Goal: Task Accomplishment & Management: Manage account settings

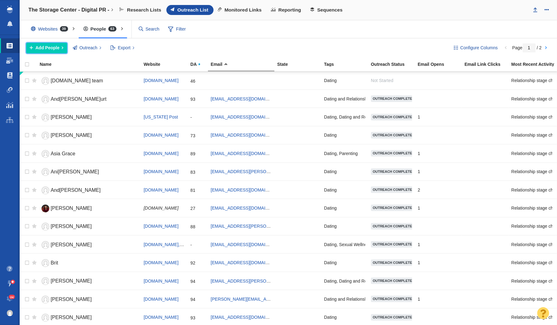
click at [52, 48] on span "Add People" at bounding box center [48, 48] width 24 height 7
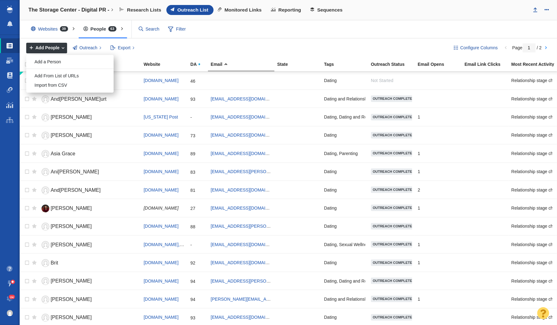
click at [167, 53] on div "Configure Columns Page 1 / 2 Add People Add a Person Add From List of URLs Impo…" at bounding box center [288, 47] width 537 height 19
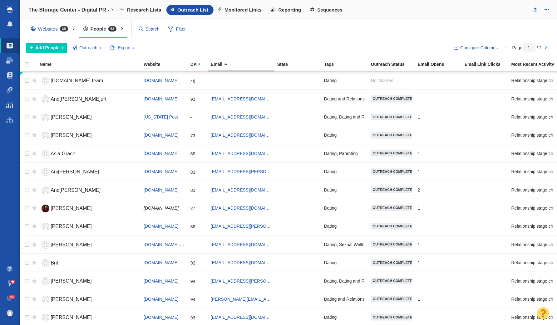
click at [119, 47] on span "Export" at bounding box center [124, 48] width 12 height 7
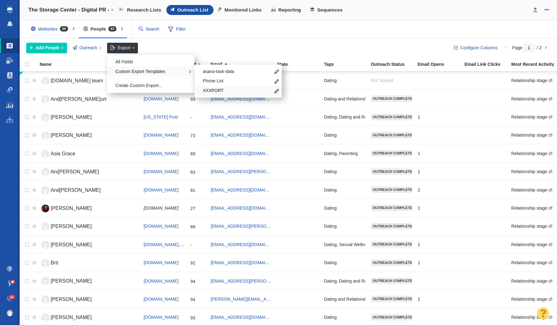
click at [227, 89] on span "XXXPORT" at bounding box center [237, 91] width 68 height 6
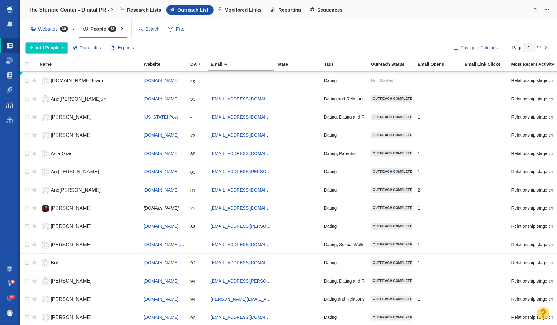
click at [51, 45] on span "Add People" at bounding box center [48, 48] width 24 height 7
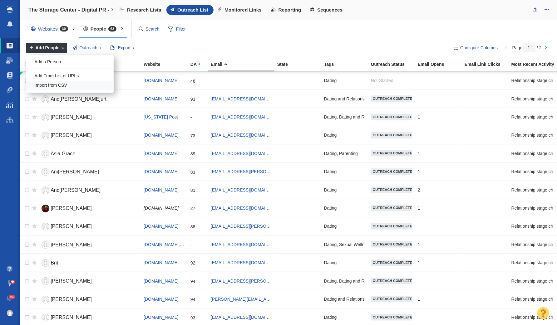
click at [63, 81] on div "Import from CSV" at bounding box center [69, 86] width 87 height 10
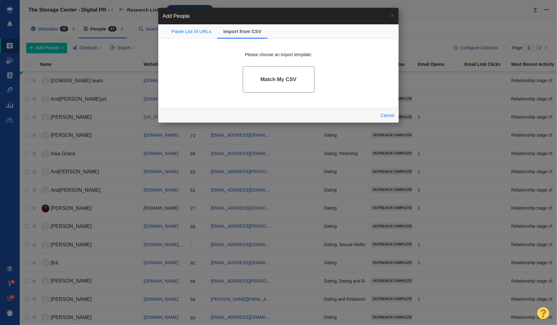
click at [273, 88] on link "Match My CSV" at bounding box center [279, 79] width 72 height 27
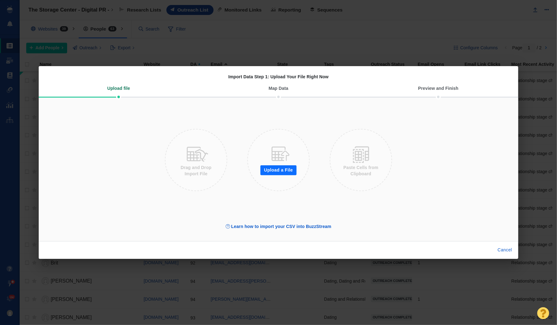
click at [287, 169] on button "Upload a File" at bounding box center [278, 170] width 36 height 10
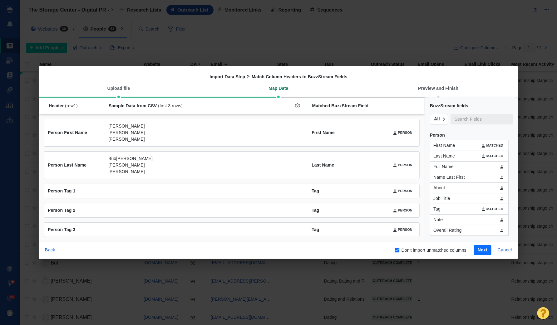
click at [487, 250] on button "Next" at bounding box center [482, 250] width 17 height 10
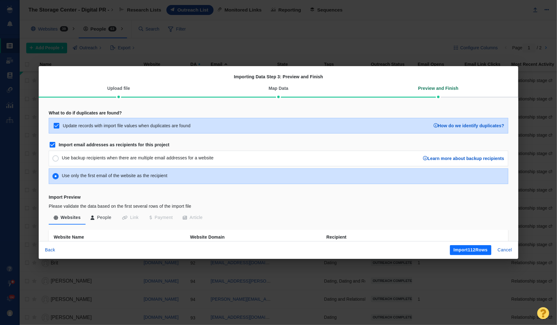
click at [481, 248] on button "Import 112 Rows" at bounding box center [471, 250] width 42 height 10
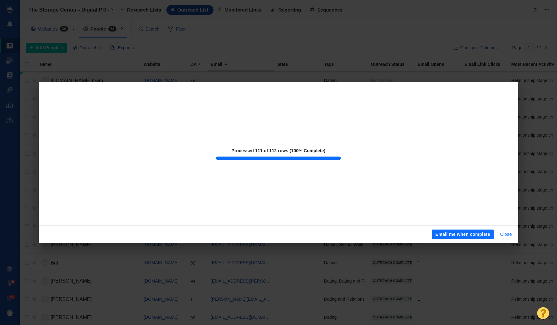
click at [506, 233] on button "Close" at bounding box center [505, 235] width 19 height 10
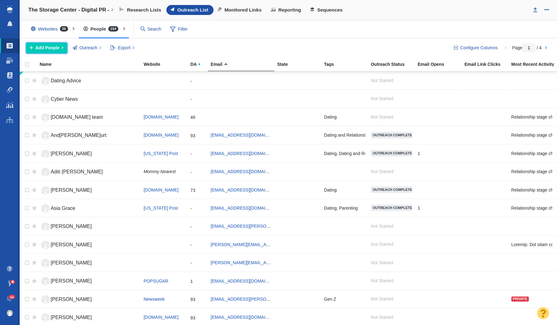
click at [54, 46] on span "Add People" at bounding box center [48, 48] width 24 height 7
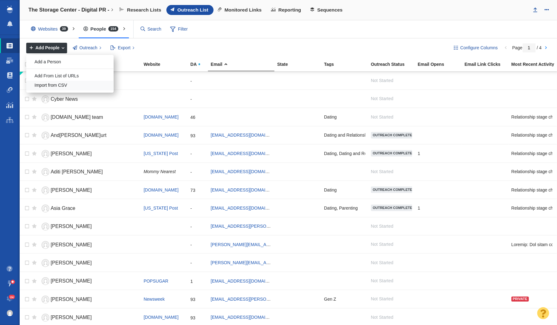
click at [65, 81] on div "Import from CSV" at bounding box center [69, 86] width 87 height 10
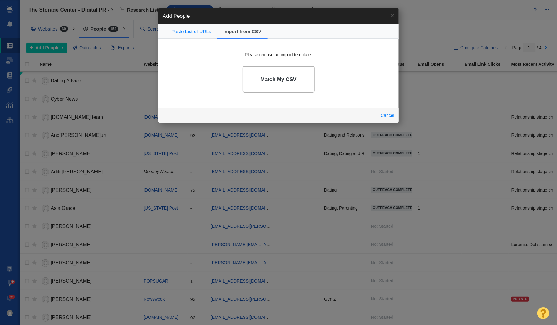
click at [289, 89] on link "Match My CSV" at bounding box center [279, 79] width 72 height 27
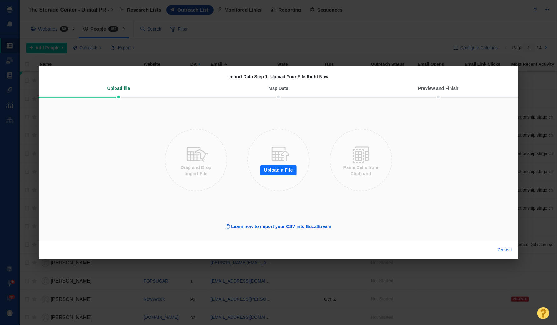
click at [294, 169] on button "Upload a File" at bounding box center [278, 170] width 36 height 10
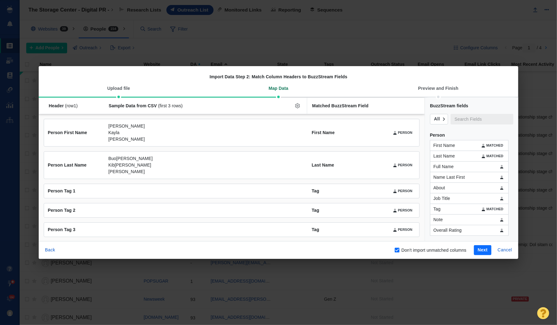
click at [479, 249] on button "Next" at bounding box center [482, 250] width 17 height 10
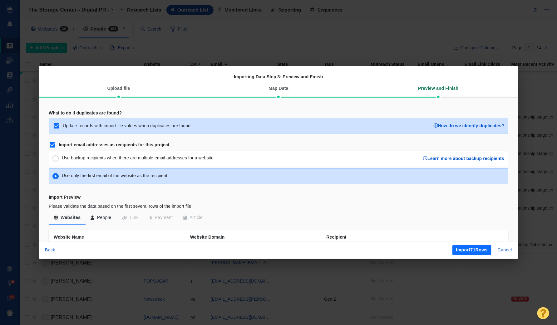
click at [478, 248] on button "Import 71 Rows" at bounding box center [471, 250] width 39 height 10
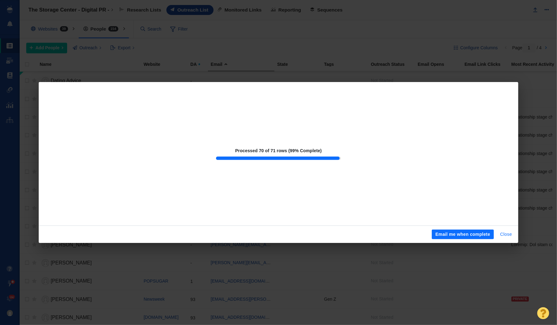
click at [509, 233] on button "Close" at bounding box center [505, 235] width 19 height 10
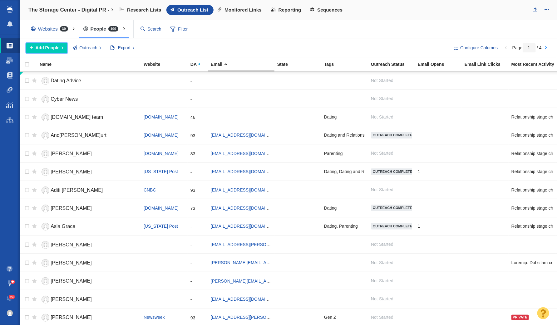
click at [54, 45] on span "Add People" at bounding box center [48, 48] width 24 height 7
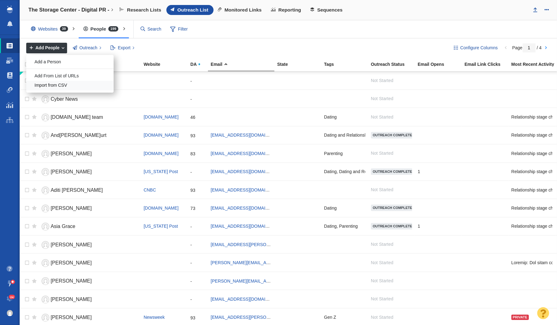
click at [55, 82] on div "Import from CSV" at bounding box center [69, 86] width 87 height 10
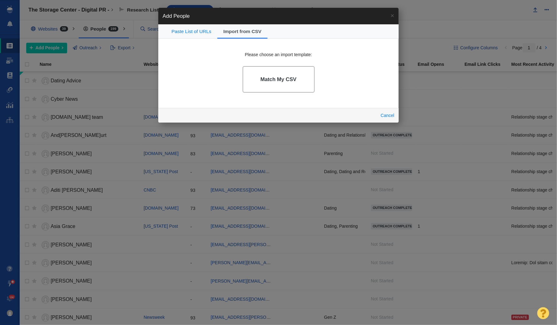
click at [281, 83] on link "Match My CSV" at bounding box center [279, 79] width 72 height 27
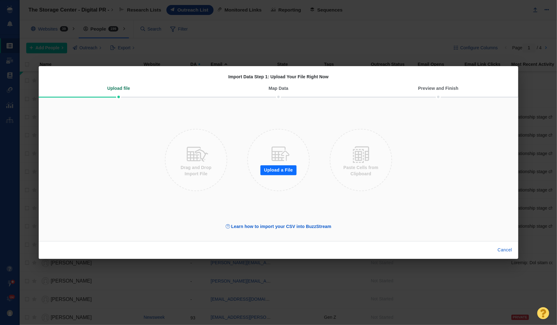
click at [282, 167] on button "Upload a File" at bounding box center [278, 170] width 36 height 10
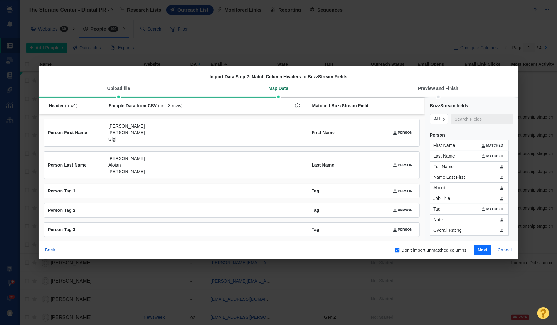
click at [481, 252] on button "Next" at bounding box center [482, 250] width 17 height 10
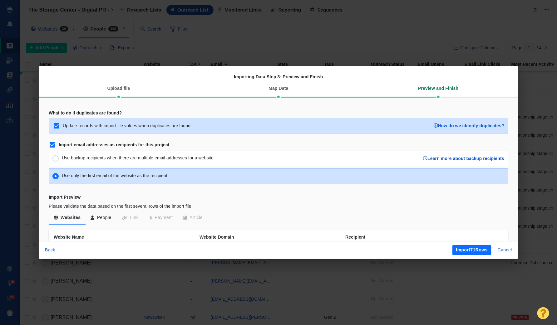
click at [484, 251] on button "Import 71 Rows" at bounding box center [471, 250] width 39 height 10
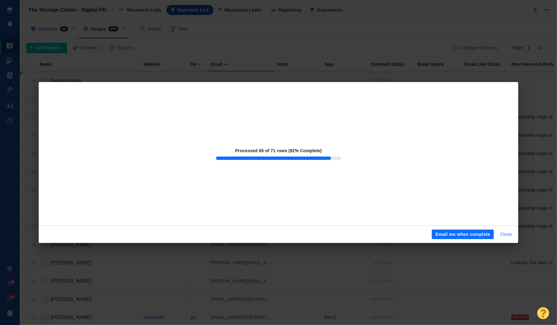
click at [505, 236] on button "Close" at bounding box center [505, 235] width 19 height 10
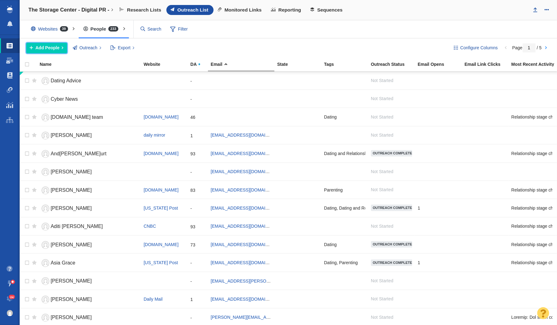
click at [52, 47] on span "Add People" at bounding box center [48, 48] width 24 height 7
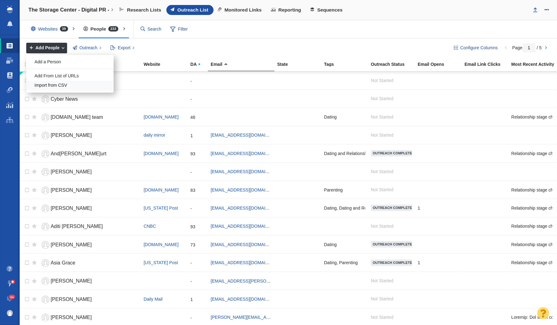
click at [65, 84] on div "Import from CSV" at bounding box center [69, 86] width 87 height 10
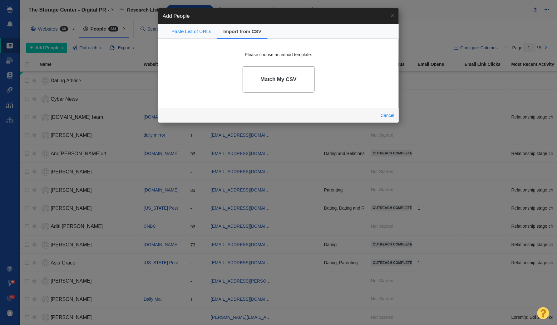
click at [270, 84] on link "Match My CSV" at bounding box center [279, 79] width 72 height 27
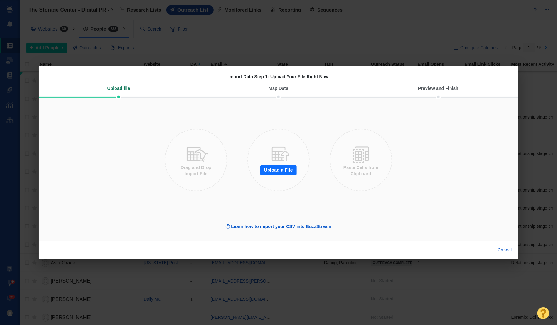
click at [286, 168] on button "Upload a File" at bounding box center [278, 170] width 36 height 10
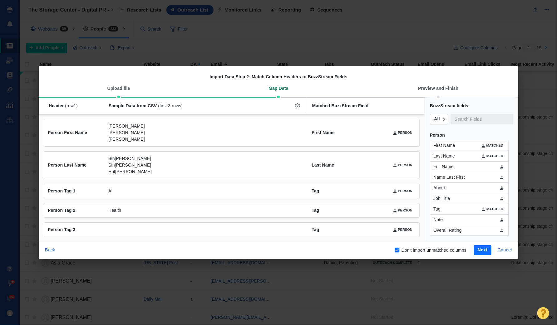
click at [486, 251] on button "Next" at bounding box center [482, 250] width 17 height 10
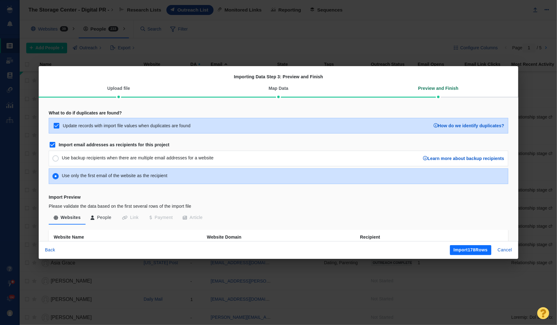
click at [479, 249] on button "Import 178 Rows" at bounding box center [471, 250] width 42 height 10
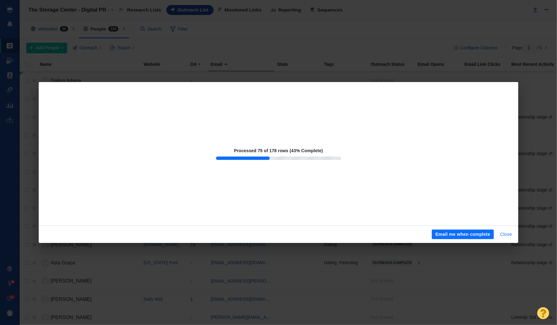
click at [511, 236] on button "Close" at bounding box center [505, 235] width 19 height 10
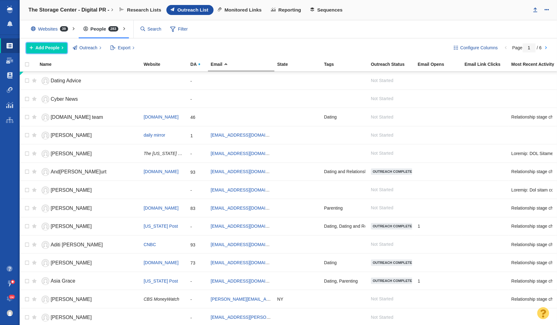
click at [54, 48] on span "Add People" at bounding box center [48, 48] width 24 height 7
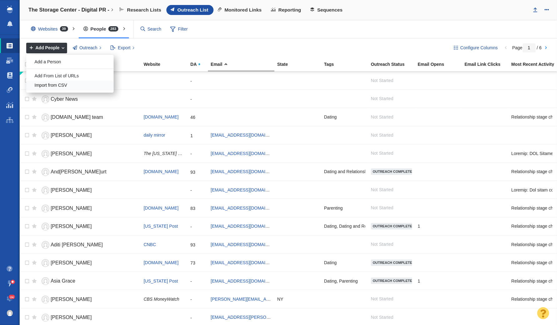
click at [61, 84] on div "Import from CSV" at bounding box center [69, 86] width 87 height 10
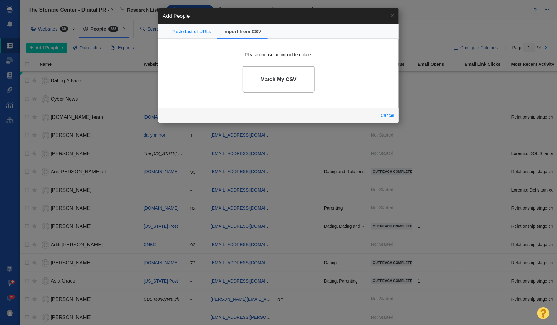
click at [295, 86] on link "Match My CSV" at bounding box center [279, 79] width 72 height 27
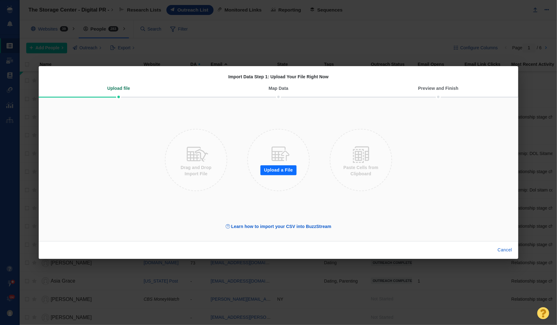
click at [282, 172] on button "Upload a File" at bounding box center [278, 170] width 36 height 10
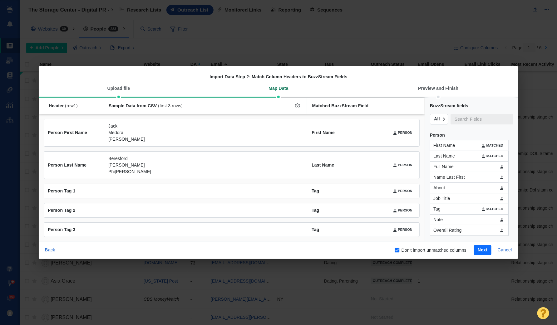
click at [480, 252] on button "Next" at bounding box center [482, 250] width 17 height 10
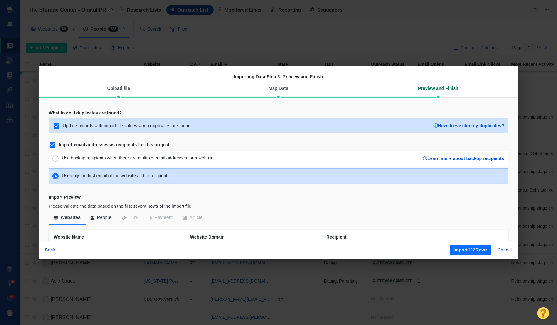
click at [463, 251] on button "Import 122 Rows" at bounding box center [471, 250] width 42 height 10
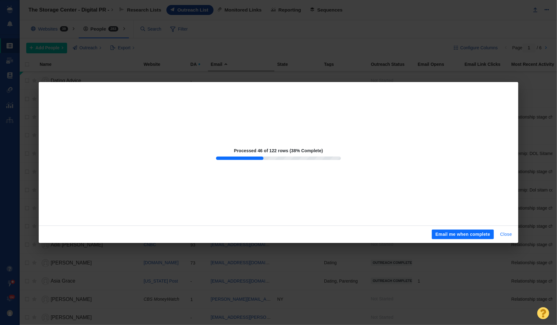
click at [507, 233] on button "Close" at bounding box center [505, 235] width 19 height 10
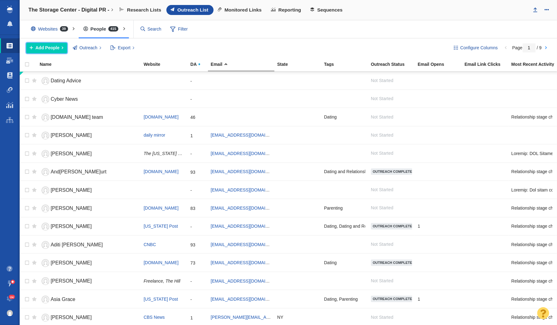
click at [52, 48] on span "Add People" at bounding box center [48, 48] width 24 height 7
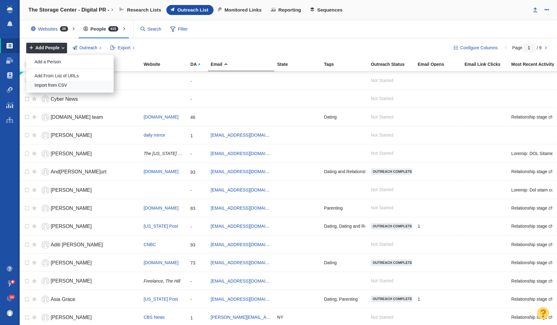
click at [68, 82] on div "Import from CSV" at bounding box center [69, 86] width 87 height 10
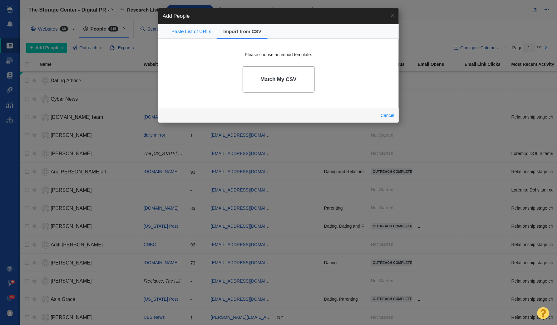
click at [277, 82] on h4 "Match My CSV" at bounding box center [278, 79] width 36 height 6
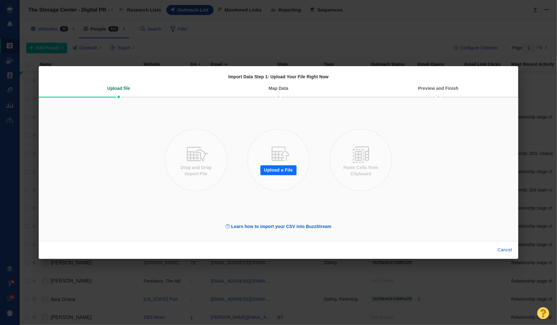
click at [287, 169] on button "Upload a File" at bounding box center [278, 170] width 36 height 10
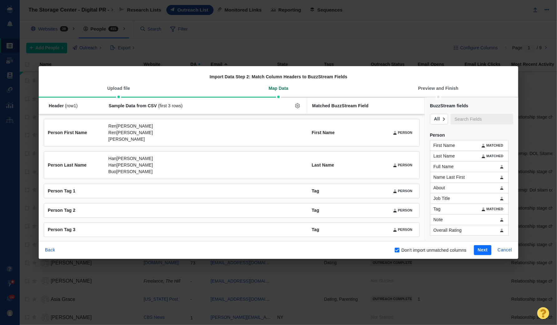
click at [487, 253] on button "Next" at bounding box center [482, 250] width 17 height 10
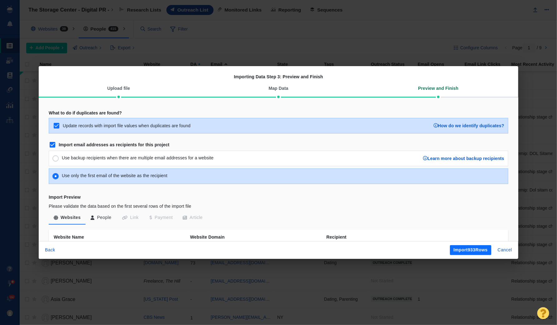
click at [482, 249] on button "Import 933 Rows" at bounding box center [471, 250] width 42 height 10
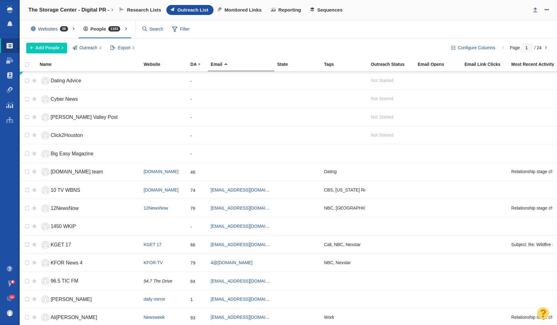
click at [166, 51] on div "Add People Add a Person Add From List of URLs Import from CSV Outreach No Conta…" at bounding box center [233, 48] width 415 height 11
click at [54, 48] on span "Add People" at bounding box center [48, 48] width 24 height 7
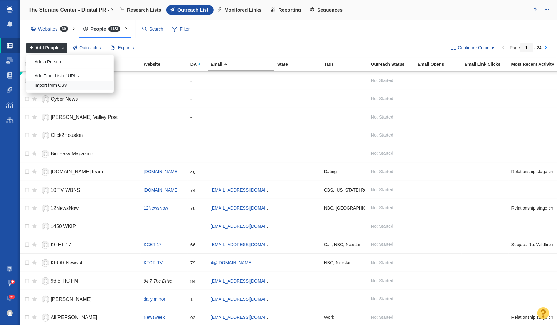
click at [55, 84] on div "Import from CSV" at bounding box center [69, 86] width 87 height 10
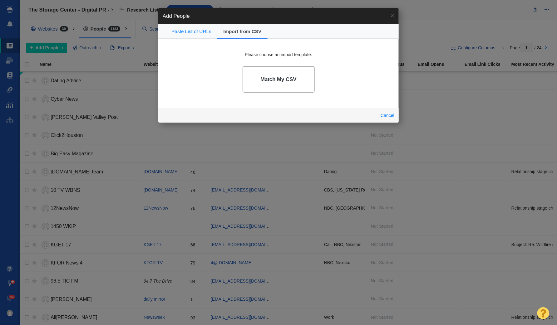
click at [282, 88] on link "Match My CSV" at bounding box center [279, 79] width 72 height 27
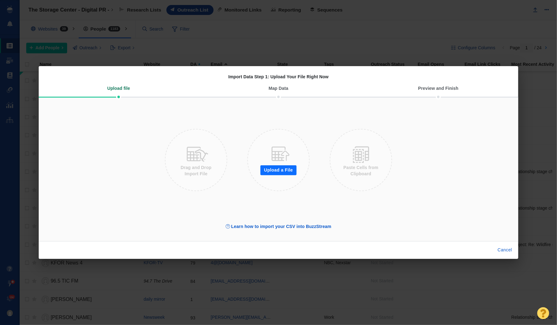
click at [290, 170] on button "Upload a File" at bounding box center [278, 170] width 36 height 10
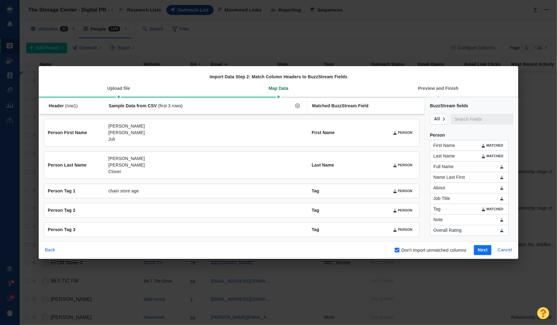
click at [474, 251] on button "Next" at bounding box center [482, 250] width 17 height 10
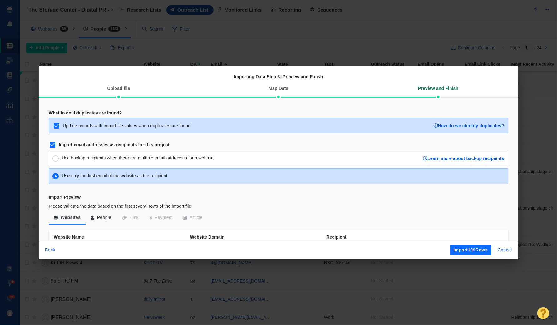
click at [470, 249] on button "Import 109 Rows" at bounding box center [471, 250] width 42 height 10
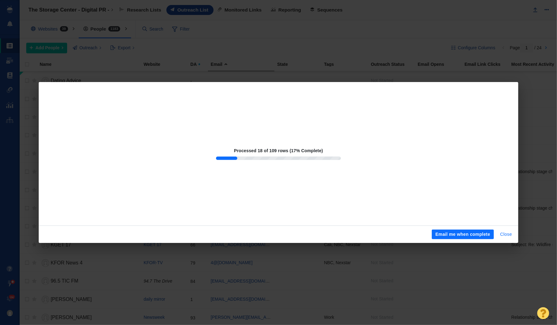
click at [507, 233] on button "Close" at bounding box center [505, 235] width 19 height 10
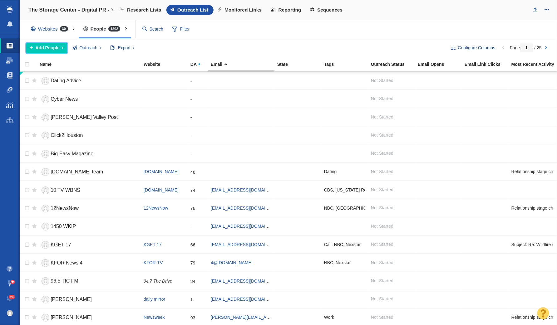
click at [54, 47] on span "Add People" at bounding box center [48, 48] width 24 height 7
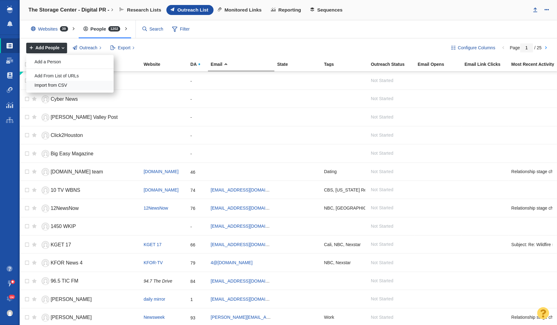
click at [64, 83] on div "Import from CSV" at bounding box center [69, 86] width 87 height 10
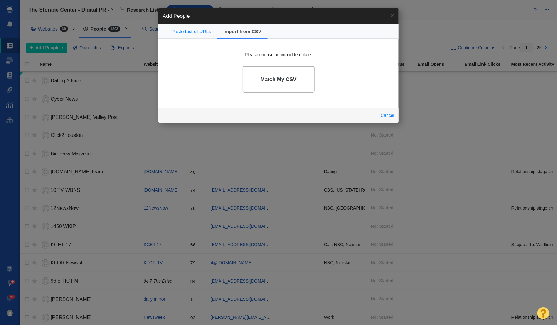
click at [275, 80] on h4 "Match My CSV" at bounding box center [278, 79] width 36 height 6
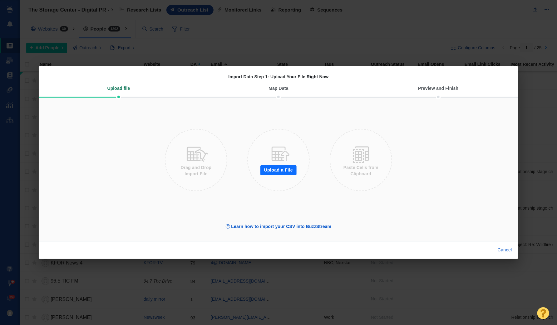
click at [289, 169] on button "Upload a File" at bounding box center [278, 170] width 36 height 10
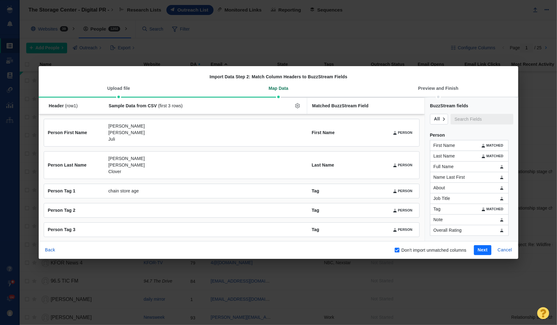
click at [486, 251] on button "Next" at bounding box center [482, 250] width 17 height 10
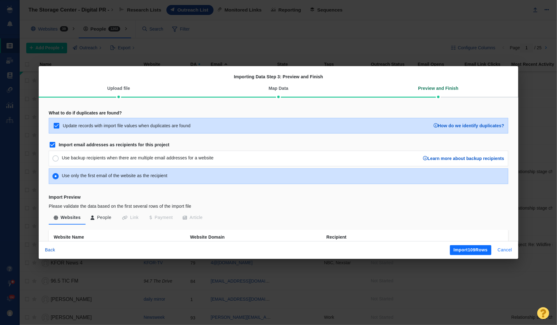
click at [502, 252] on button "Cancel" at bounding box center [505, 250] width 22 height 10
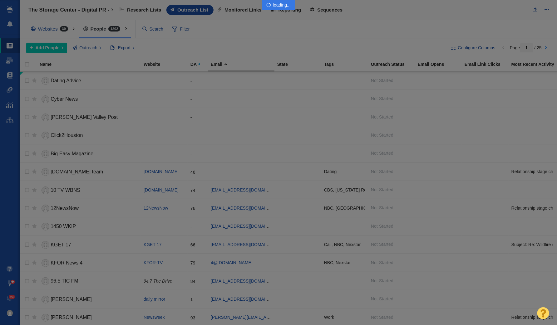
click at [51, 49] on div at bounding box center [278, 162] width 557 height 325
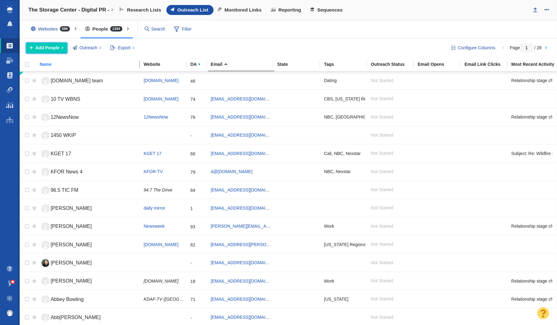
click at [60, 49] on button "Add People" at bounding box center [46, 48] width 41 height 11
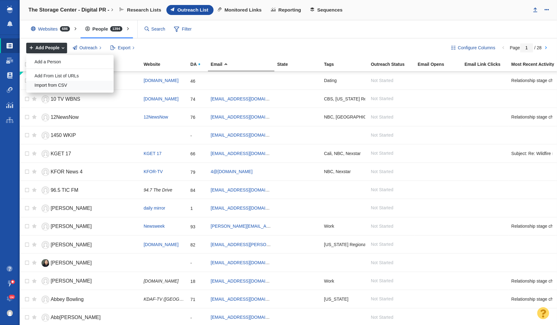
click at [56, 84] on div "Import from CSV" at bounding box center [69, 86] width 87 height 10
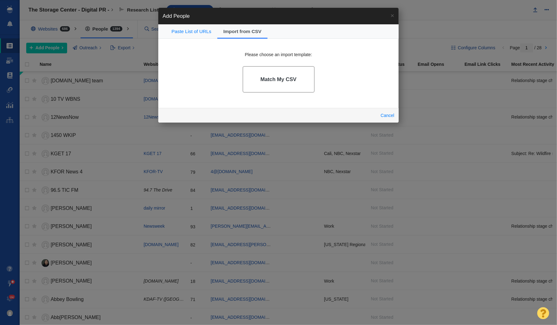
click at [289, 82] on h4 "Match My CSV" at bounding box center [278, 79] width 36 height 6
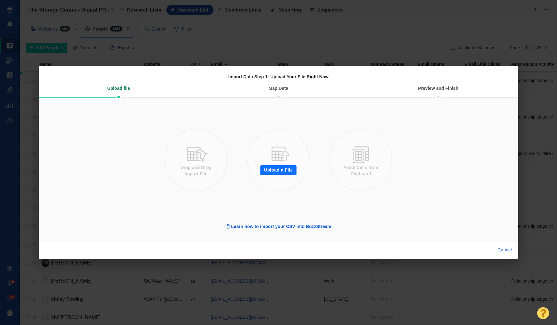
click at [284, 170] on button "Upload a File" at bounding box center [278, 170] width 36 height 10
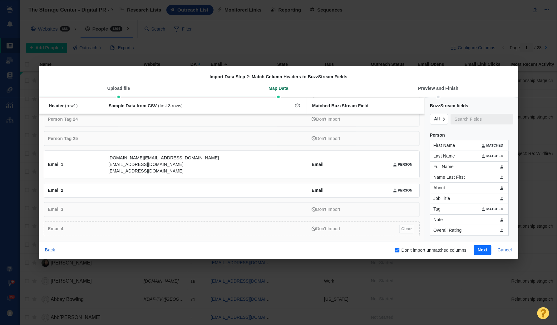
scroll to position [559, 0]
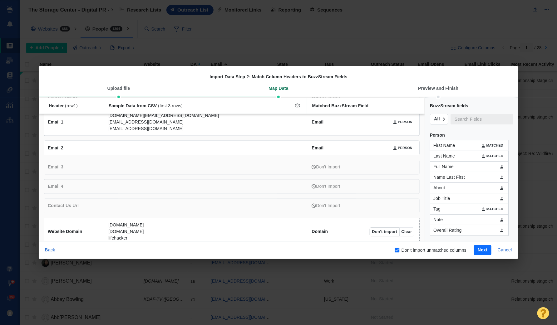
click at [388, 228] on button "Don't import" at bounding box center [385, 232] width 30 height 9
click at [479, 248] on button "Next" at bounding box center [482, 250] width 17 height 10
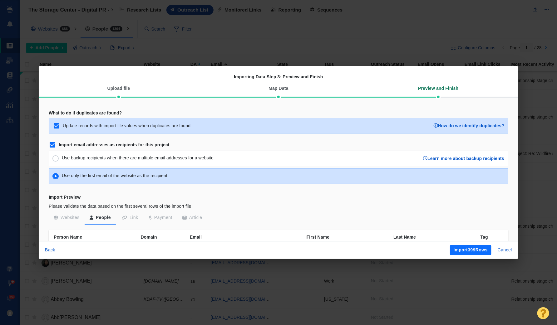
click at [471, 252] on button "Import 399 Rows" at bounding box center [471, 250] width 42 height 10
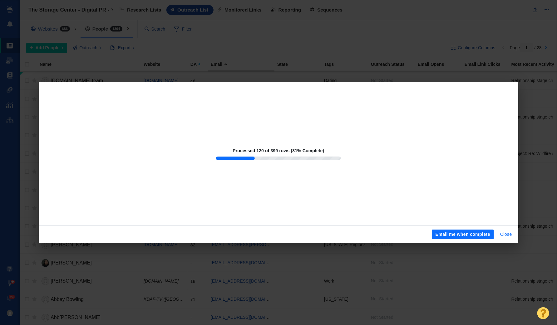
click at [505, 235] on button "Close" at bounding box center [505, 235] width 19 height 10
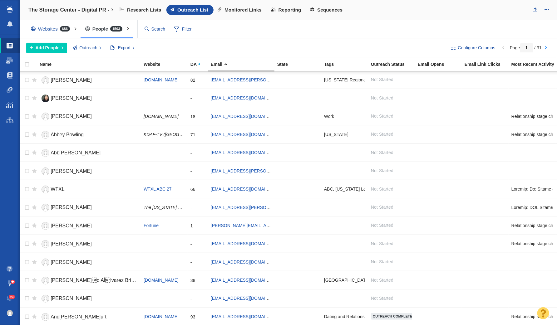
scroll to position [0, 0]
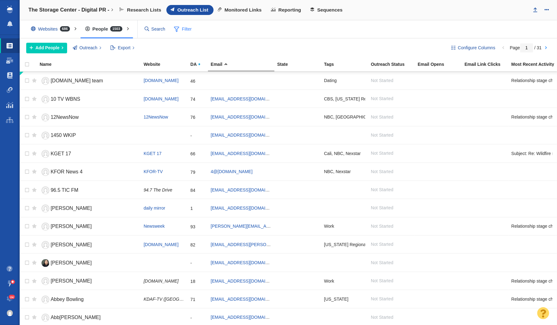
click at [186, 31] on span "Filter" at bounding box center [182, 29] width 25 height 12
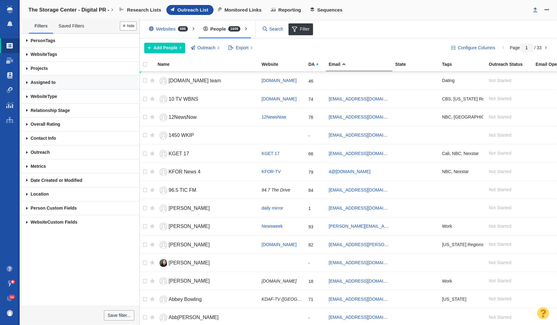
click at [57, 86] on link "Assigned to" at bounding box center [81, 83] width 118 height 14
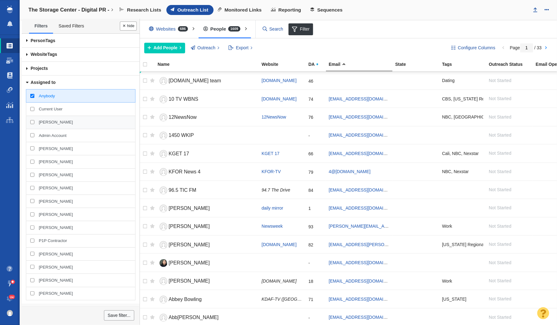
click at [54, 122] on span "[PERSON_NAME]" at bounding box center [56, 123] width 34 height 6
click at [34, 122] on input "[PERSON_NAME]" at bounding box center [32, 122] width 4 height 4
checkbox input "true"
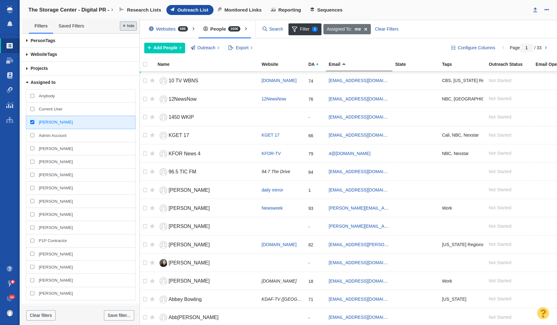
click at [128, 27] on button "Done" at bounding box center [128, 26] width 17 height 9
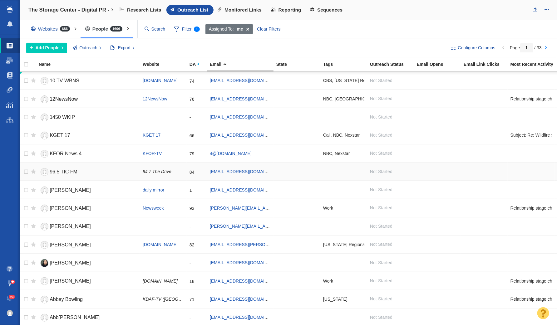
scroll to position [650, 1]
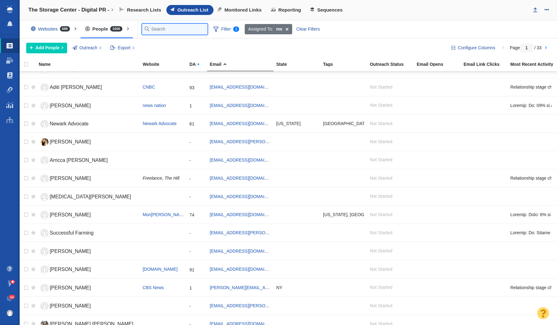
click at [151, 34] on input "text" at bounding box center [175, 29] width 66 height 11
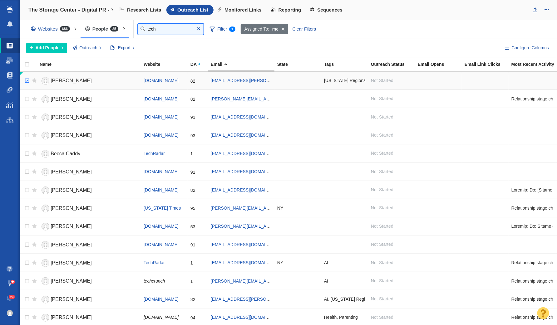
type input "tech"
checkbox input "true"
click at [27, 80] on input "checkbox" at bounding box center [26, 81] width 9 height 14
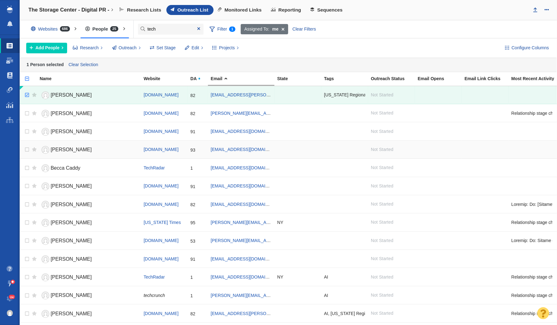
scroll to position [211, 0]
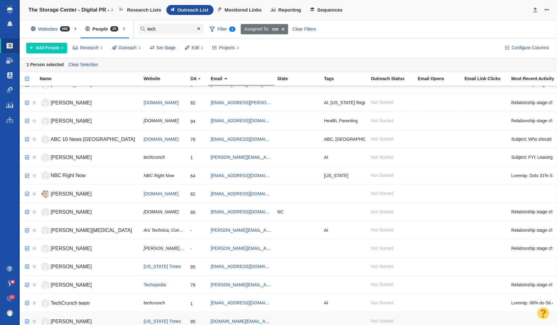
checkbox input "true"
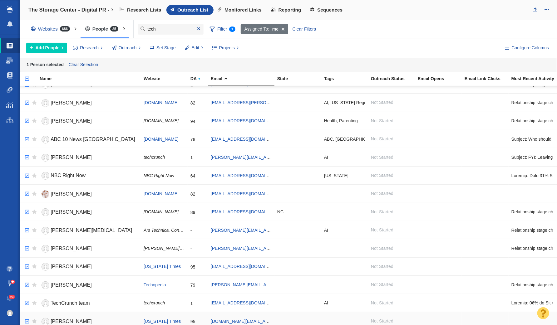
checkbox input "true"
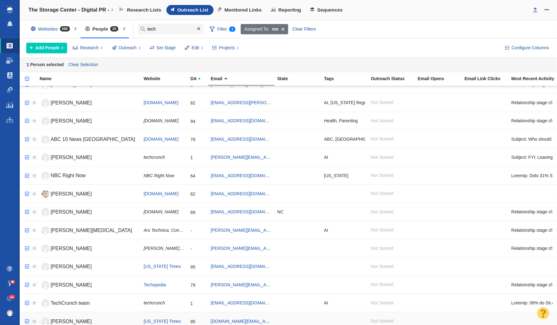
checkbox input "true"
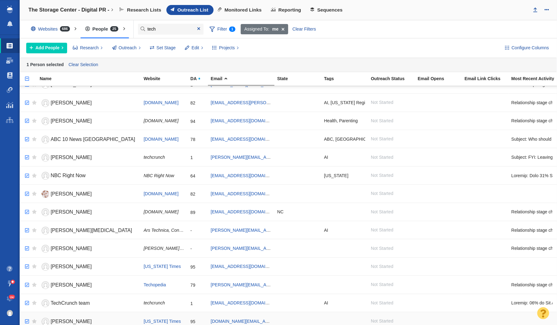
checkbox input "true"
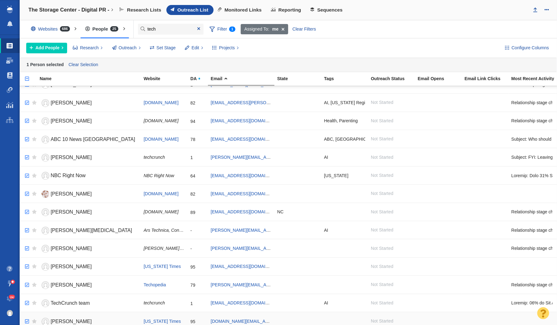
checkbox input "true"
click at [27, 317] on input "checkbox" at bounding box center [26, 322] width 9 height 14
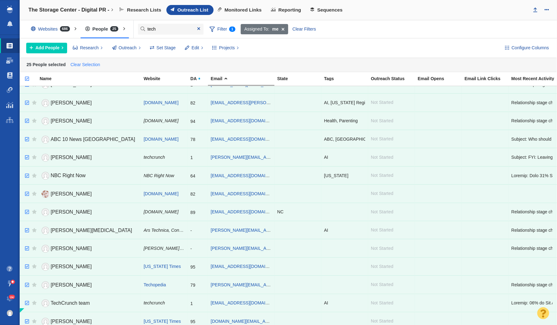
click at [82, 64] on link "Clear Selection" at bounding box center [85, 64] width 32 height 9
checkbox input "false"
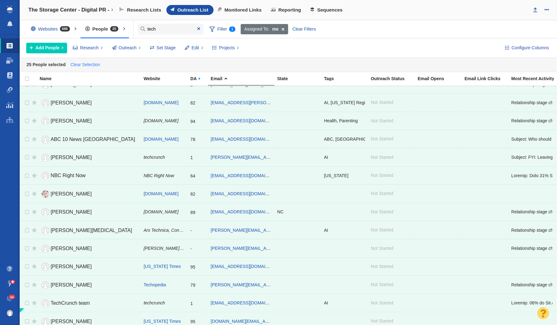
checkbox input "false"
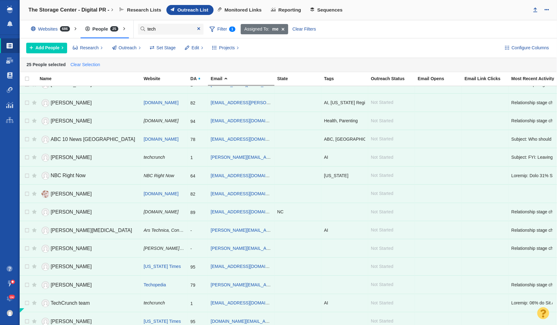
checkbox input "false"
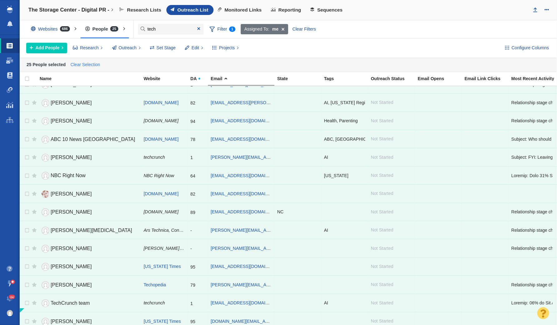
checkbox input "false"
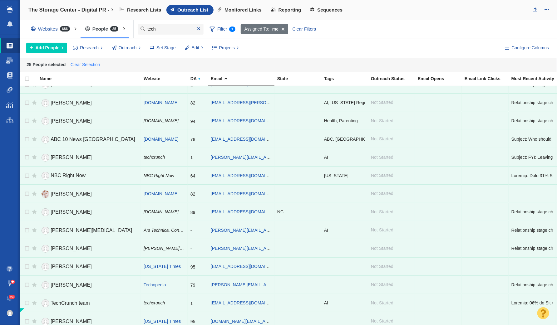
checkbox input "false"
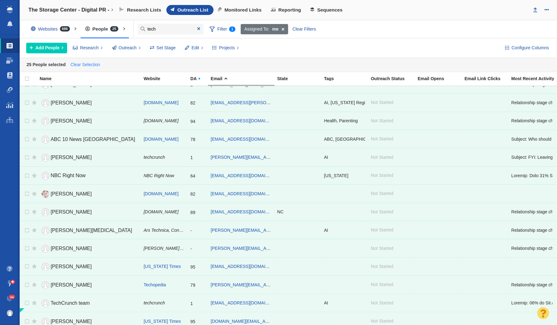
checkbox input "false"
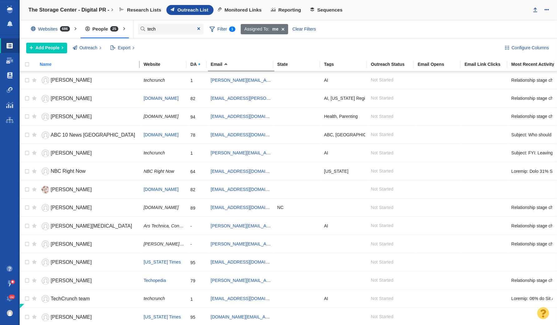
scroll to position [197, 0]
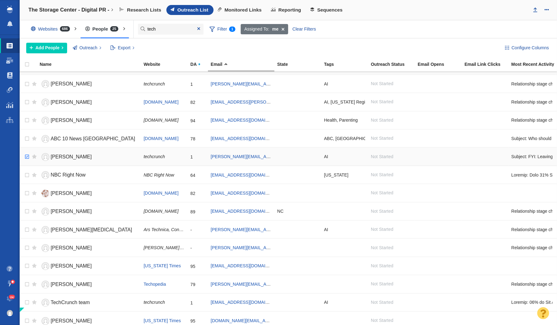
checkbox input "true"
click at [26, 152] on input "checkbox" at bounding box center [26, 157] width 9 height 14
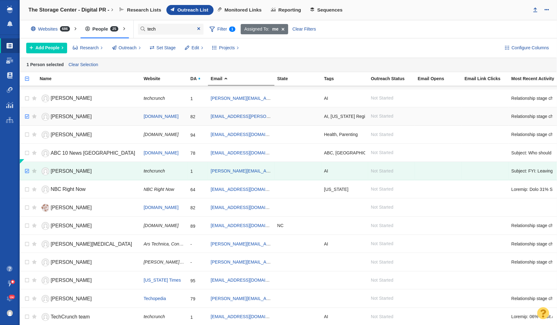
checkbox input "true"
click at [27, 113] on input "checkbox" at bounding box center [26, 117] width 9 height 14
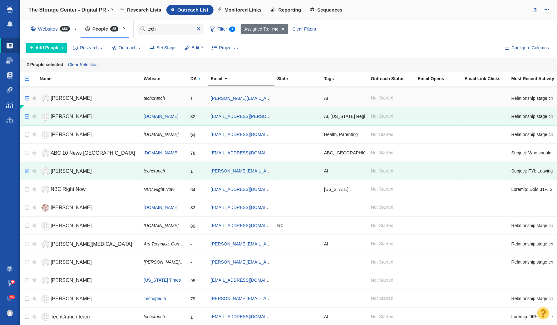
checkbox input "true"
click at [27, 95] on input "checkbox" at bounding box center [26, 99] width 9 height 14
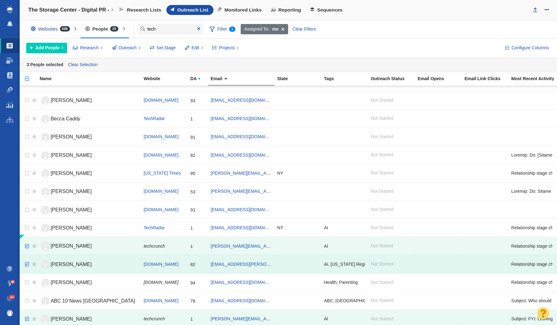
scroll to position [0, 0]
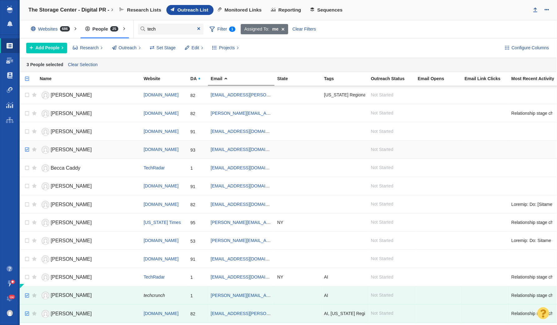
checkbox input "true"
click at [28, 146] on input "checkbox" at bounding box center [26, 150] width 9 height 14
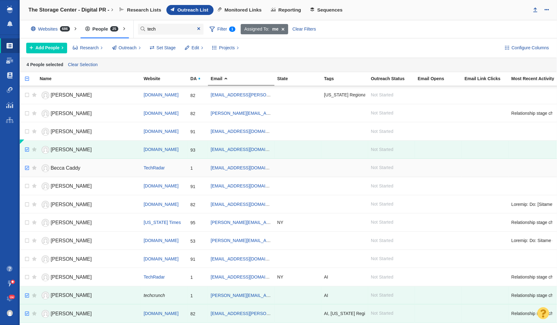
checkbox input "true"
click at [27, 165] on input "checkbox" at bounding box center [26, 168] width 9 height 14
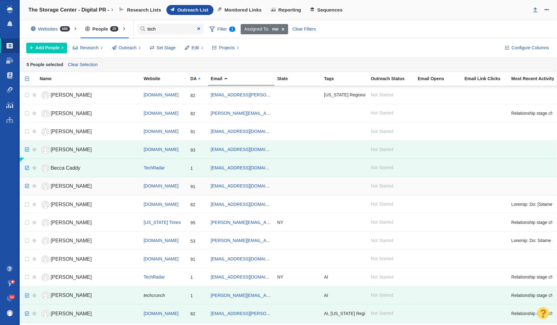
checkbox input "true"
click at [26, 182] on input "checkbox" at bounding box center [26, 186] width 9 height 14
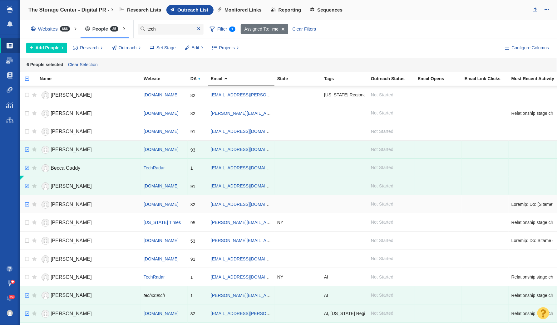
checkbox input "true"
click at [28, 203] on input "checkbox" at bounding box center [26, 205] width 9 height 14
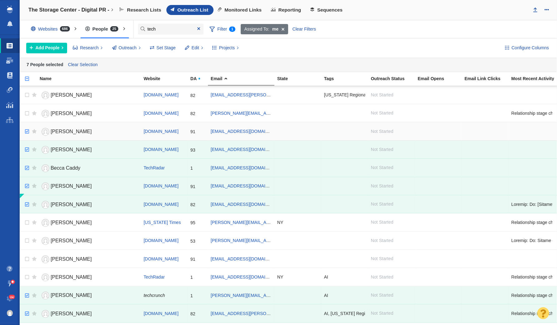
checkbox input "true"
click at [27, 128] on input "checkbox" at bounding box center [26, 132] width 9 height 14
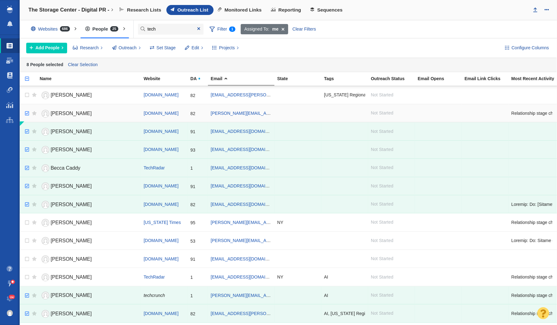
checkbox input "true"
click at [27, 111] on input "checkbox" at bounding box center [26, 114] width 9 height 14
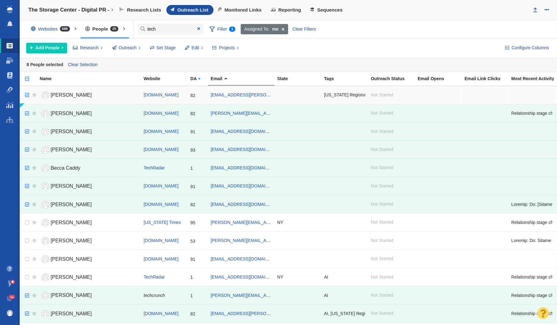
checkbox input "true"
click at [27, 94] on input "checkbox" at bounding box center [26, 95] width 9 height 14
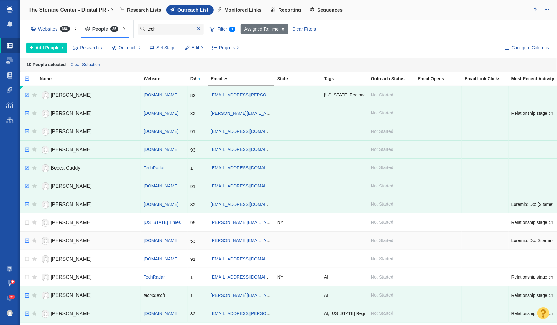
checkbox input "true"
click at [26, 238] on input "checkbox" at bounding box center [26, 241] width 9 height 14
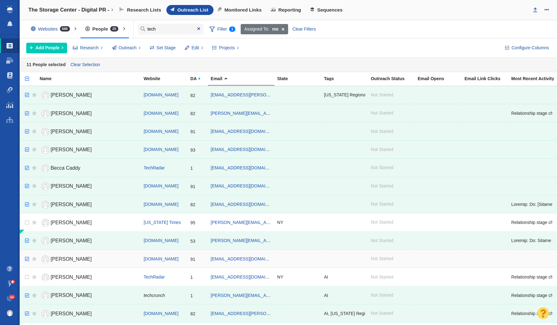
checkbox input "true"
click at [26, 253] on input "checkbox" at bounding box center [26, 259] width 9 height 14
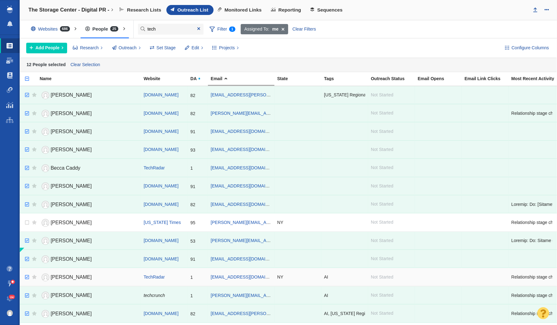
checkbox input "true"
click at [26, 275] on input "checkbox" at bounding box center [26, 278] width 9 height 14
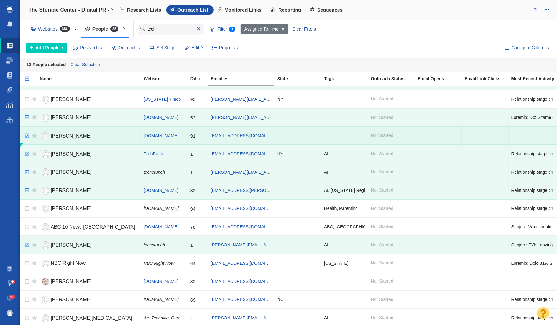
scroll to position [196, 0]
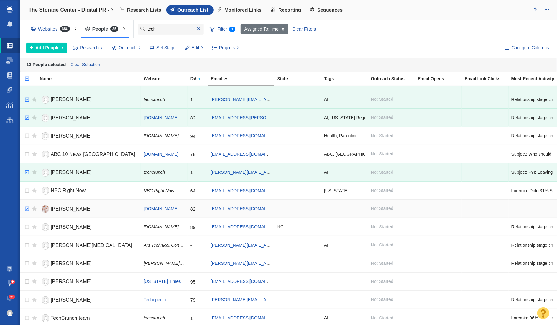
checkbox input "true"
click at [27, 205] on input "checkbox" at bounding box center [26, 209] width 9 height 14
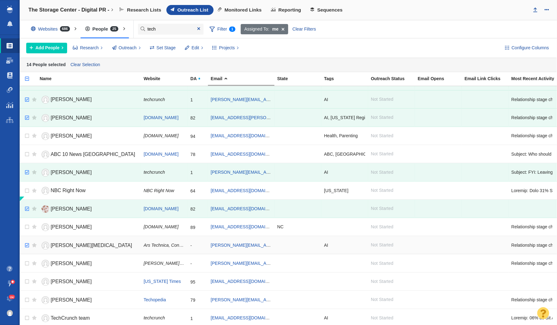
checkbox input "true"
click at [27, 240] on input "checkbox" at bounding box center [26, 246] width 9 height 14
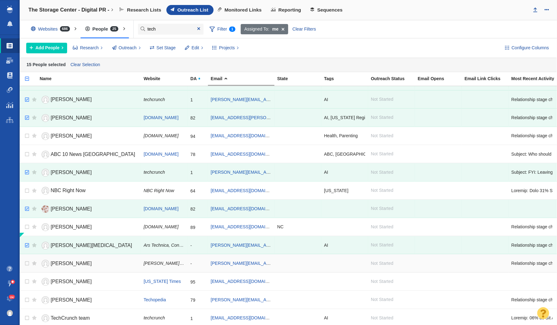
scroll to position [211, 0]
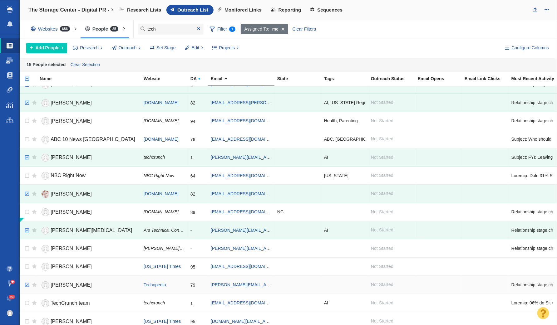
checkbox input "true"
click at [27, 282] on input "checkbox" at bounding box center [26, 285] width 9 height 14
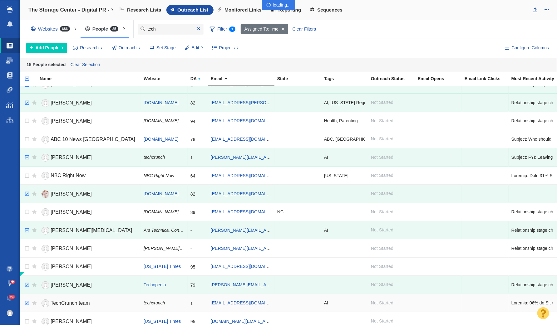
checkbox input "true"
click at [27, 298] on input "checkbox" at bounding box center [26, 304] width 9 height 14
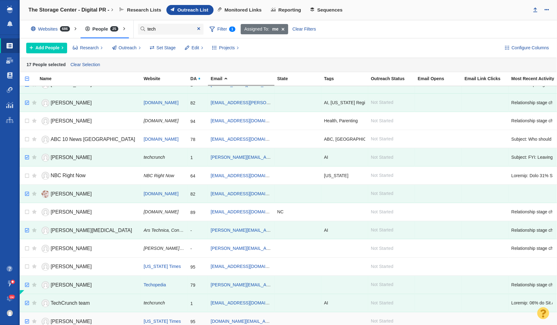
click at [27, 318] on input "checkbox" at bounding box center [26, 322] width 9 height 14
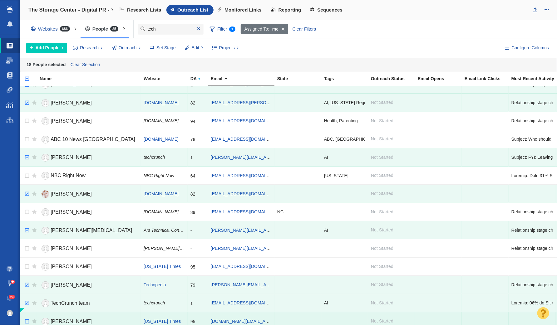
checkbox input "false"
click at [27, 316] on input "checkbox" at bounding box center [26, 322] width 9 height 14
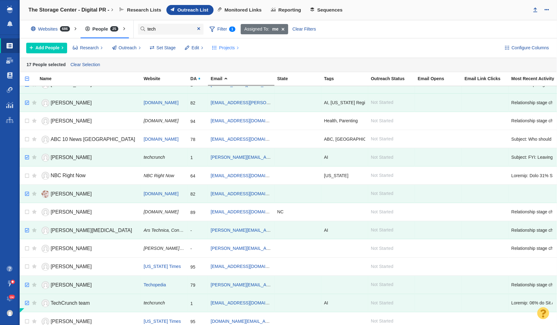
click at [223, 47] on span "Projects" at bounding box center [227, 48] width 16 height 7
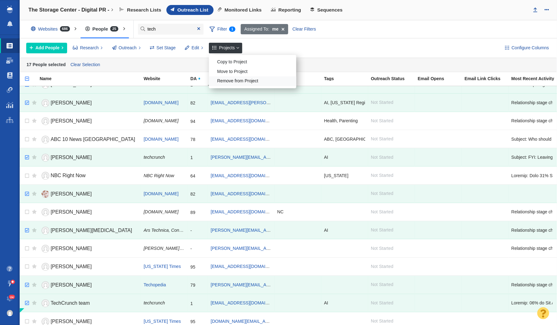
click at [244, 80] on div "Remove from Project" at bounding box center [252, 81] width 87 height 10
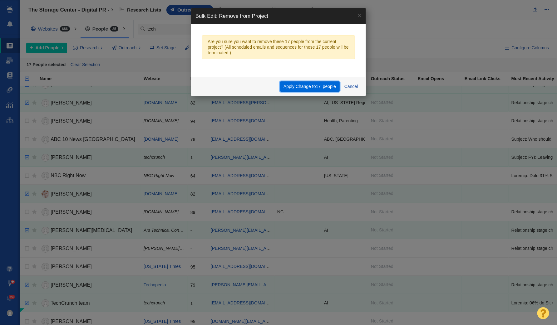
click at [328, 88] on span "people" at bounding box center [329, 86] width 13 height 5
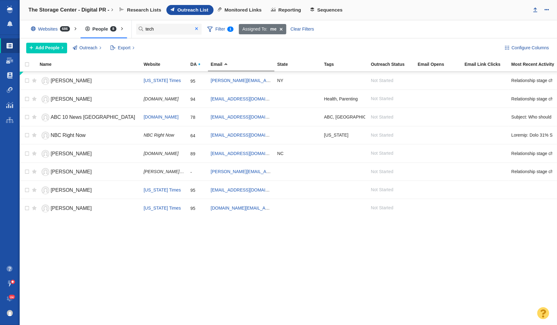
click at [197, 29] on span at bounding box center [196, 29] width 3 height 4
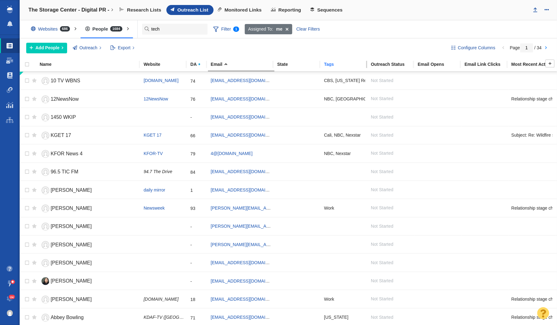
click at [327, 63] on div "Tags" at bounding box center [347, 64] width 46 height 4
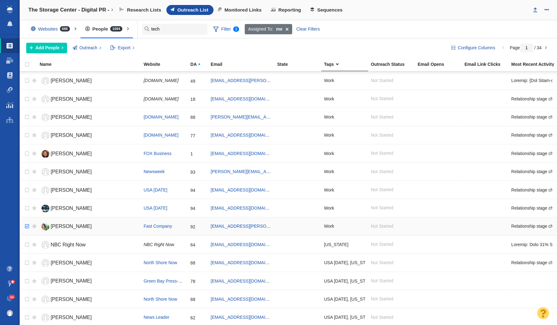
click at [27, 225] on input "checkbox" at bounding box center [26, 227] width 9 height 14
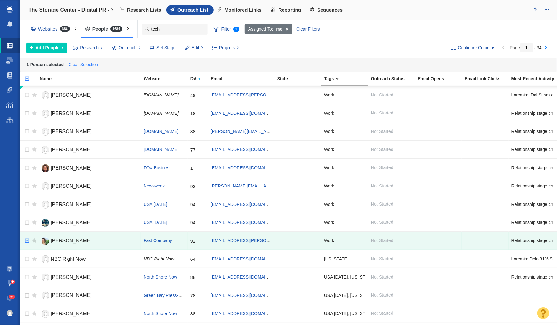
click at [82, 63] on link "Clear Selection" at bounding box center [83, 64] width 32 height 9
checkbox input "false"
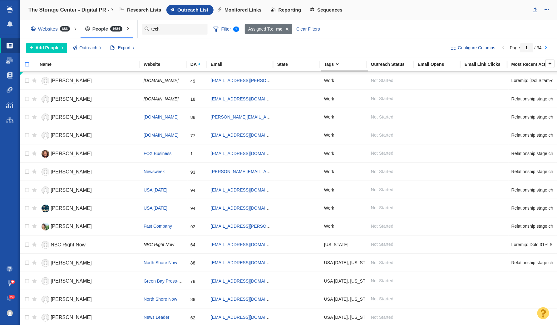
click at [27, 63] on input "checkbox" at bounding box center [24, 68] width 9 height 14
checkbox input "true"
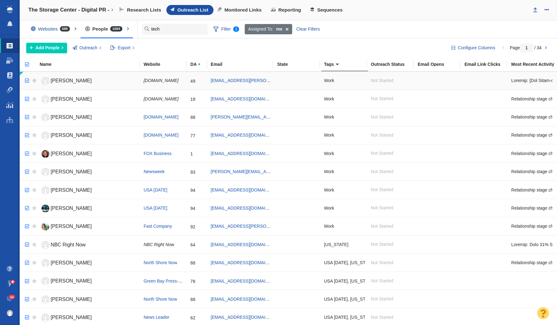
checkbox input "true"
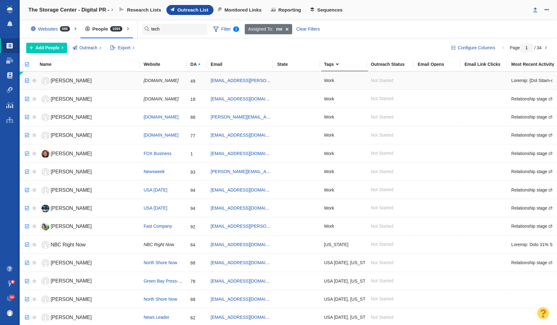
checkbox input "true"
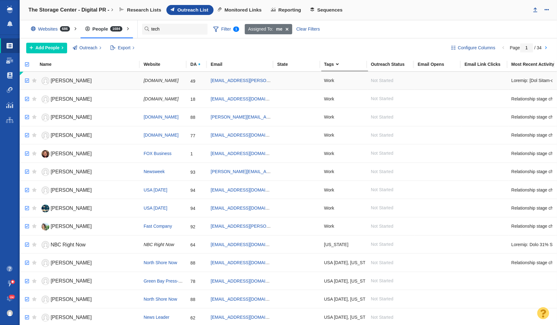
checkbox input "true"
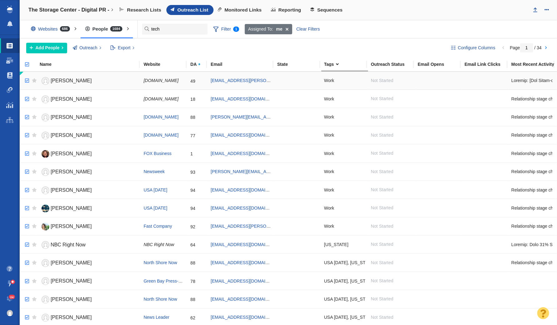
checkbox input "true"
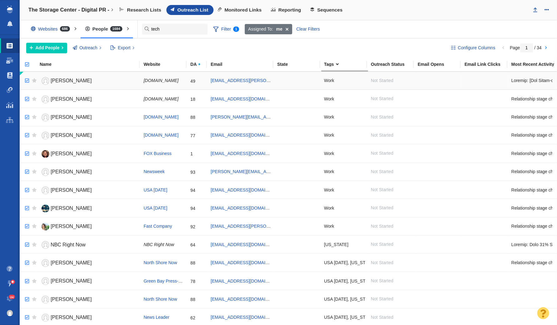
checkbox input "true"
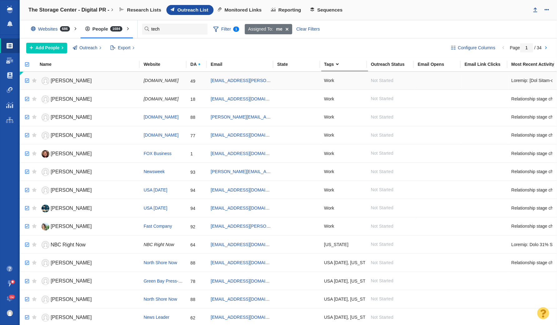
checkbox input "true"
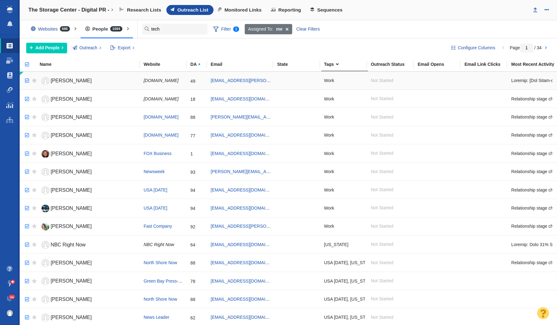
checkbox input "true"
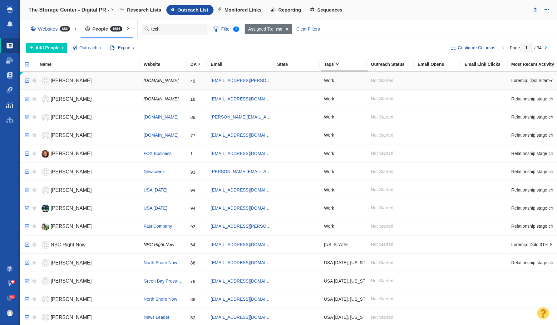
checkbox input "true"
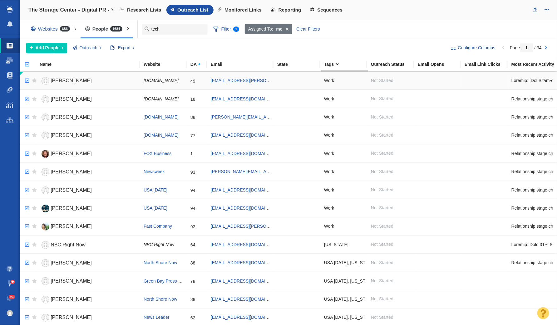
checkbox input "true"
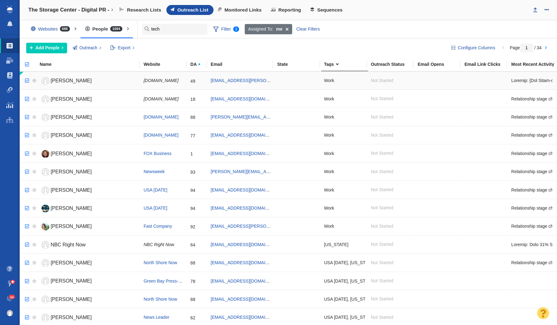
checkbox input "true"
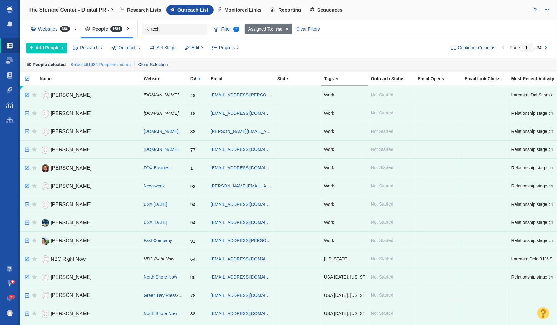
click at [96, 66] on link "Select all 1684 People in this list" at bounding box center [100, 64] width 63 height 9
click at [197, 47] on span "Edit" at bounding box center [195, 48] width 7 height 7
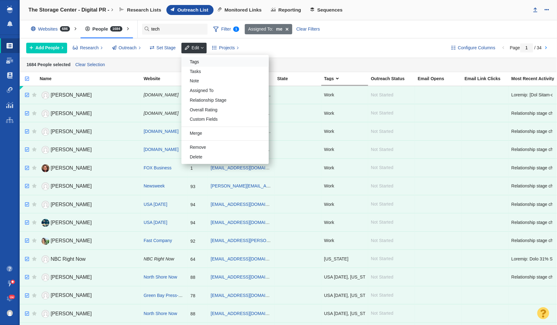
click at [201, 58] on div "Tags" at bounding box center [224, 62] width 87 height 10
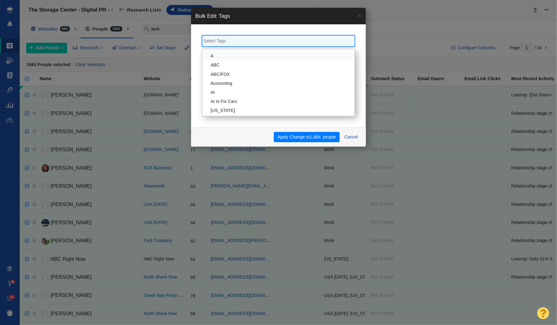
click at [238, 43] on input "search" at bounding box center [278, 41] width 151 height 9
click at [305, 137] on button "Apply Change to 1,684 people" at bounding box center [307, 137] width 66 height 11
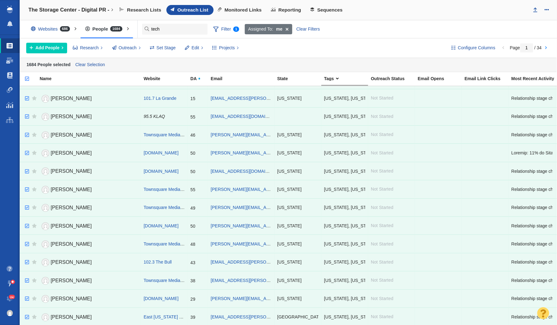
scroll to position [0, 0]
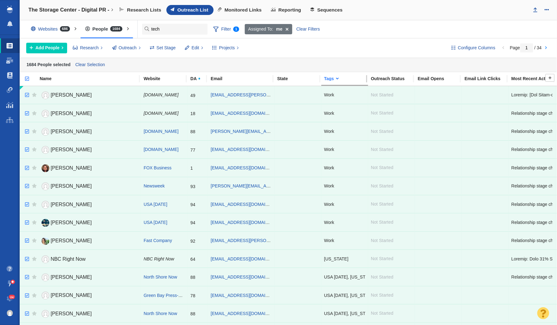
click at [331, 75] on div "Tags" at bounding box center [344, 78] width 47 height 7
click at [334, 80] on link "Tags" at bounding box center [347, 78] width 46 height 5
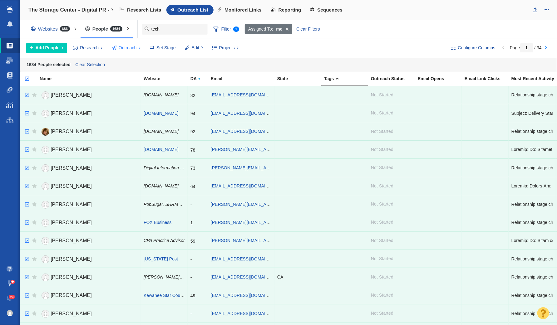
click at [120, 47] on span "Outreach" at bounding box center [128, 48] width 18 height 7
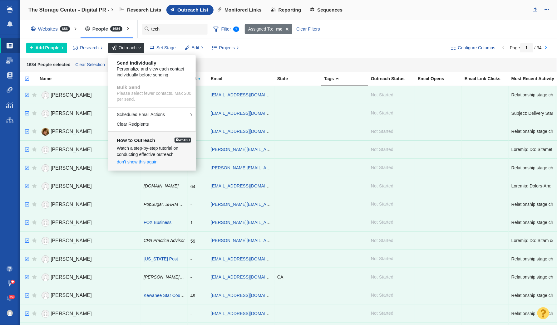
click at [327, 38] on div "Configure Columns Page 1 / 34 Add People Add a Person Add From List of URLs Imp…" at bounding box center [288, 47] width 537 height 19
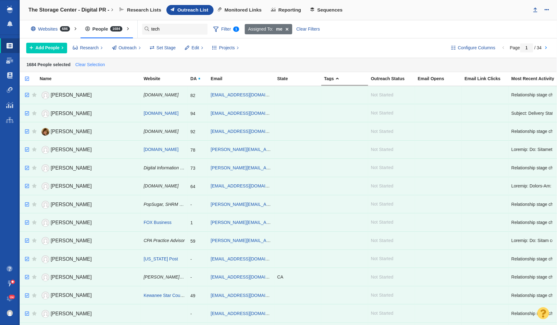
click at [83, 62] on link "Clear Selection" at bounding box center [90, 64] width 32 height 9
checkbox input "false"
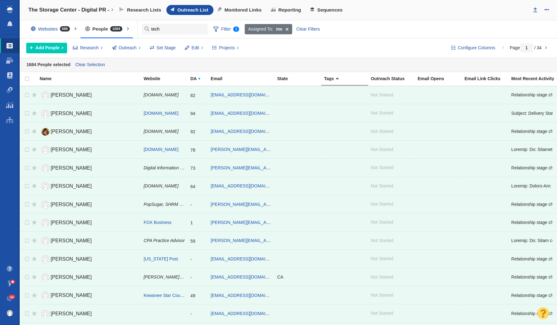
checkbox input "false"
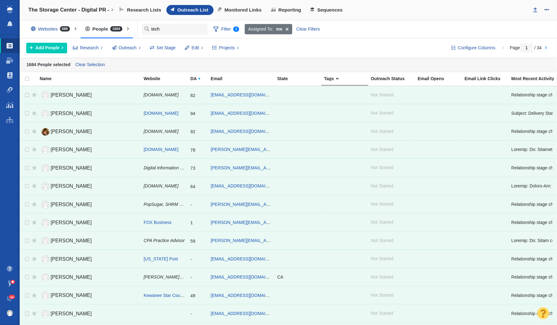
checkbox input "false"
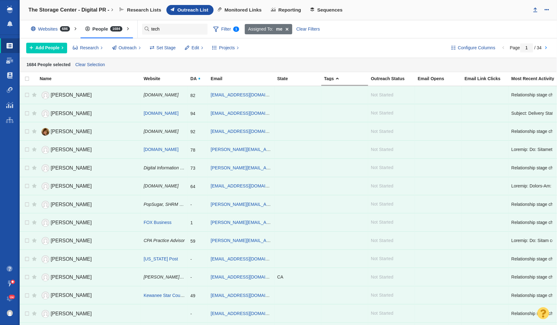
checkbox input "false"
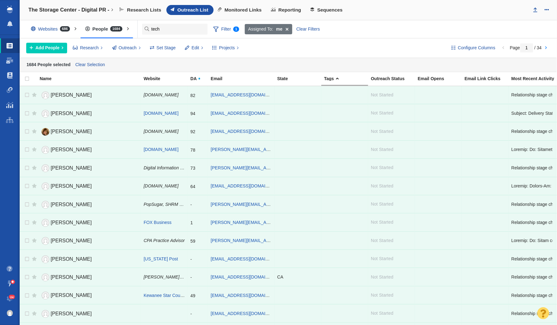
checkbox input "false"
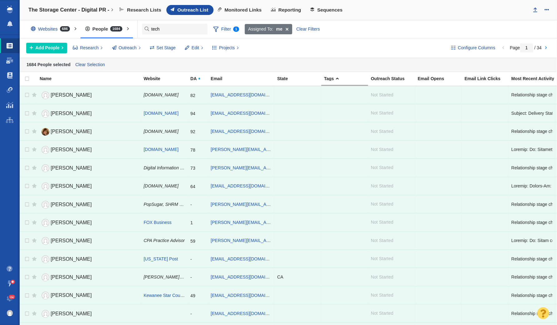
checkbox input "false"
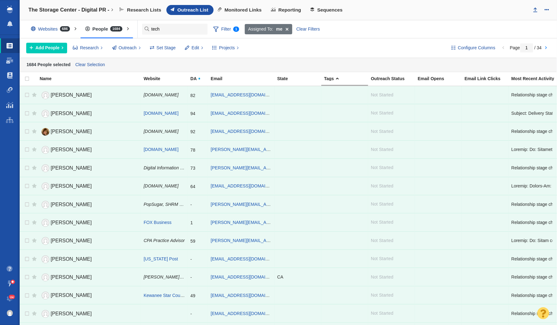
checkbox input "false"
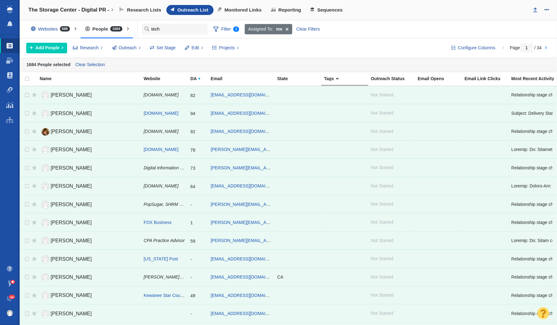
checkbox input "false"
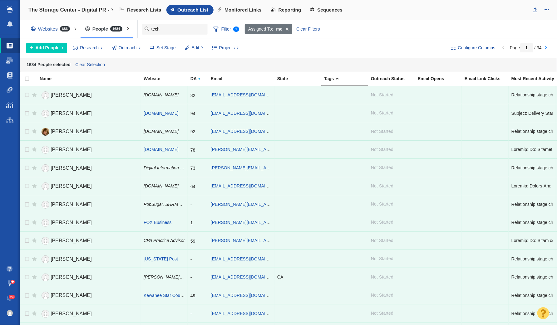
checkbox input "false"
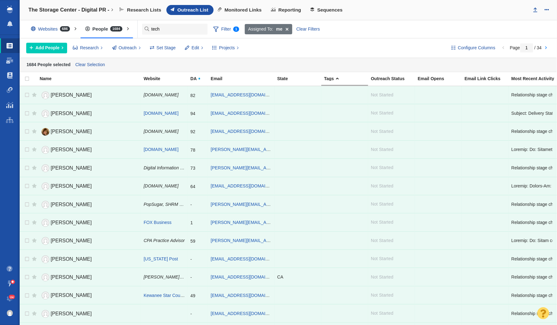
checkbox input "false"
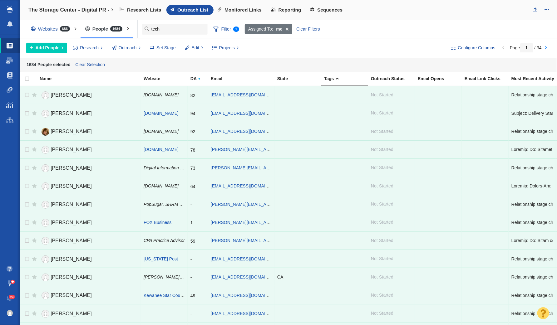
checkbox input "false"
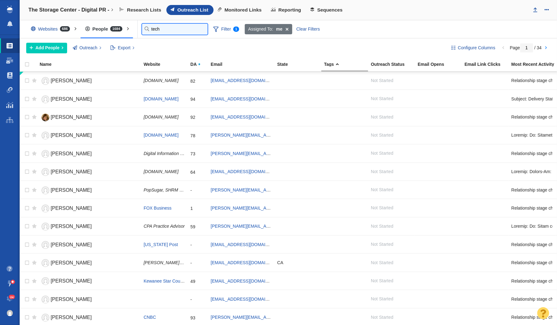
click at [154, 30] on input "tech" at bounding box center [175, 29] width 66 height 11
click at [27, 62] on input "checkbox" at bounding box center [24, 68] width 9 height 14
checkbox input "true"
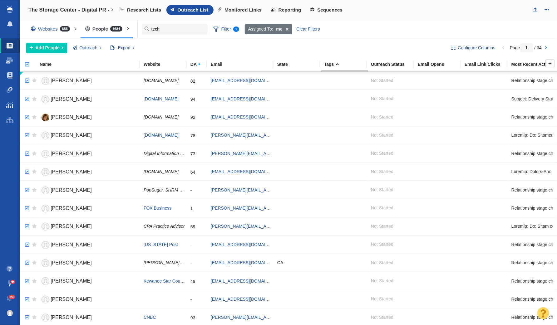
checkbox input "true"
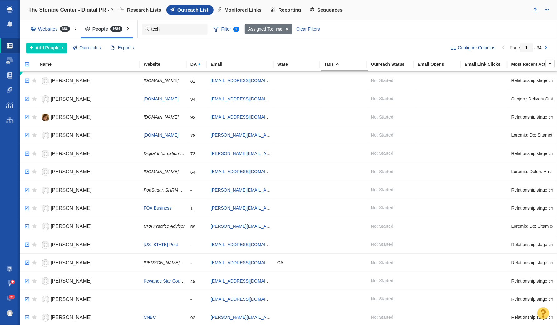
checkbox input "true"
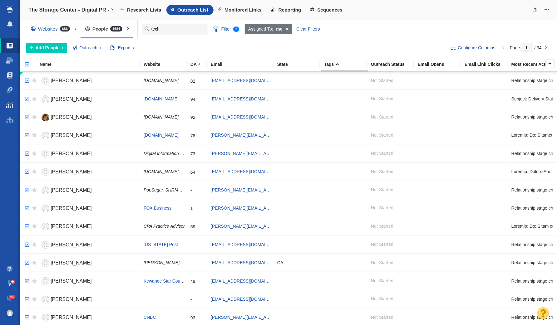
checkbox input "true"
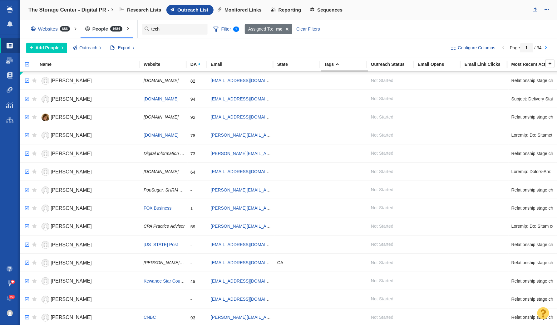
checkbox input "true"
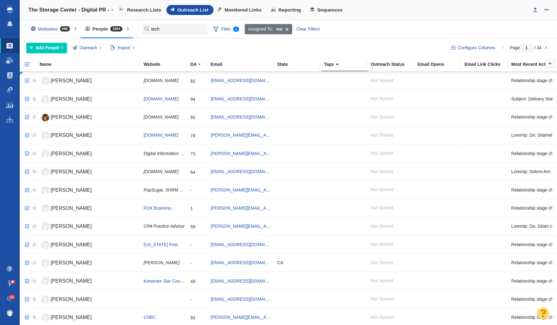
checkbox input "true"
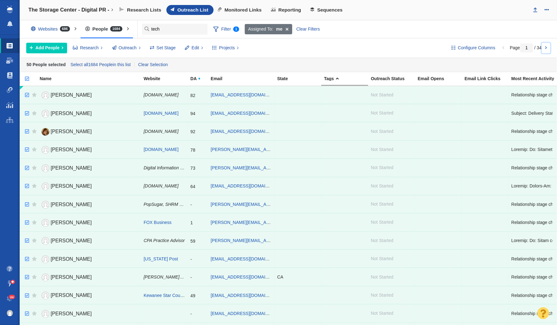
click at [550, 48] on link at bounding box center [546, 48] width 9 height 11
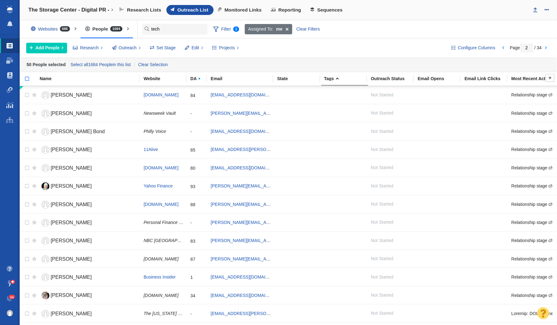
click at [27, 78] on input "checkbox" at bounding box center [24, 82] width 9 height 14
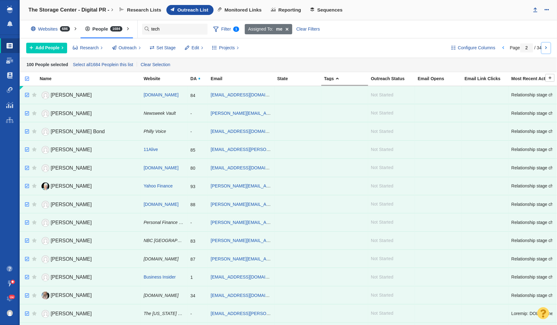
click at [543, 47] on link at bounding box center [546, 48] width 9 height 11
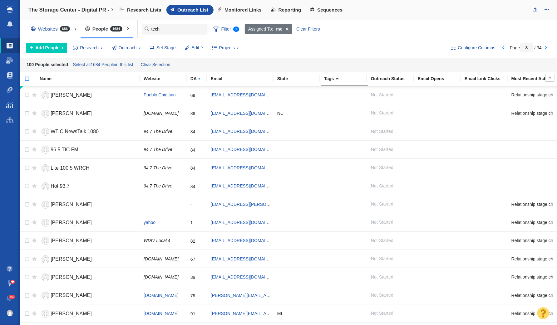
click at [28, 78] on input "checkbox" at bounding box center [24, 82] width 9 height 14
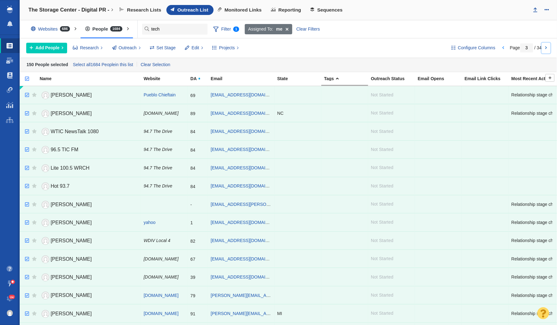
click at [547, 48] on link at bounding box center [546, 48] width 9 height 11
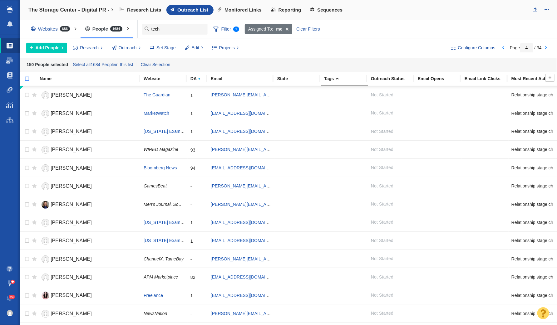
click at [25, 77] on input "checkbox" at bounding box center [24, 82] width 9 height 14
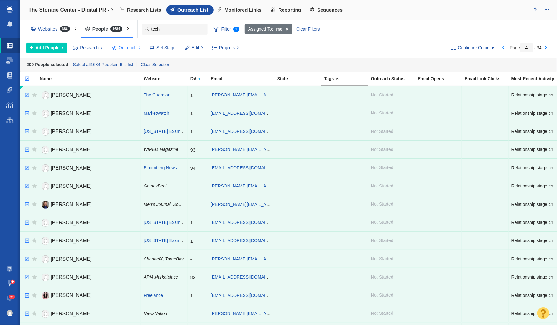
click at [128, 50] on span "Outreach" at bounding box center [128, 48] width 18 height 7
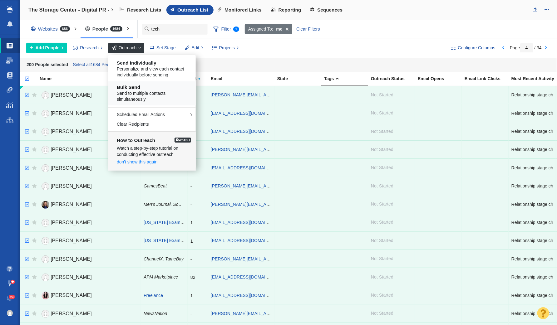
click at [136, 87] on h5 "Bulk Send" at bounding box center [154, 88] width 75 height 6
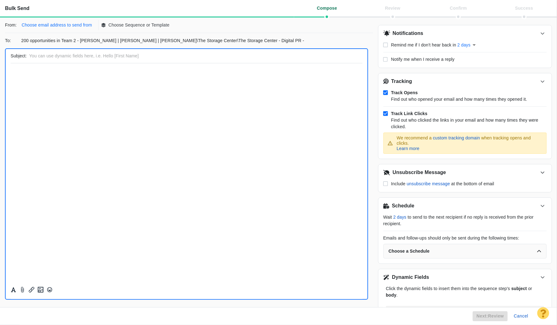
click at [70, 25] on p "Choose email address to send from" at bounding box center [57, 25] width 70 height 7
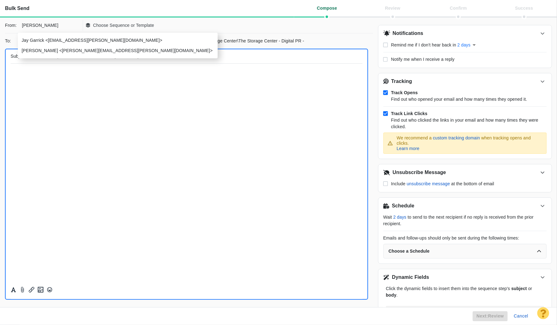
click at [82, 50] on p "[PERSON_NAME] <[PERSON_NAME][EMAIL_ADDRESS][PERSON_NAME][DOMAIN_NAME]>" at bounding box center [117, 50] width 191 height 7
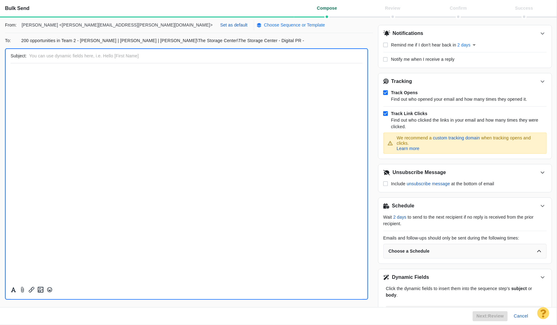
click at [264, 26] on p "Choose Sequence or Template" at bounding box center [294, 25] width 61 height 7
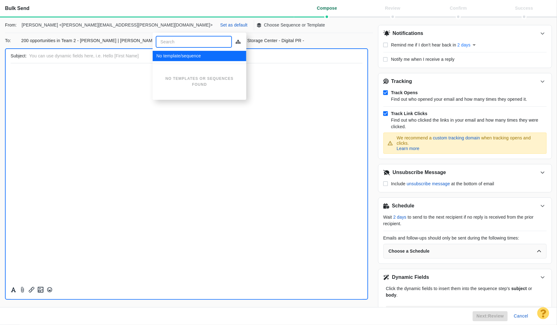
click at [275, 37] on div "To: 200 opportunities in Team 2 - Dylan | Nick Rudow | Vince\The Storage Center…" at bounding box center [189, 41] width 368 height 10
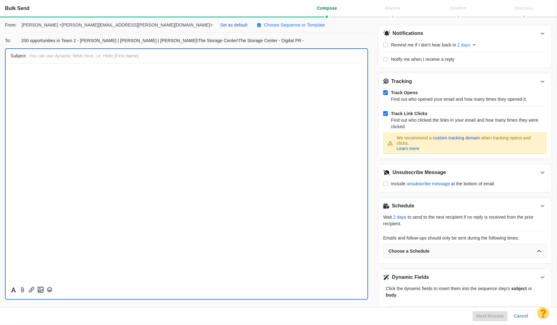
click at [264, 25] on p "Choose Sequence or Template" at bounding box center [294, 25] width 61 height 7
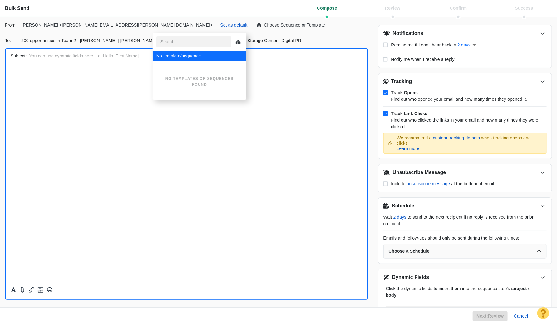
click at [113, 76] on html "﻿" at bounding box center [186, 70] width 352 height 15
click at [524, 316] on button "Cancel" at bounding box center [521, 316] width 22 height 10
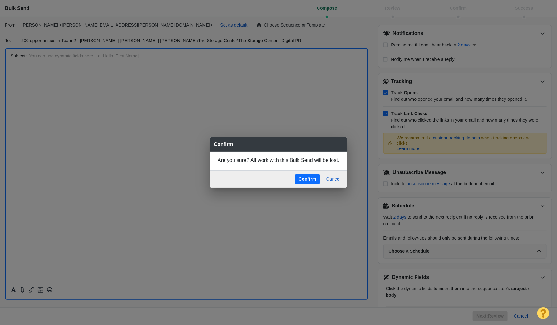
click at [312, 178] on button "Confirm" at bounding box center [307, 179] width 25 height 10
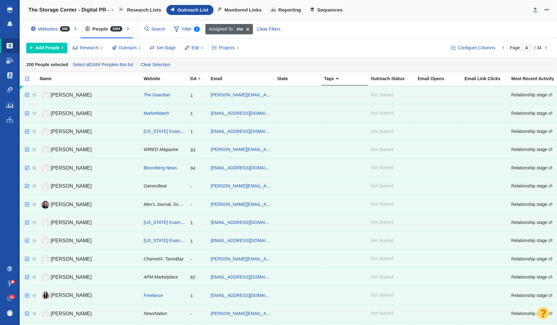
click at [246, 27] on span at bounding box center [248, 29] width 10 height 11
click at [184, 31] on span "Filter" at bounding box center [182, 29] width 25 height 12
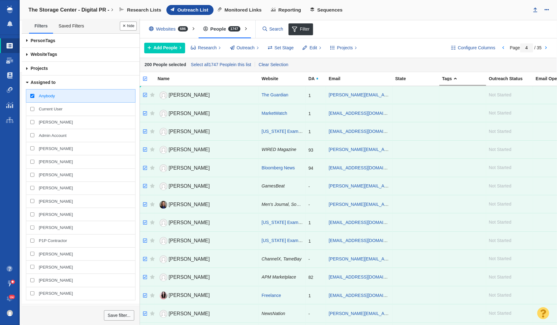
click at [32, 134] on input "Admin Account" at bounding box center [32, 135] width 4 height 4
checkbox input "true"
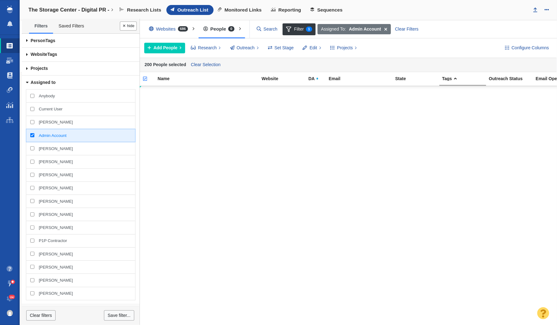
click at [31, 148] on input "[PERSON_NAME]" at bounding box center [32, 148] width 4 height 4
checkbox input "true"
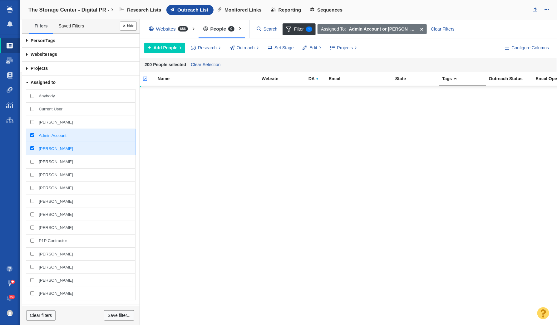
click at [31, 160] on input "[PERSON_NAME]" at bounding box center [32, 162] width 4 height 4
checkbox input "true"
click at [31, 173] on body "Projects Dashboard Websites People Link Monitoring Reports Projects Home Help C…" at bounding box center [278, 162] width 557 height 325
click at [32, 174] on input "[PERSON_NAME]" at bounding box center [32, 175] width 4 height 4
checkbox input "true"
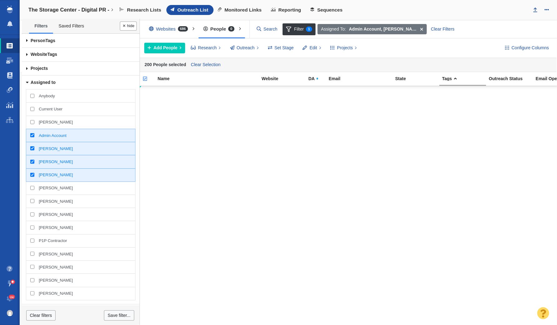
click at [32, 187] on input "[PERSON_NAME]" at bounding box center [32, 188] width 4 height 4
checkbox input "true"
click at [33, 200] on input "[PERSON_NAME]" at bounding box center [32, 201] width 4 height 4
checkbox input "true"
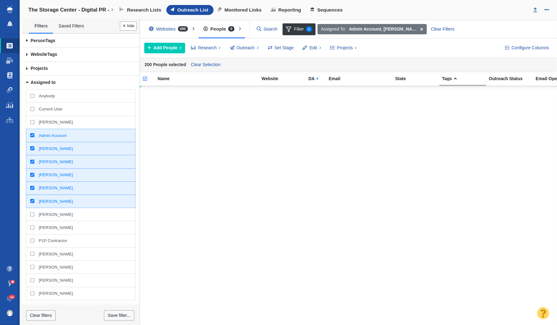
click at [32, 213] on input "[PERSON_NAME]" at bounding box center [32, 215] width 4 height 4
checkbox input "true"
click at [32, 226] on input "[PERSON_NAME]" at bounding box center [32, 228] width 4 height 4
checkbox input "true"
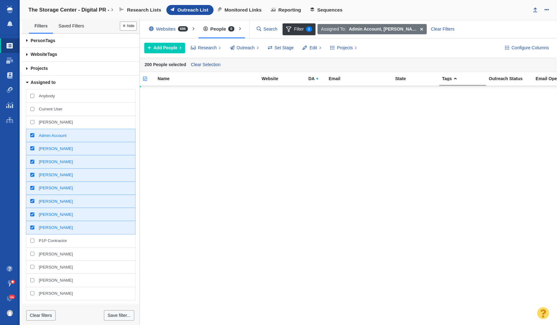
click at [31, 241] on input "P1P Contractor" at bounding box center [32, 241] width 4 height 4
checkbox input "true"
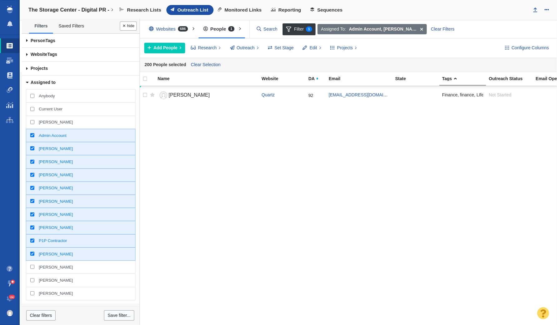
click at [31, 265] on input "[PERSON_NAME]" at bounding box center [32, 267] width 4 height 4
checkbox input "true"
click at [31, 277] on div at bounding box center [278, 162] width 557 height 325
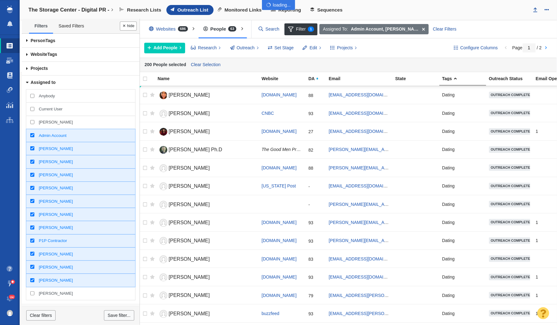
click at [32, 292] on body "Projects Dashboard Websites People Link Monitoring Reports Projects Home Help C…" at bounding box center [278, 162] width 557 height 325
click at [125, 27] on button "Done" at bounding box center [128, 26] width 17 height 9
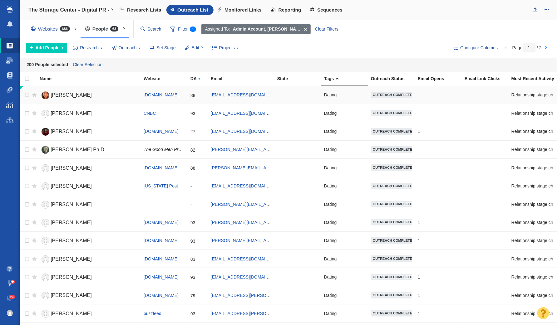
click at [71, 92] on span "[PERSON_NAME]" at bounding box center [71, 94] width 41 height 5
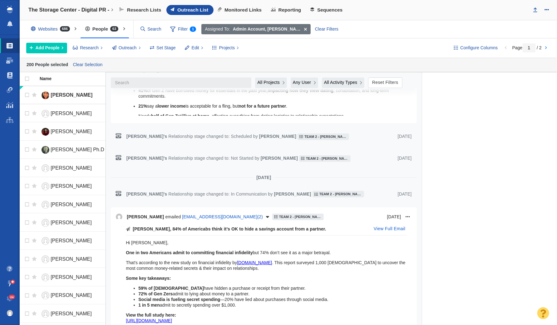
scroll to position [1023, 0]
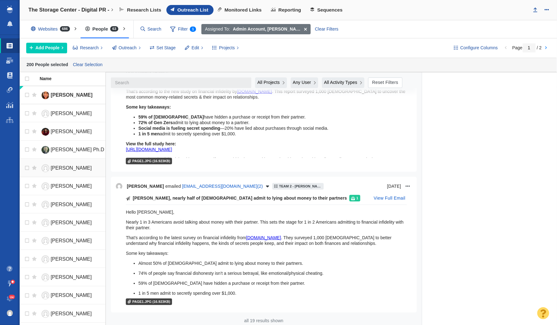
click at [72, 167] on span "Beth Ann Mayer" at bounding box center [71, 167] width 41 height 5
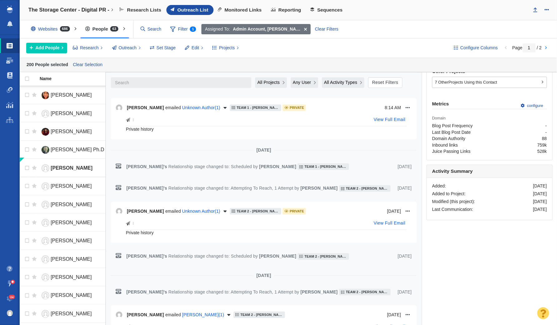
scroll to position [0, 0]
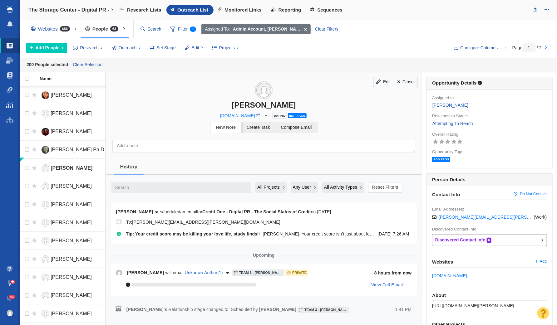
click at [278, 184] on span "All Projects" at bounding box center [268, 187] width 22 height 7
click at [276, 209] on span "Current Project" at bounding box center [274, 212] width 30 height 7
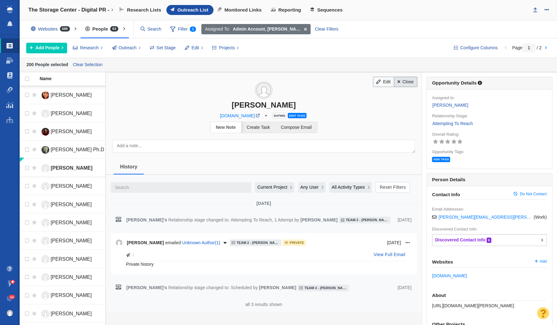
click at [400, 84] on link "Close" at bounding box center [405, 82] width 23 height 11
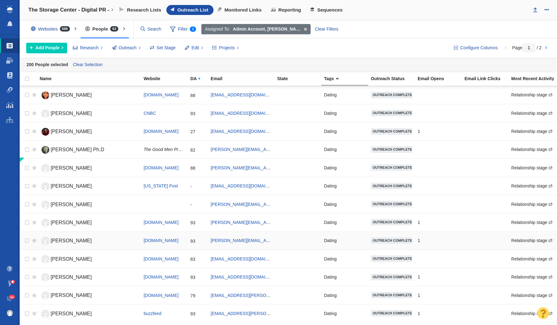
click at [83, 238] on span "Jack Beresford" at bounding box center [71, 240] width 41 height 5
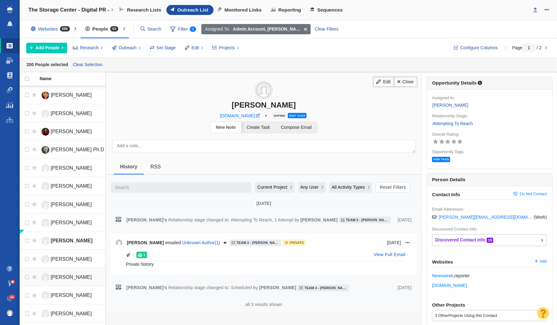
scroll to position [289, 0]
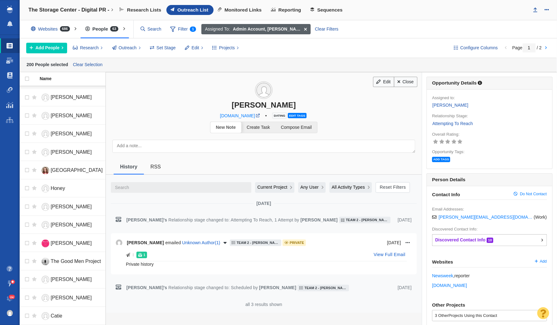
click at [274, 27] on strong "Admin Account, Dylan Carlson, Jesse Vernuccio... plus 9 more" at bounding box center [267, 29] width 68 height 7
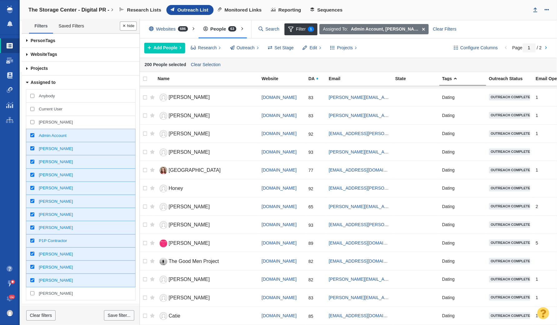
click at [32, 266] on div "Taylor Tomita" at bounding box center [80, 267] width 109 height 13
click at [32, 266] on input "Taylor Tomita" at bounding box center [32, 267] width 4 height 4
checkbox input "false"
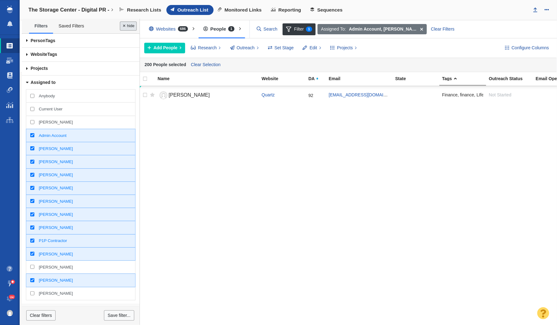
click at [132, 26] on button "Done" at bounding box center [128, 26] width 17 height 9
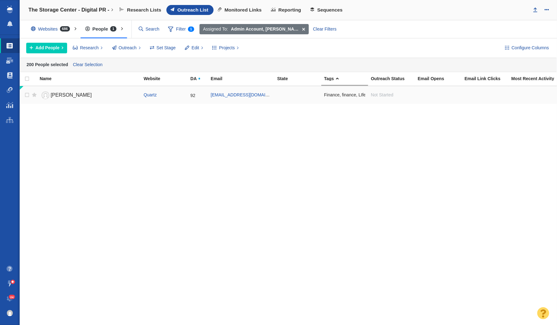
click at [67, 95] on span "Claire Hastings" at bounding box center [71, 94] width 41 height 5
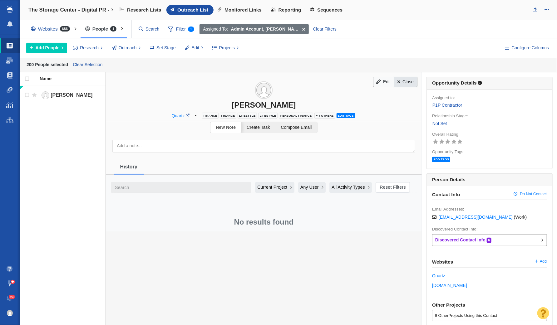
click at [400, 82] on span at bounding box center [398, 82] width 3 height 4
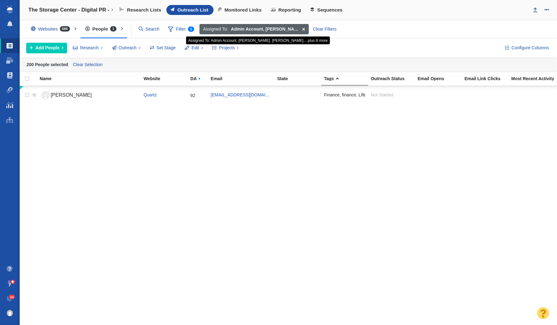
click at [302, 28] on span at bounding box center [304, 29] width 10 height 11
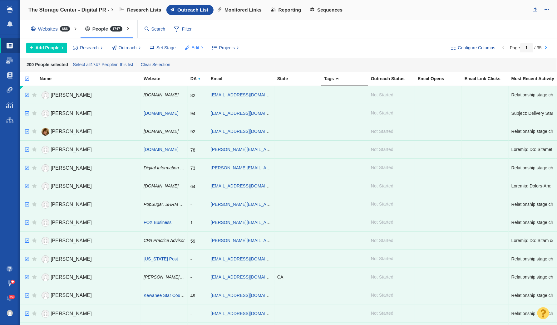
click at [195, 43] on button "Edit" at bounding box center [193, 48] width 25 height 11
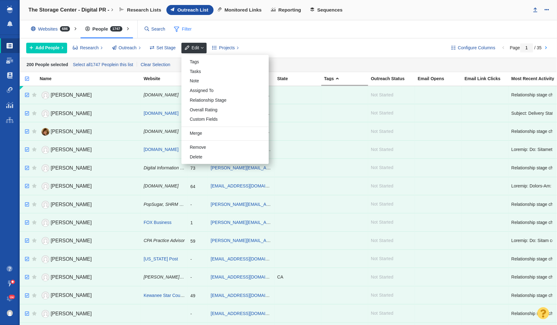
click at [185, 30] on span "Filter" at bounding box center [182, 29] width 25 height 12
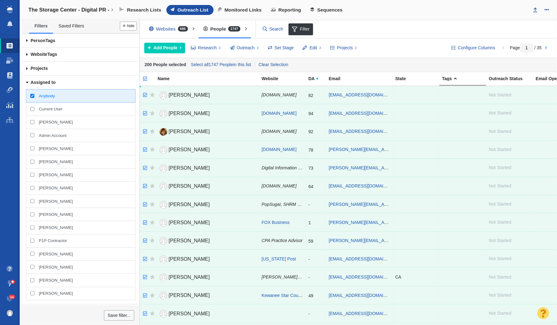
click at [33, 120] on input "Taylor Raymond" at bounding box center [32, 122] width 4 height 4
checkbox input "true"
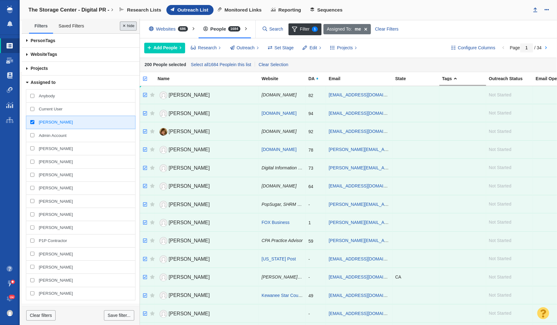
click at [129, 26] on button "Done" at bounding box center [128, 26] width 17 height 9
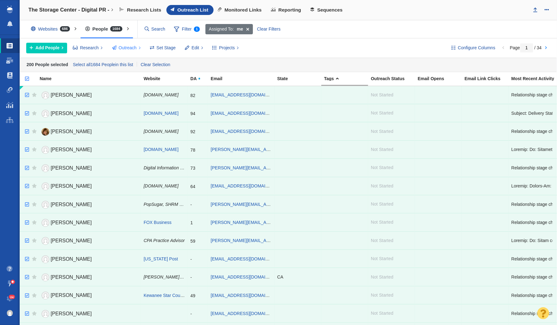
click at [125, 48] on span "Outreach" at bounding box center [128, 48] width 18 height 7
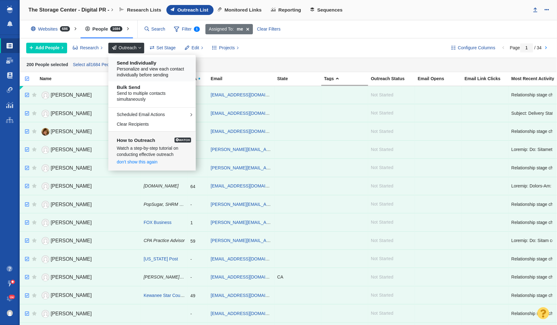
click at [139, 66] on span "Personalize and view each contact individually before sending" at bounding box center [154, 72] width 75 height 12
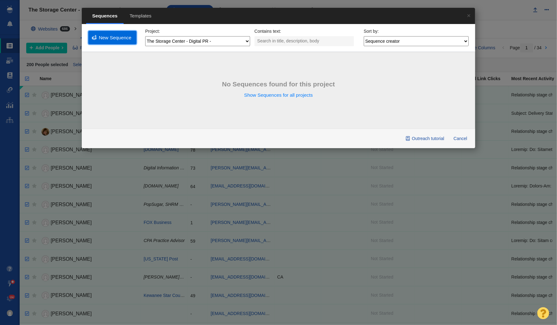
click at [113, 44] on link "New Sequence" at bounding box center [112, 37] width 48 height 13
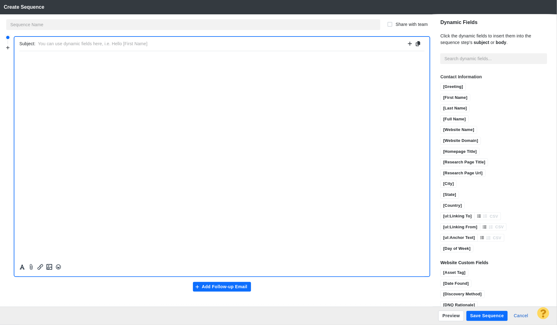
scroll to position [0, 0]
click at [122, 59] on p "﻿" at bounding box center [221, 58] width 405 height 5
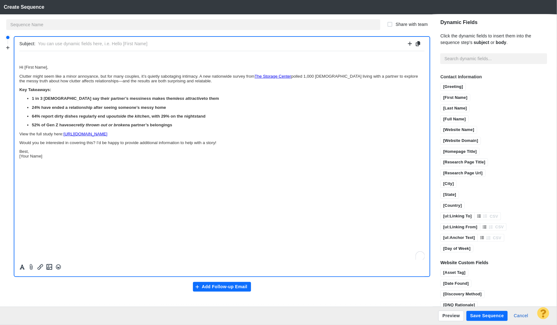
click at [66, 62] on body "﻿ Hi [First Name], Clutter might seem like a minor annoyance, but for many coup…" at bounding box center [221, 107] width 405 height 102
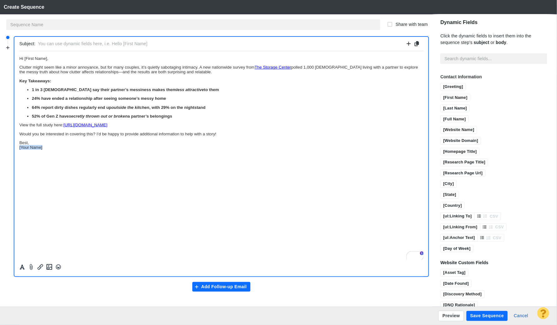
drag, startPoint x: 45, startPoint y: 150, endPoint x: 8, endPoint y: 150, distance: 36.8
click at [19, 150] on html "﻿ Hi [First Name], Clutter might seem like a minor annoyance, but for many coup…" at bounding box center [221, 103] width 404 height 104
click at [107, 125] on link "https://thestoragecenter.com/blog/study-1-in-3-americans-say-messiness-makes-th…" at bounding box center [85, 124] width 44 height 5
click at [222, 136] on p "Would you be interested in covering this? I’d be happy to provide additional in…" at bounding box center [221, 133] width 404 height 5
drag, startPoint x: 273, startPoint y: 127, endPoint x: 65, endPoint y: 126, distance: 208.5
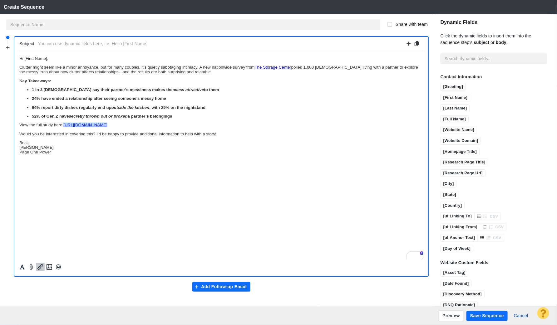
click at [65, 126] on p "View the full study here: https://thestoragecenter.com/blog/study-1-in-3-americ…" at bounding box center [221, 124] width 404 height 5
click at [39, 267] on icon "Insert/edit link" at bounding box center [40, 266] width 7 height 7
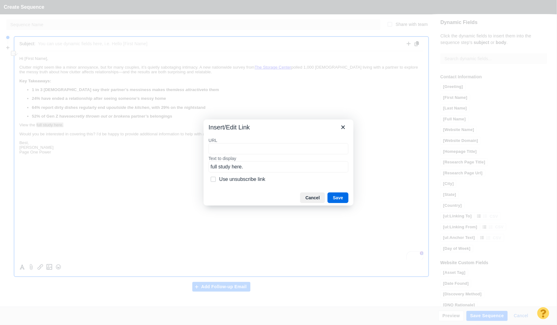
type input "Hi [First Name], [PERSON_NAME] might seem like a minor annoyance, but for many …"
paste input "[URL][DOMAIN_NAME]"
type input "[URL][DOMAIN_NAME]"
click at [336, 197] on button "Save" at bounding box center [337, 198] width 21 height 11
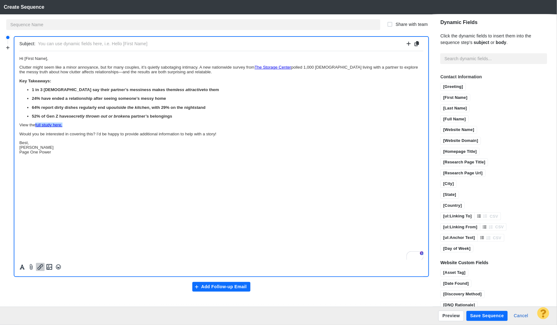
click at [121, 141] on body "Hi [First Name], [PERSON_NAME] might seem like a minor annoyance, but for many …" at bounding box center [221, 105] width 404 height 98
click at [275, 67] on link "The Storage Center" at bounding box center [272, 67] width 37 height 5
click at [41, 267] on icon "Insert/edit link" at bounding box center [40, 266] width 7 height 7
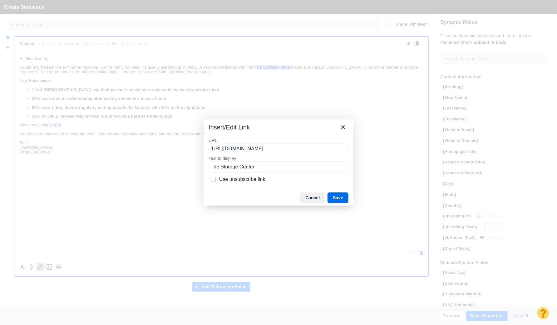
click at [286, 153] on input "[URL][DOMAIN_NAME]" at bounding box center [278, 148] width 140 height 11
click at [294, 130] on div "Insert/Edit Link" at bounding box center [278, 126] width 150 height 13
click at [336, 199] on button "Save" at bounding box center [337, 198] width 21 height 11
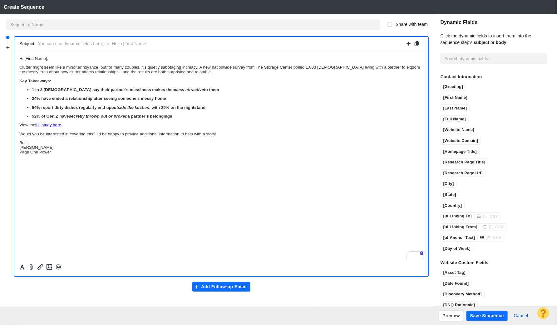
click at [284, 150] on p "Best, [PERSON_NAME] Page One Power" at bounding box center [221, 147] width 404 height 14
click at [113, 151] on p "Best, [PERSON_NAME] Page One Power" at bounding box center [221, 147] width 404 height 14
click at [134, 79] on p "Key Takeaways:" at bounding box center [221, 80] width 404 height 5
click at [56, 152] on p "Best, [PERSON_NAME] Page One Power" at bounding box center [221, 147] width 404 height 14
click at [87, 47] on input "text" at bounding box center [221, 43] width 367 height 9
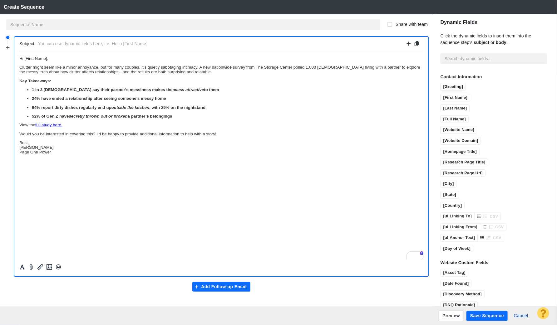
paste input "[Exclusive] 1 in 3 Couples Say Clutter Is Killing the Romance"
drag, startPoint x: 60, startPoint y: 43, endPoint x: 13, endPoint y: 42, distance: 47.2
click at [13, 43] on div "Subject: [Exclusive] 1 in 3 Couples Say Clutter Is Killing the Romance Add Foll…" at bounding box center [219, 171] width 426 height 271
click at [112, 44] on input "Study: 1 in 3 Couples Say Clutter Is Killing the Romance" at bounding box center [221, 43] width 367 height 9
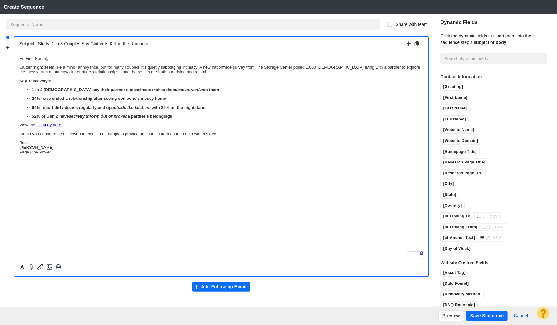
click at [138, 45] on input "Study: 1 in 3 Couples Say Clutter Is Killing the Romance" at bounding box center [221, 43] width 367 height 9
type input "Study: 1 in 3 Couples Say Clutter Is Killing the Romance"
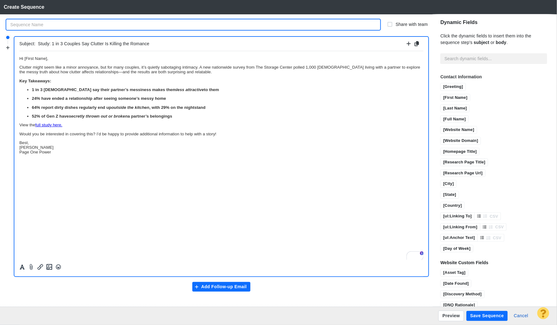
click at [121, 23] on input "text" at bounding box center [193, 24] width 374 height 11
type input "Study: 1 in 3 Couples Say Clutter Is Killing the Romance"
click at [235, 102] on ul "1 in 3 [DEMOGRAPHIC_DATA] say their partner’s messiness makes them less attract…" at bounding box center [221, 102] width 404 height 31
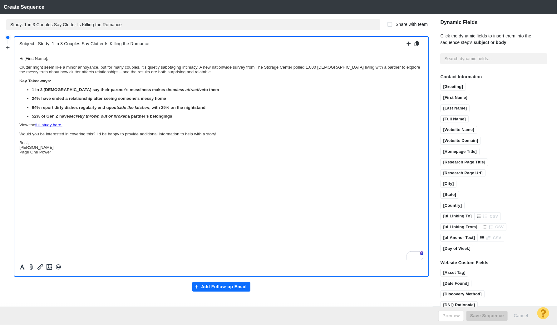
click at [112, 122] on body "Hi [First Name], [PERSON_NAME] might seem like a minor annoyance, but for many …" at bounding box center [221, 105] width 404 height 98
click at [228, 285] on button "Add Follow-up Email" at bounding box center [221, 287] width 58 height 10
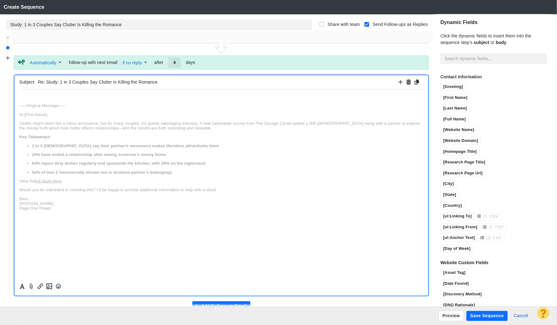
scroll to position [271, 0]
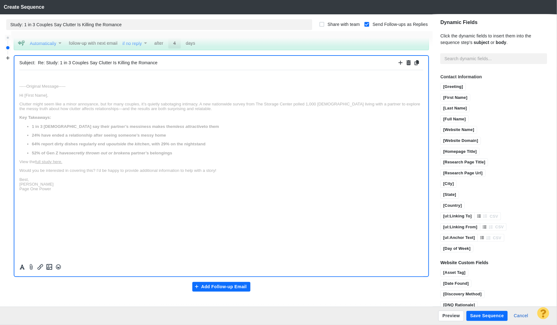
paste body "Rich Text Area. Press ALT-0 for help."
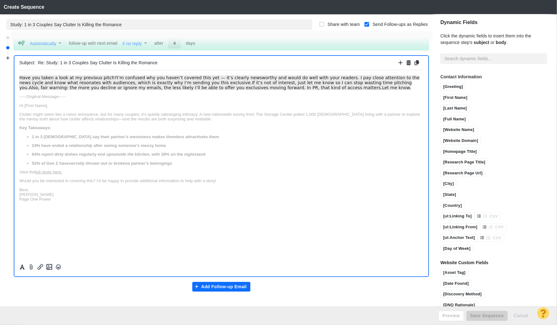
click at [106, 77] on span "Have you taken a look at my previous pitch?" at bounding box center [67, 77] width 97 height 5
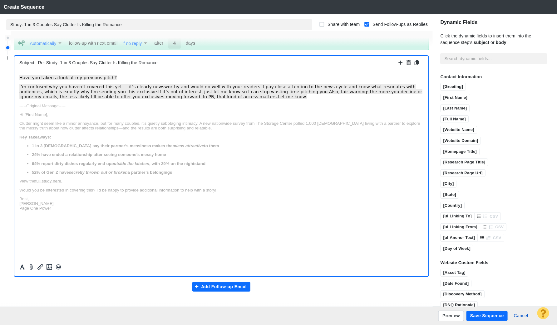
click at [223, 86] on span "I’m confused why you haven’t covered this yet — it’s clearly newsworthy and wou…" at bounding box center [217, 89] width 396 height 10
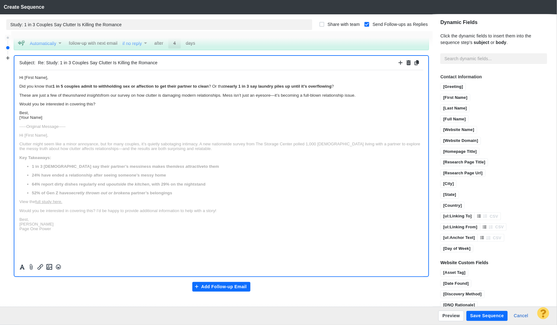
drag, startPoint x: 50, startPoint y: 121, endPoint x: 16, endPoint y: 119, distance: 33.5
click at [19, 119] on html "Hi [First Name], Did you know that 1 in 5 couples admit to withholding sex or a…" at bounding box center [221, 153] width 404 height 166
click at [30, 119] on p "Best, [Your Name]" at bounding box center [221, 114] width 404 height 9
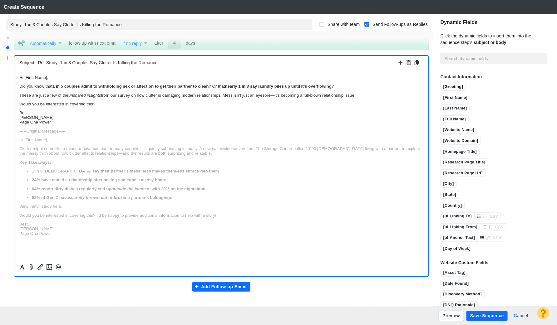
click at [88, 107] on body "Hi [First Name], Did you know that 1 in 5 couples admit to withholding sex or a…" at bounding box center [221, 155] width 404 height 161
click at [84, 99] on body "Hi [First Name], Did you know that 1 in 5 couples admit to withholding sex or a…" at bounding box center [221, 155] width 404 height 161
drag, startPoint x: 103, startPoint y: 96, endPoint x: 70, endPoint y: 97, distance: 33.1
click at [70, 97] on p "These are just a few of the unshared insights from our survey on how clutter is…" at bounding box center [221, 95] width 404 height 5
drag, startPoint x: 203, startPoint y: 95, endPoint x: 120, endPoint y: 95, distance: 83.3
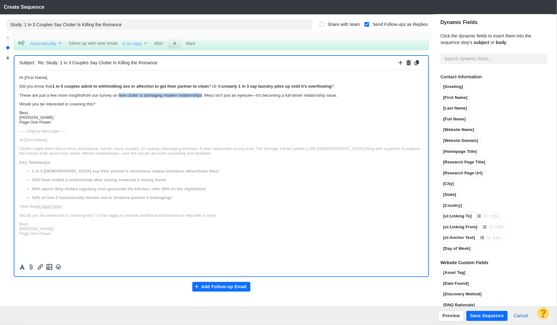
click at [120, 95] on p "These are just a few more insights from our survey on how clutter is damaging m…" at bounding box center [221, 95] width 404 height 5
click at [39, 265] on icon "Insert/edit link" at bounding box center [40, 266] width 7 height 7
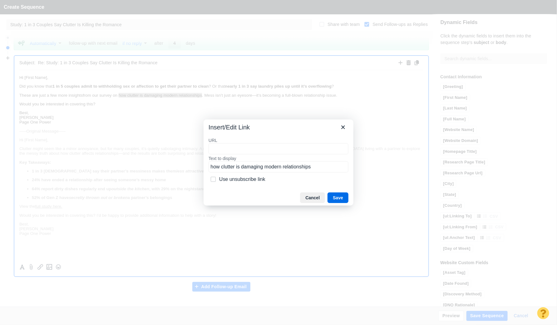
type input "https://youtu.be/rYCuxVVLmDo?si=ePsxkFLWERdmduSt"
click at [333, 195] on button "Save" at bounding box center [337, 198] width 21 height 11
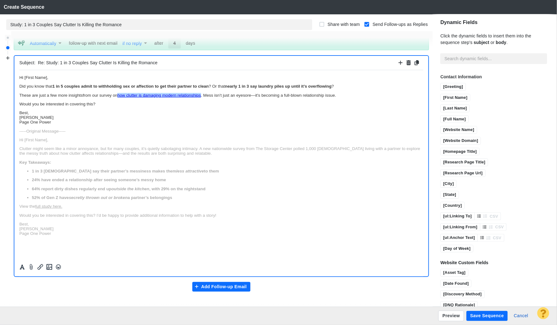
click at [276, 117] on p "Best, Jay Taylor Page One Power" at bounding box center [221, 117] width 404 height 14
click at [176, 42] on input "4" at bounding box center [174, 43] width 12 height 11
type input "7"
click at [286, 89] on body "Hi [First Name], Did you know that 1 in 5 couples admit to withholding sex or a…" at bounding box center [221, 155] width 404 height 161
click at [488, 314] on button "Save Sequence" at bounding box center [486, 316] width 41 height 10
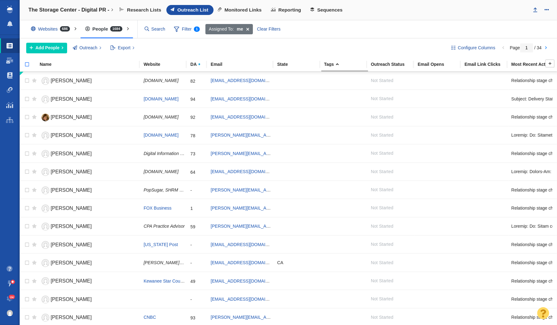
click at [27, 64] on input "checkbox" at bounding box center [24, 68] width 9 height 14
checkbox input "true"
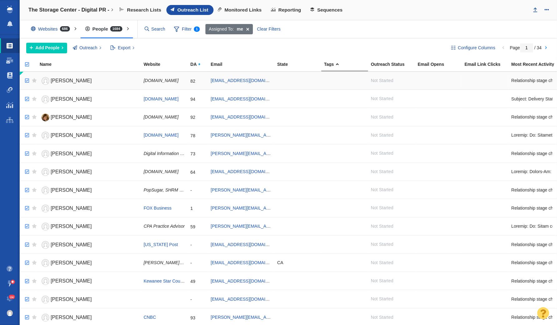
checkbox input "true"
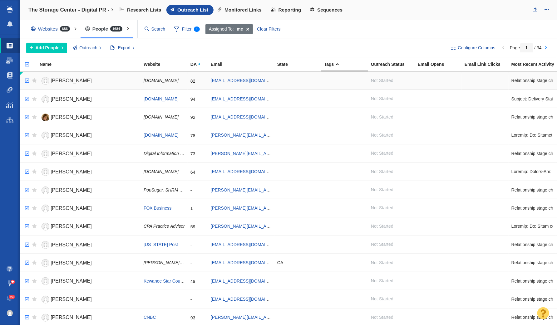
checkbox input "true"
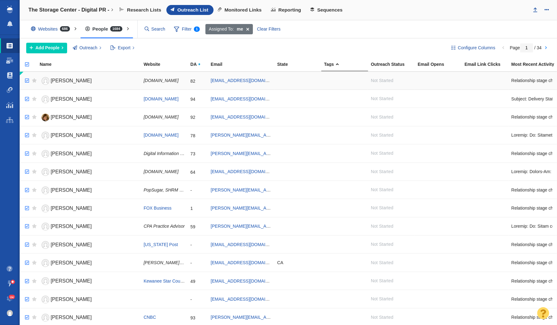
checkbox input "true"
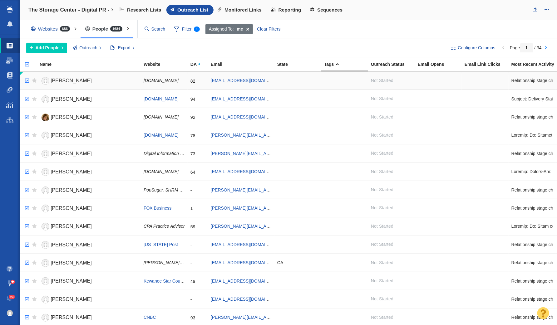
checkbox input "true"
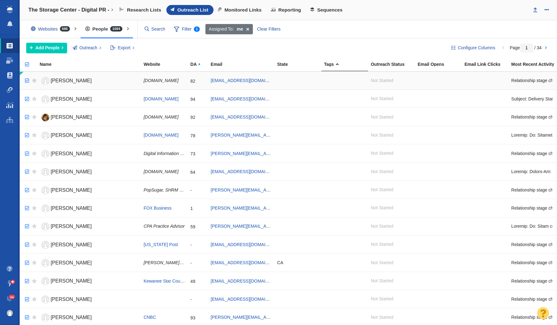
checkbox input "true"
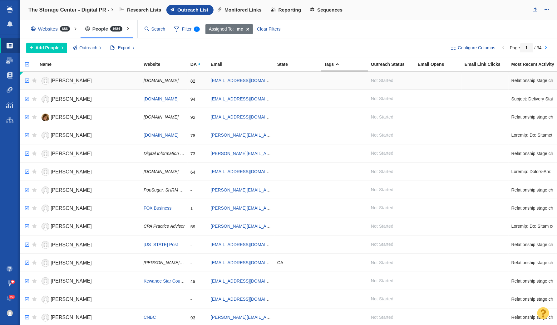
checkbox input "true"
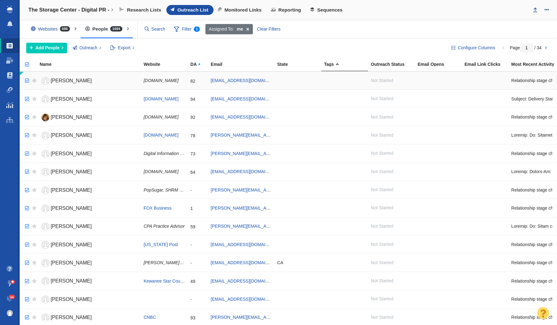
checkbox input "true"
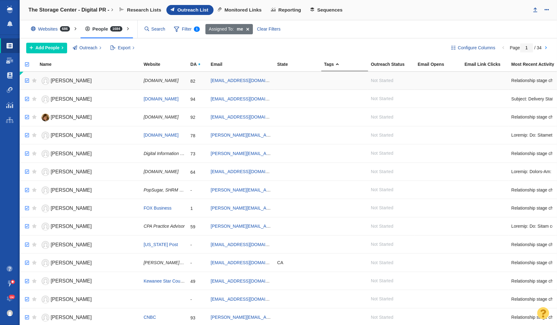
checkbox input "true"
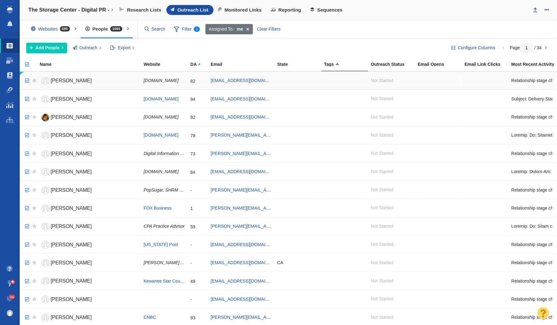
checkbox input "true"
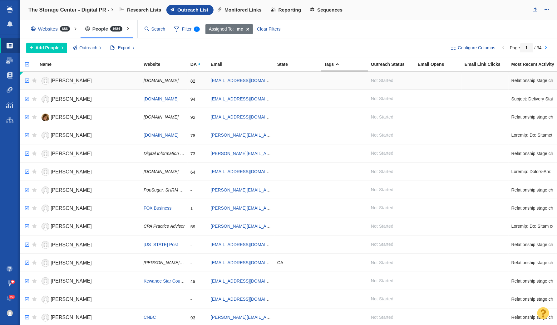
checkbox input "true"
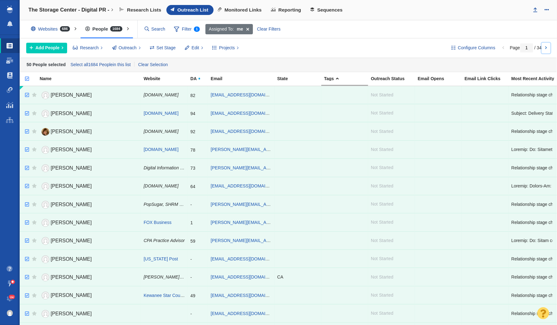
click at [542, 45] on link at bounding box center [546, 48] width 9 height 11
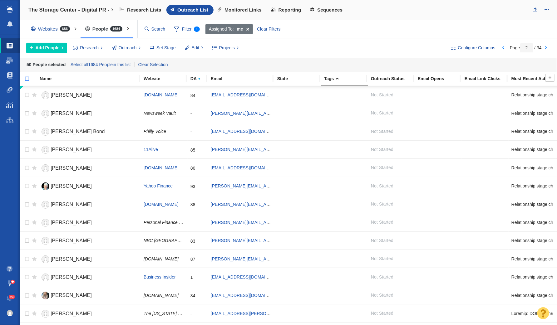
click at [25, 76] on input "checkbox" at bounding box center [24, 82] width 9 height 14
checkbox input "true"
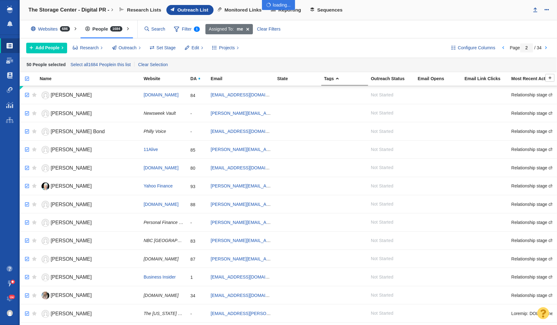
checkbox input "true"
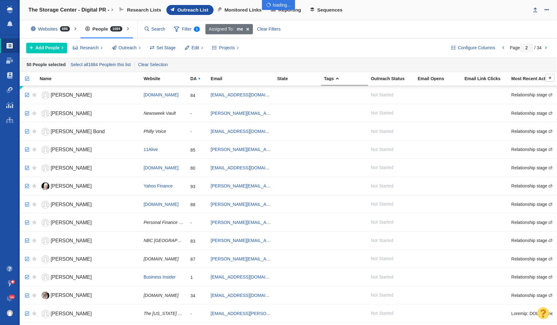
checkbox input "true"
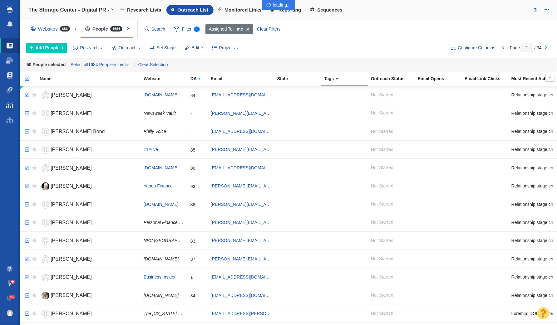
checkbox input "true"
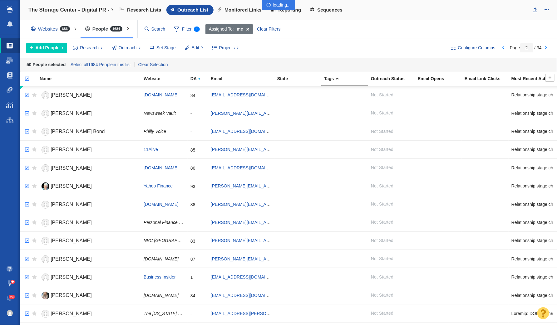
checkbox input "true"
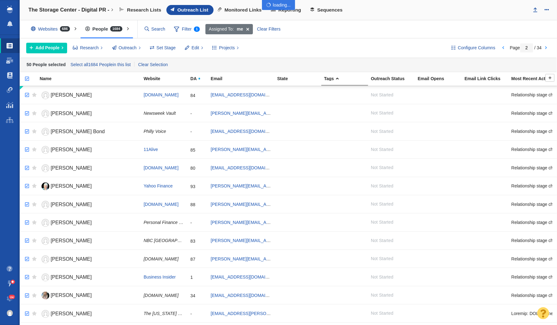
checkbox input "true"
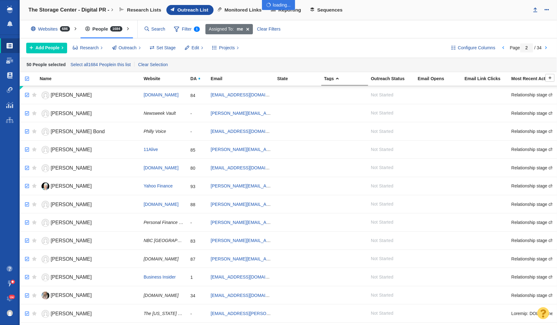
checkbox input "true"
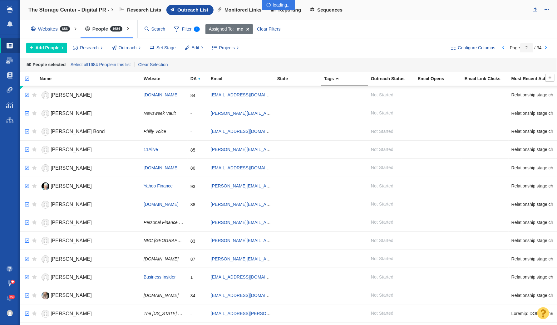
checkbox input "true"
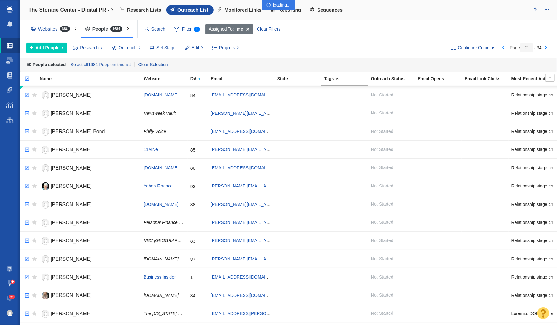
checkbox input "true"
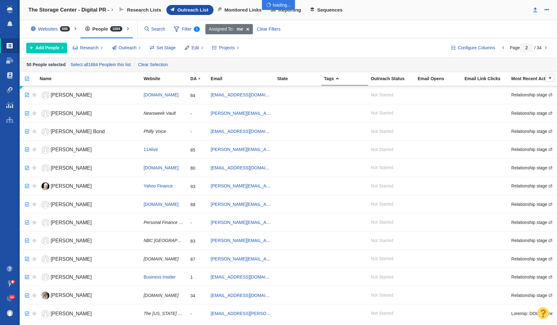
checkbox input "true"
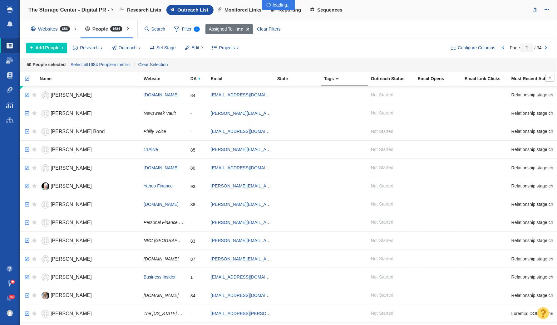
checkbox input "true"
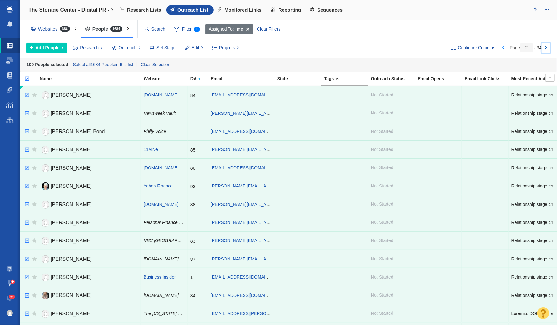
click at [549, 45] on link at bounding box center [546, 48] width 9 height 11
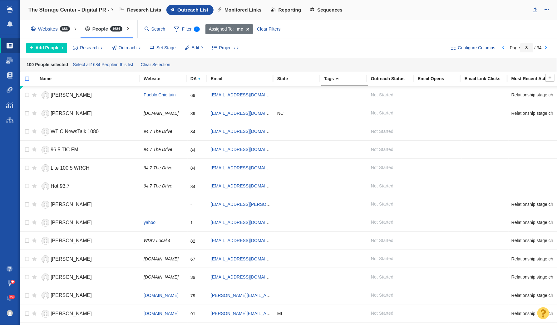
click at [27, 77] on input "checkbox" at bounding box center [24, 82] width 9 height 14
checkbox input "true"
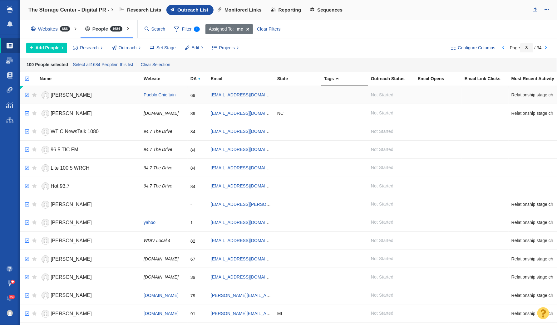
checkbox input "true"
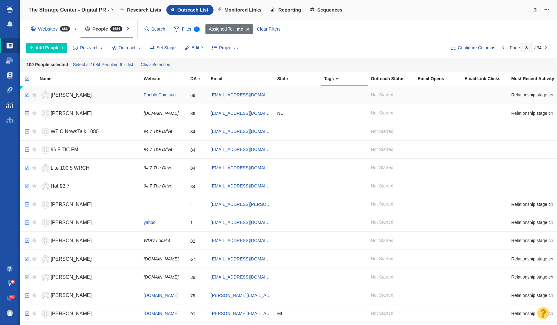
checkbox input "true"
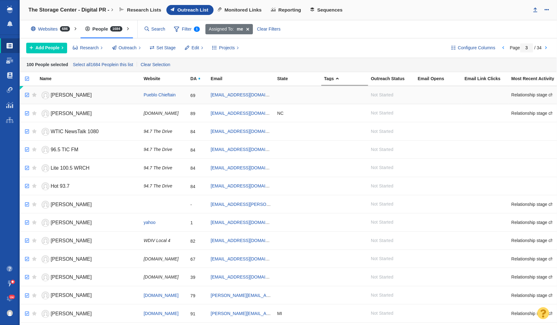
checkbox input "true"
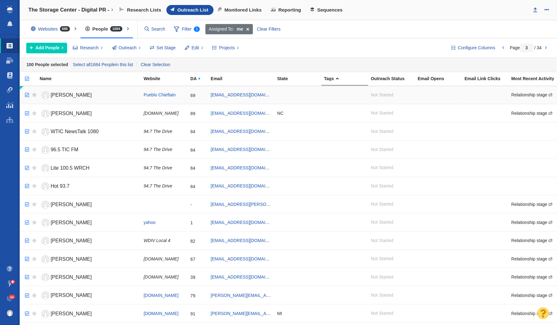
checkbox input "true"
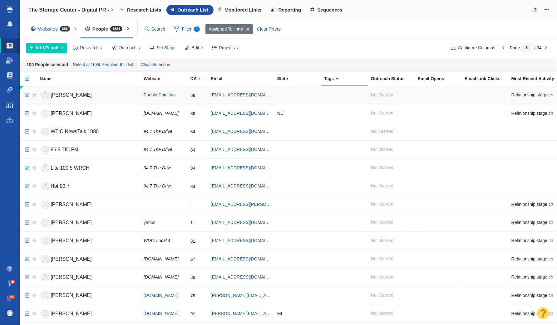
checkbox input "true"
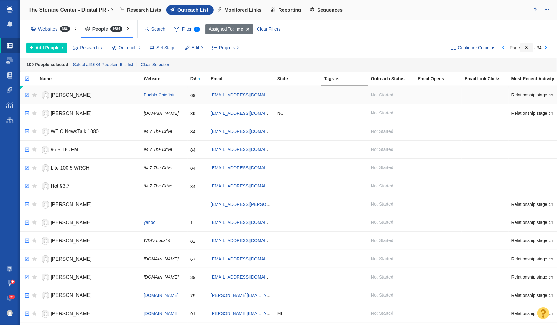
checkbox input "true"
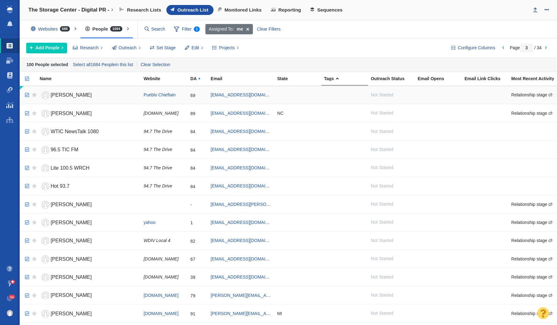
checkbox input "true"
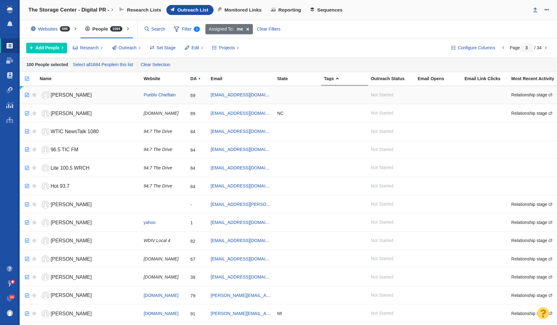
checkbox input "true"
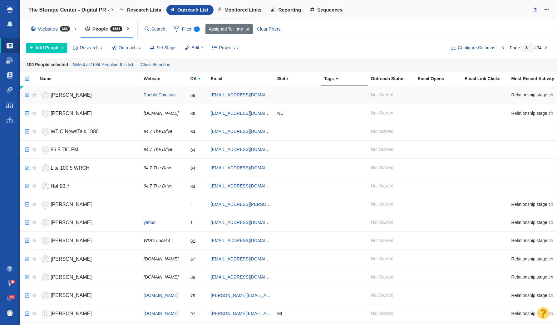
checkbox input "true"
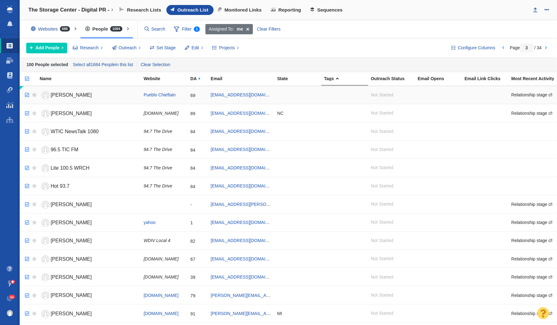
checkbox input "true"
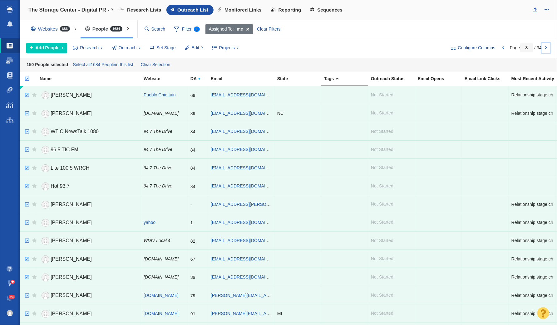
click at [548, 47] on link at bounding box center [546, 48] width 9 height 11
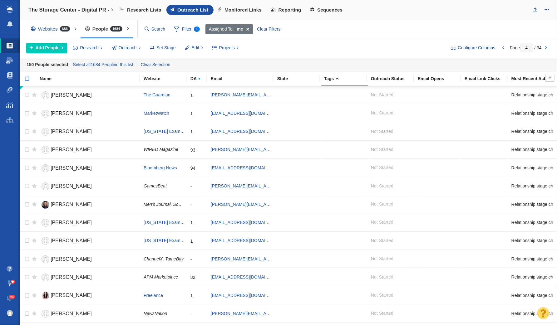
click at [28, 76] on input "checkbox" at bounding box center [24, 82] width 9 height 14
checkbox input "true"
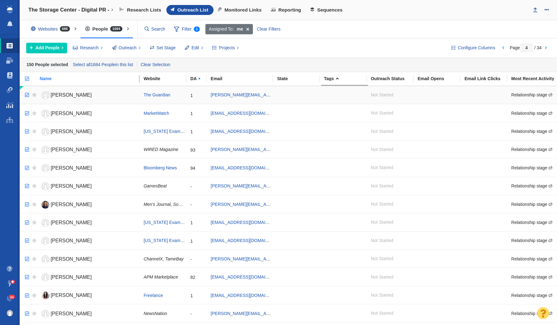
checkbox input "true"
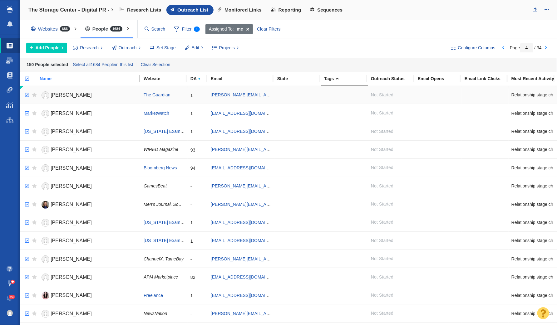
checkbox input "true"
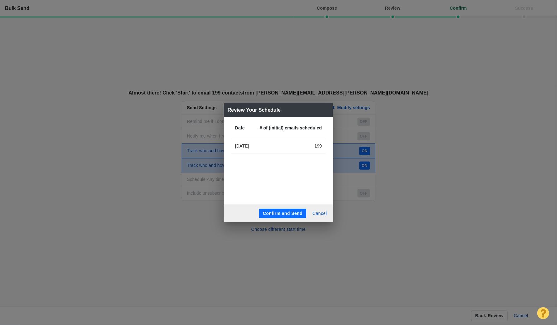
click at [289, 210] on button "Confirm and Send" at bounding box center [282, 214] width 47 height 10
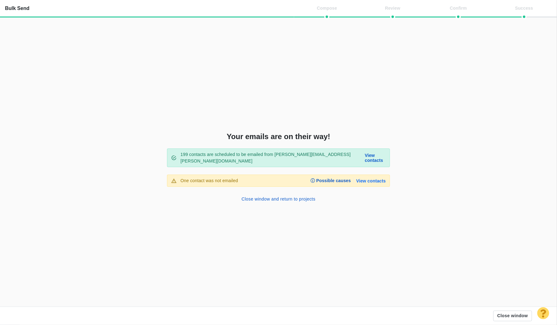
click at [365, 179] on link "View contacts" at bounding box center [371, 181] width 30 height 5
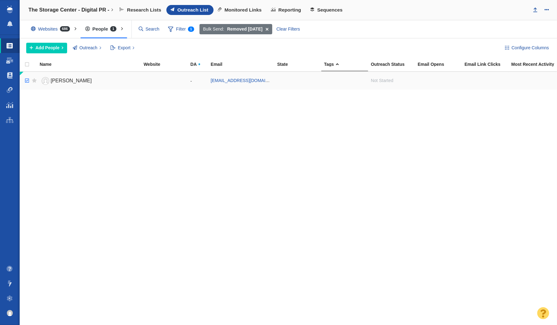
checkbox input "true"
click at [26, 80] on input "checkbox" at bounding box center [26, 81] width 9 height 14
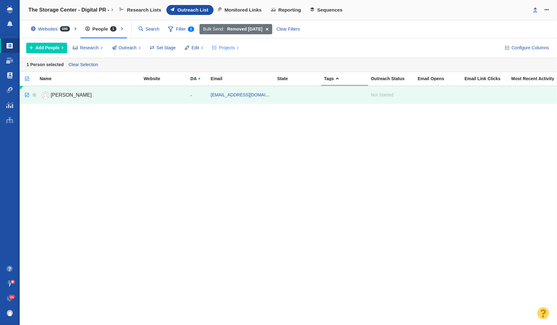
click at [216, 48] on button "Projects" at bounding box center [225, 48] width 33 height 11
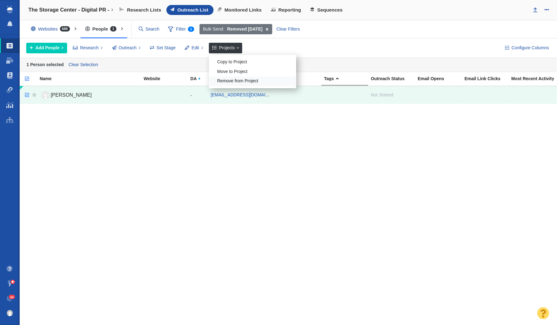
click at [245, 83] on div "Remove from Project" at bounding box center [252, 81] width 87 height 10
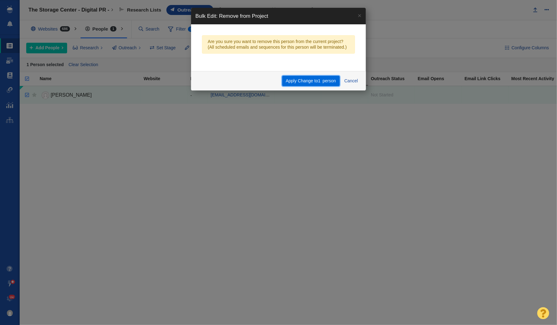
click at [309, 80] on button "Apply Change to 1 person" at bounding box center [310, 81] width 57 height 11
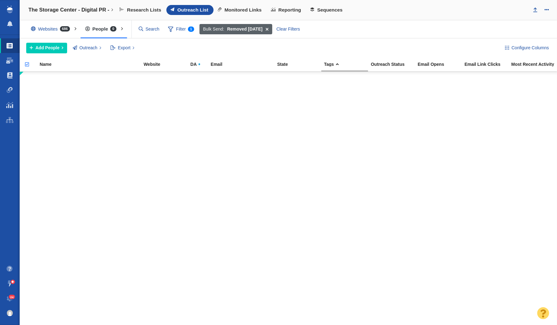
click at [271, 30] on span at bounding box center [267, 29] width 10 height 11
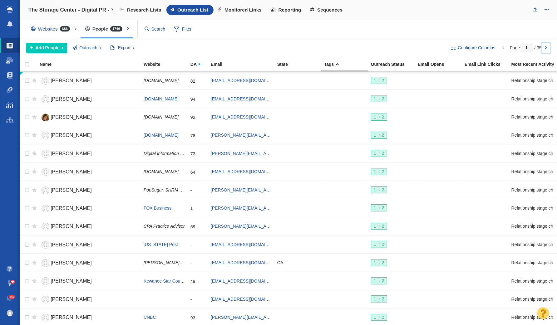
click at [549, 46] on link at bounding box center [546, 48] width 9 height 11
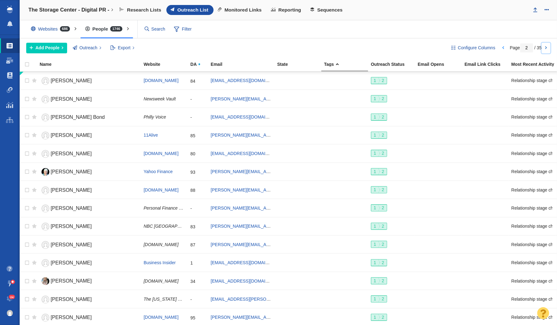
click at [547, 46] on link at bounding box center [546, 48] width 9 height 11
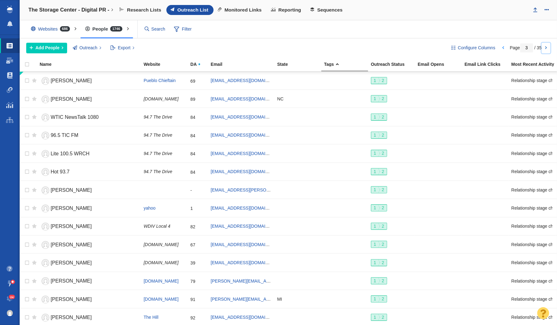
click at [546, 46] on link at bounding box center [546, 48] width 9 height 11
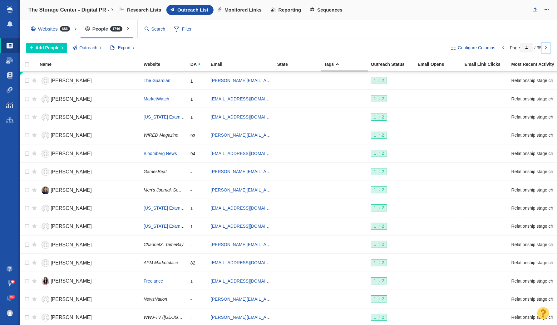
click at [546, 46] on link at bounding box center [546, 48] width 9 height 11
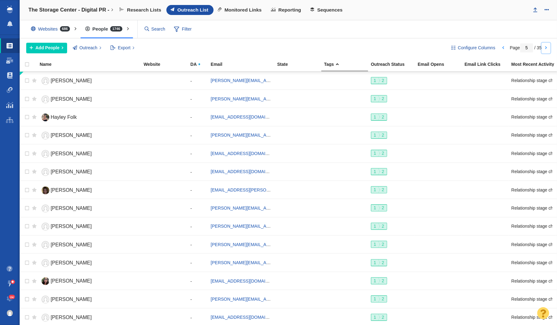
click at [546, 46] on link at bounding box center [546, 48] width 9 height 11
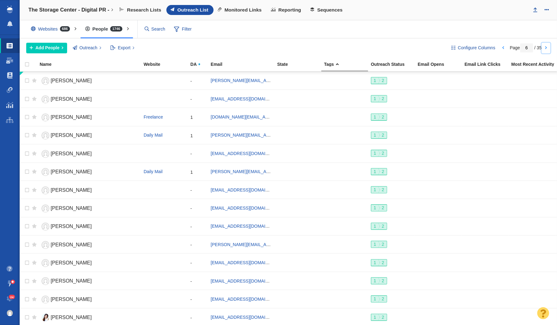
click at [543, 45] on link at bounding box center [546, 48] width 9 height 11
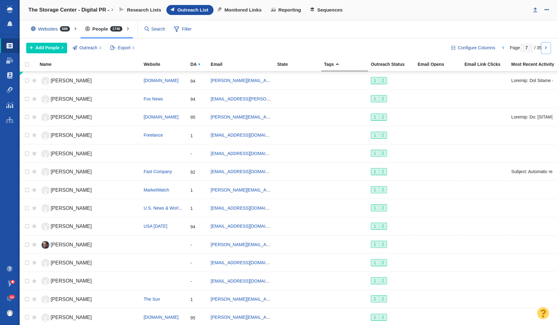
click at [543, 45] on link at bounding box center [546, 48] width 9 height 11
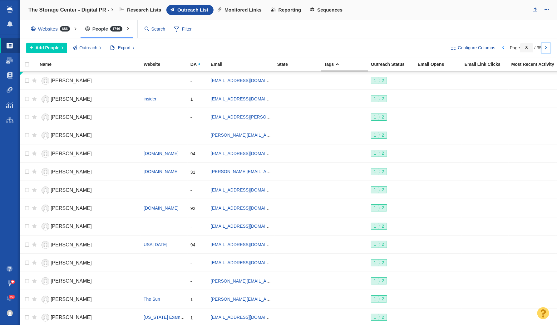
click at [543, 45] on link at bounding box center [546, 48] width 9 height 11
type input "9"
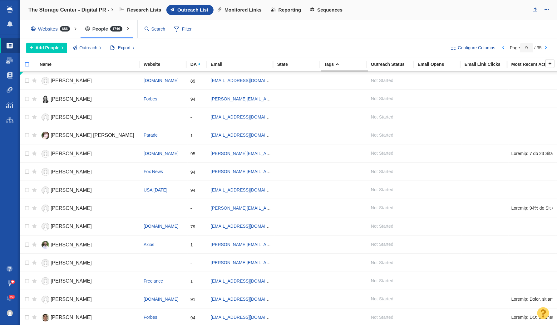
click at [28, 62] on input "checkbox" at bounding box center [24, 68] width 9 height 14
checkbox input "true"
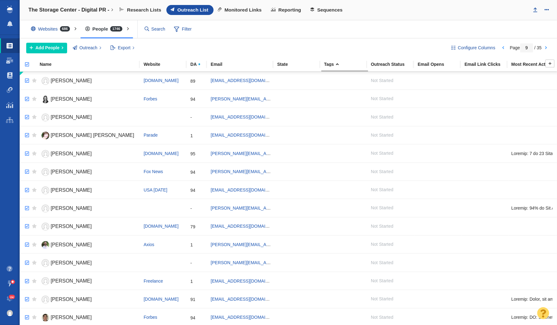
checkbox input "true"
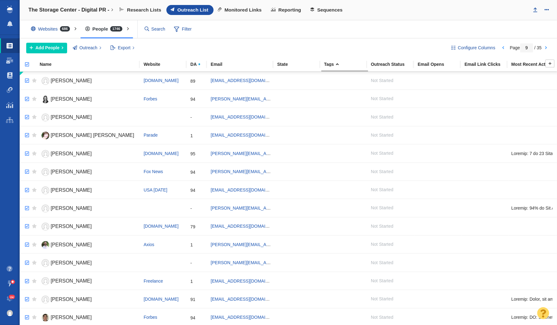
checkbox input "true"
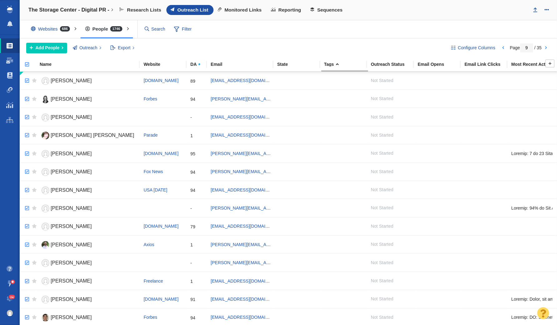
checkbox input "true"
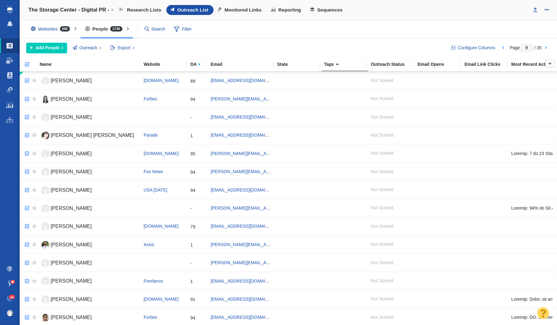
checkbox input "true"
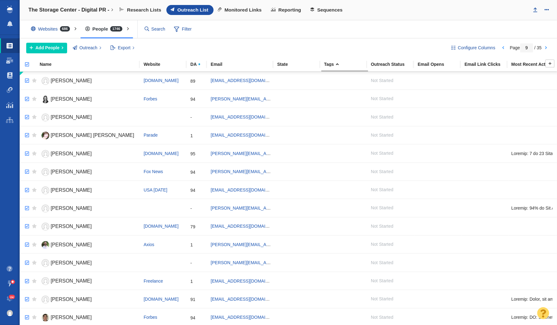
checkbox input "true"
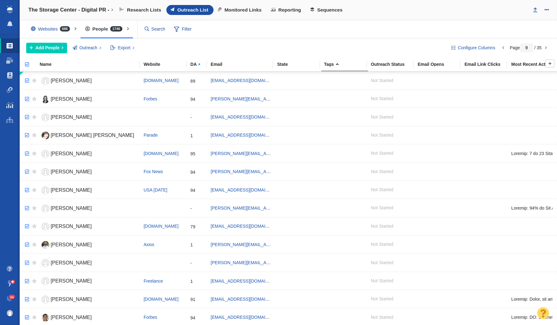
checkbox input "true"
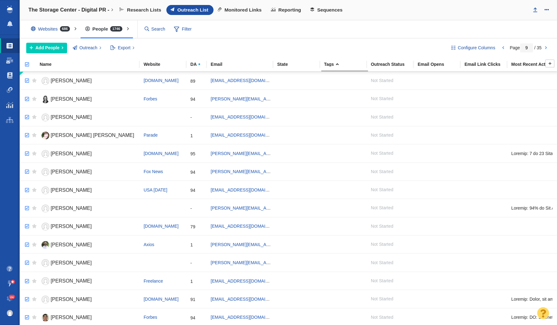
checkbox input "true"
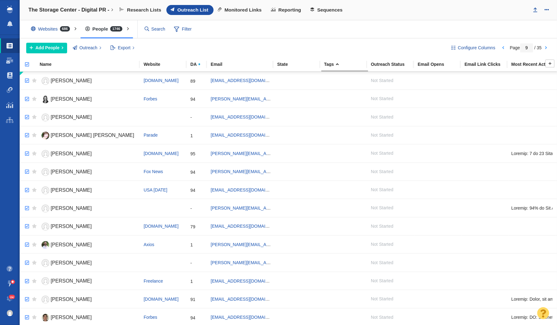
checkbox input "true"
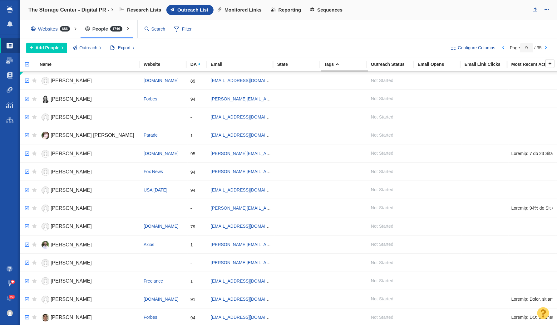
checkbox input "true"
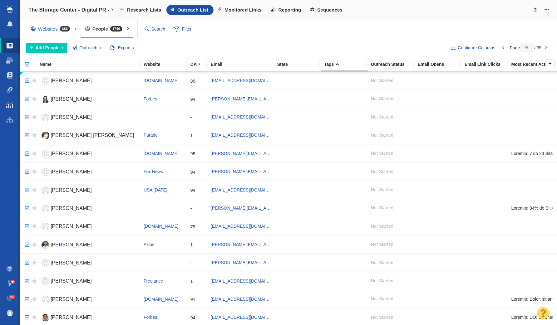
checkbox input "true"
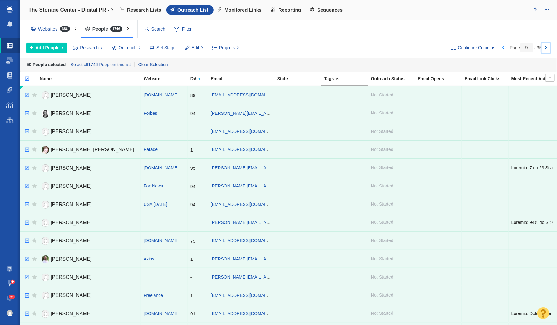
click at [547, 47] on link at bounding box center [546, 48] width 9 height 11
type input "10"
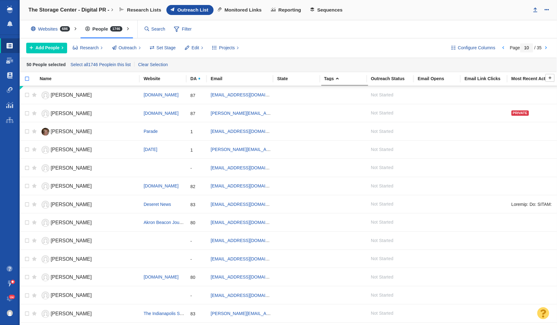
click at [27, 76] on input "checkbox" at bounding box center [24, 82] width 9 height 14
checkbox input "true"
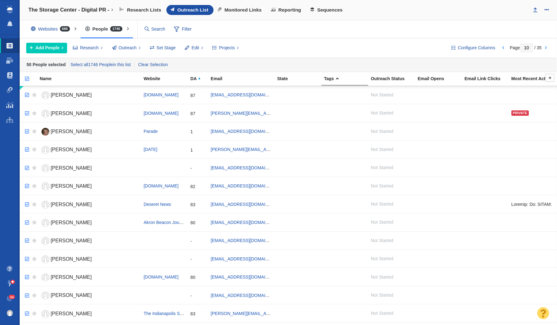
checkbox input "true"
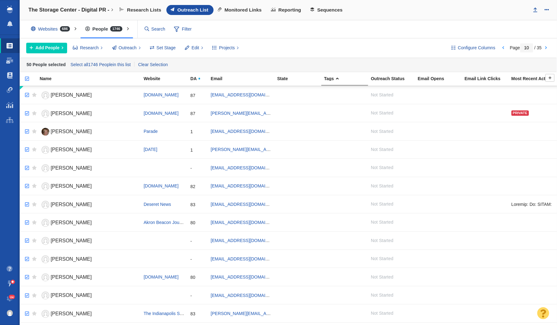
checkbox input "true"
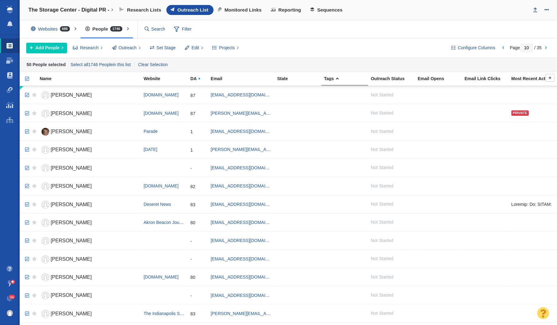
checkbox input "true"
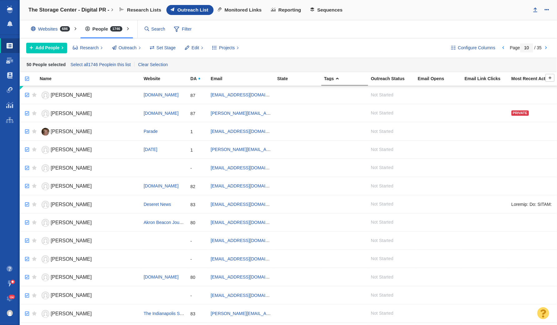
checkbox input "true"
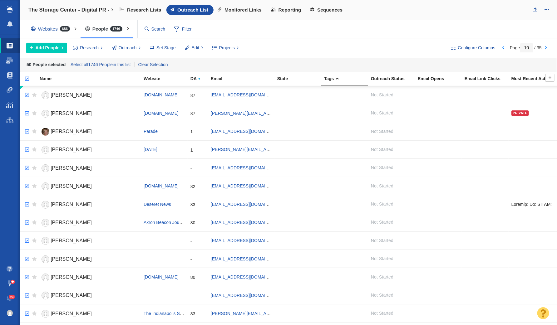
checkbox input "true"
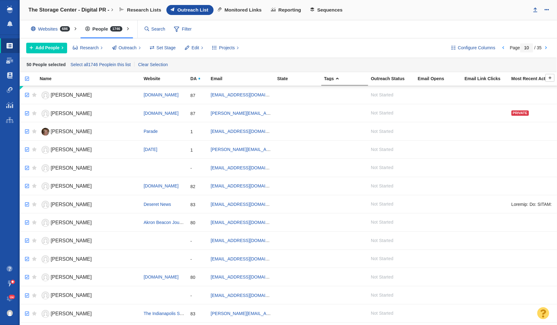
checkbox input "true"
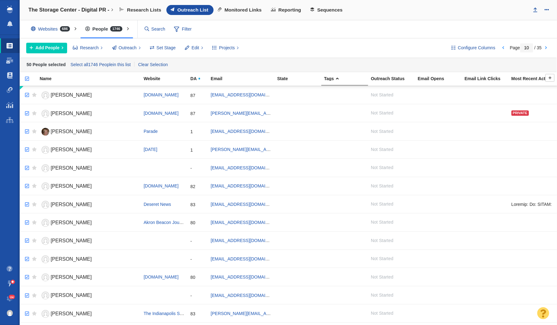
checkbox input "true"
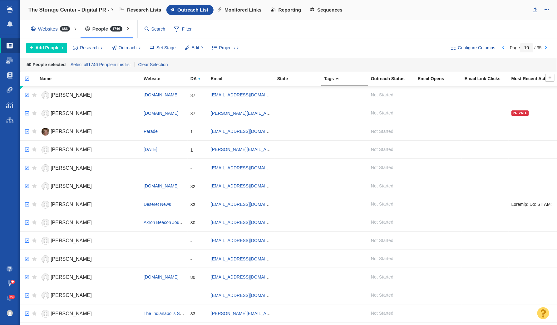
checkbox input "true"
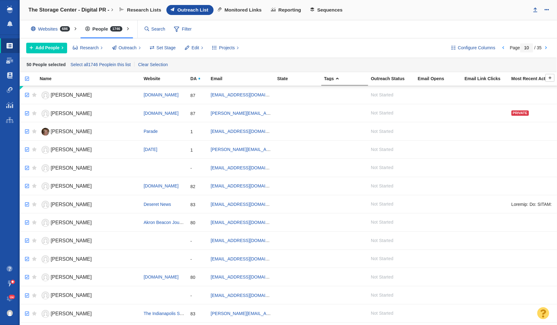
checkbox input "true"
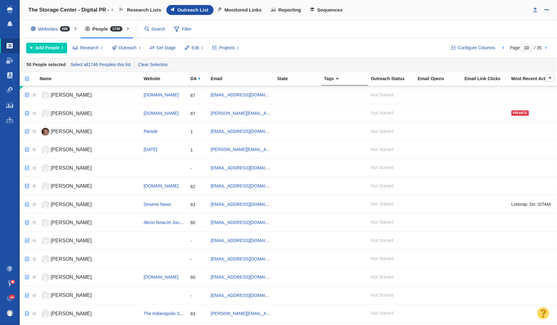
checkbox input "true"
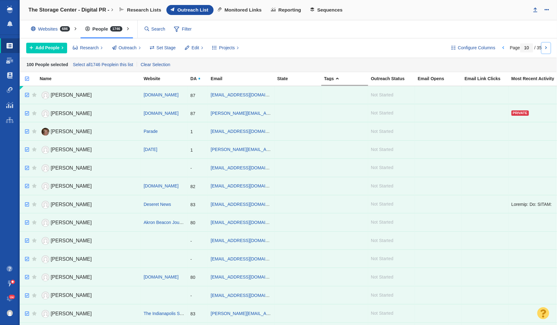
click at [546, 45] on link at bounding box center [546, 48] width 9 height 11
type input "11"
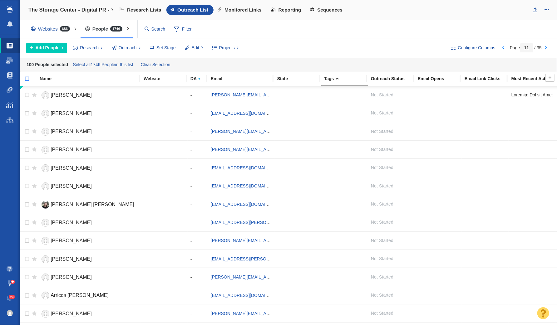
click at [27, 79] on input "checkbox" at bounding box center [24, 82] width 9 height 14
checkbox input "true"
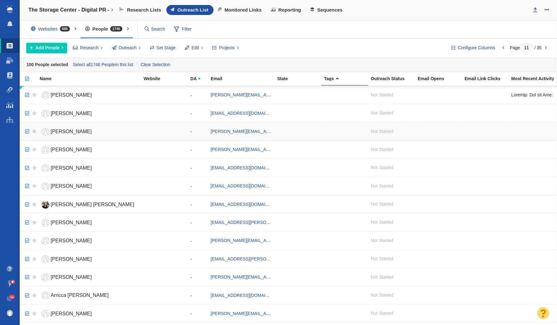
checkbox input "true"
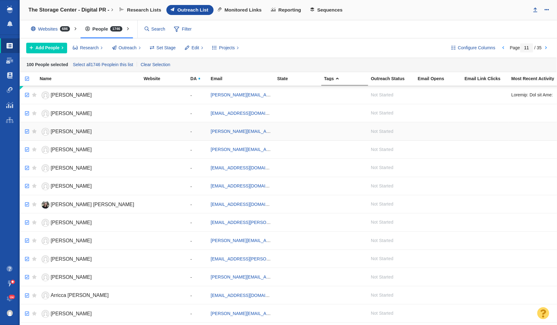
checkbox input "true"
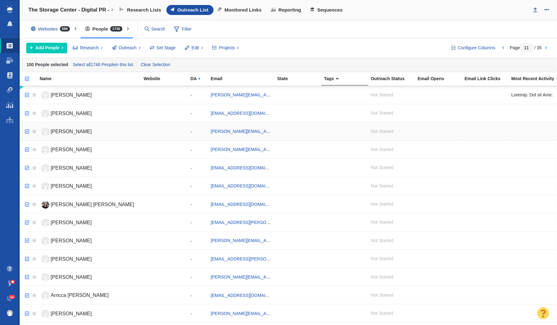
checkbox input "true"
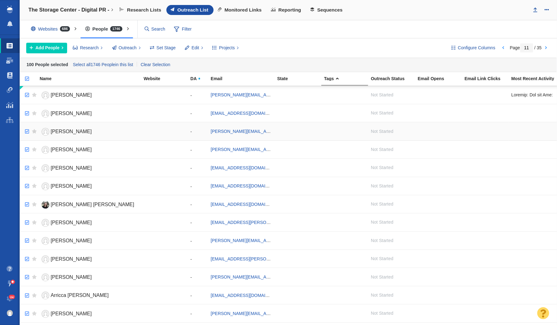
checkbox input "true"
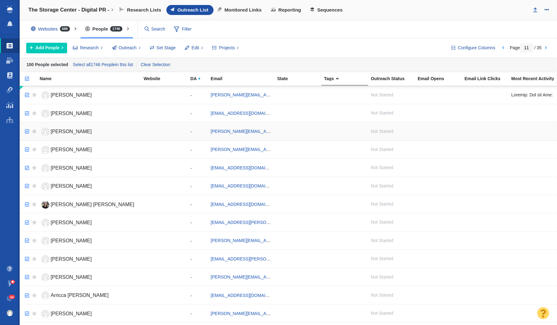
checkbox input "true"
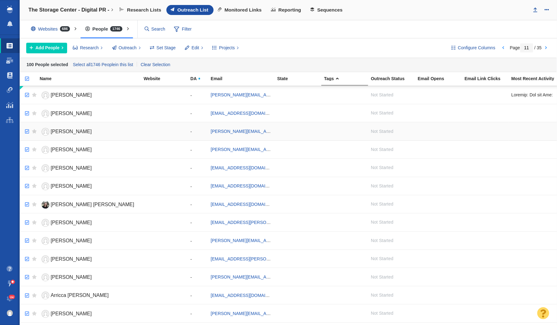
checkbox input "true"
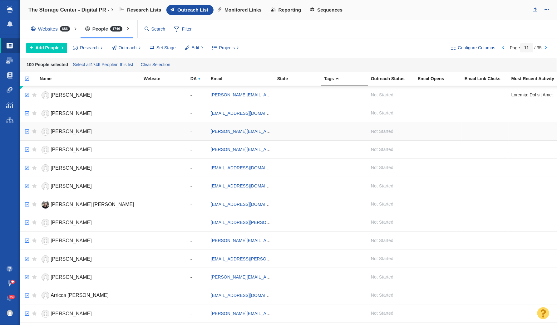
checkbox input "true"
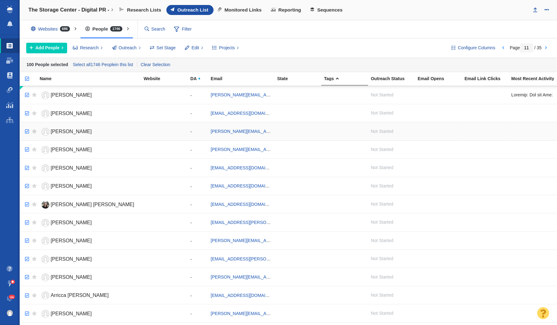
checkbox input "true"
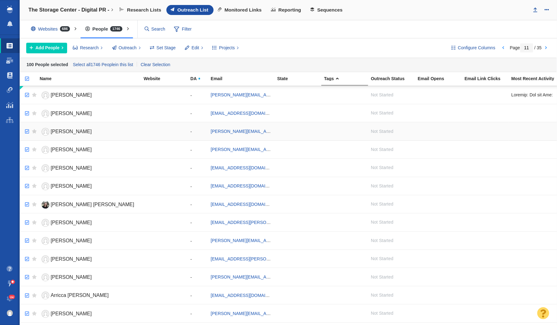
checkbox input "true"
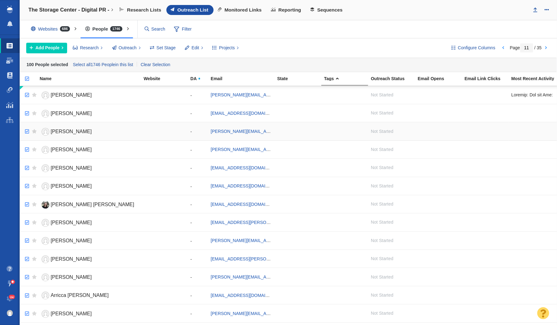
checkbox input "true"
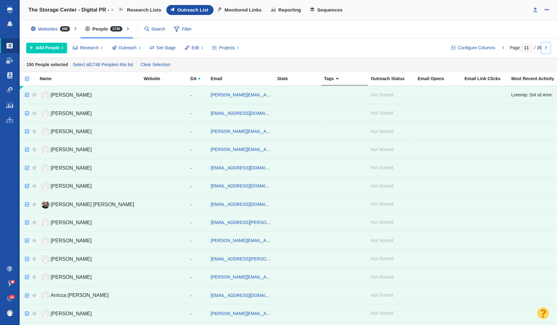
click at [546, 46] on link at bounding box center [546, 48] width 9 height 11
type input "12"
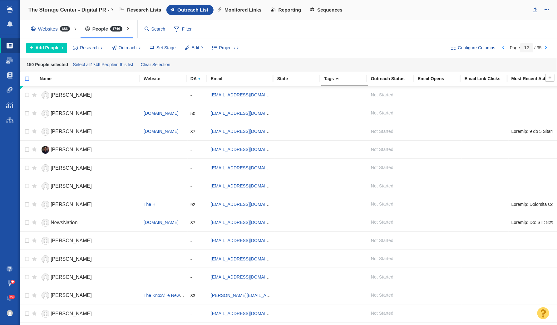
click at [26, 78] on input "checkbox" at bounding box center [24, 82] width 9 height 14
checkbox input "true"
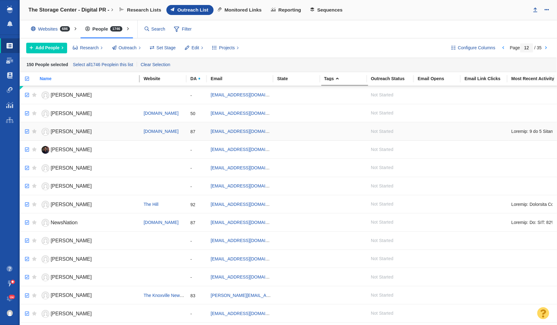
checkbox input "true"
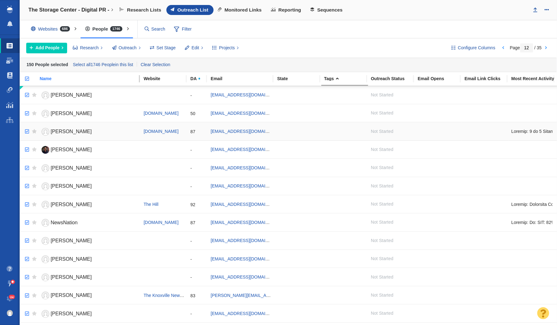
checkbox input "true"
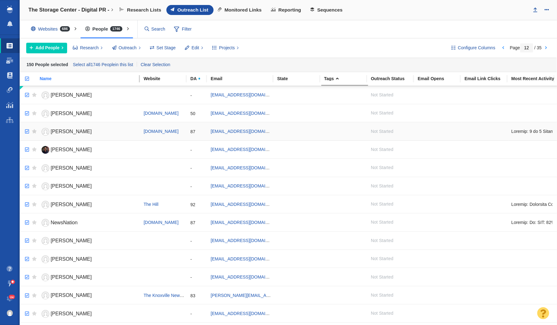
checkbox input "true"
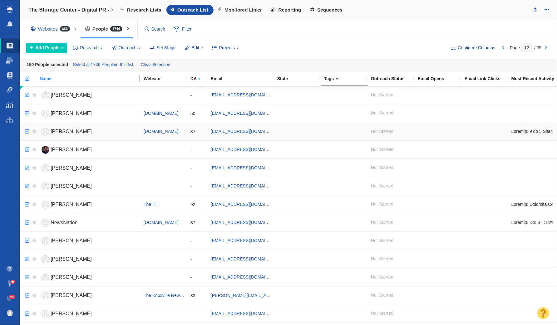
checkbox input "true"
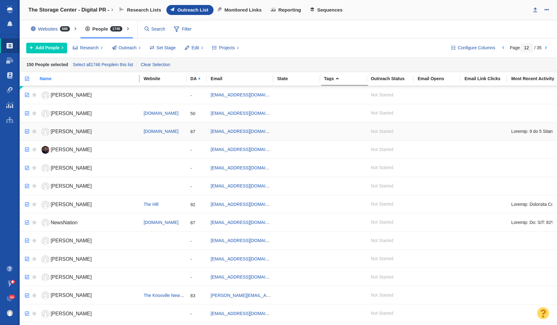
checkbox input "true"
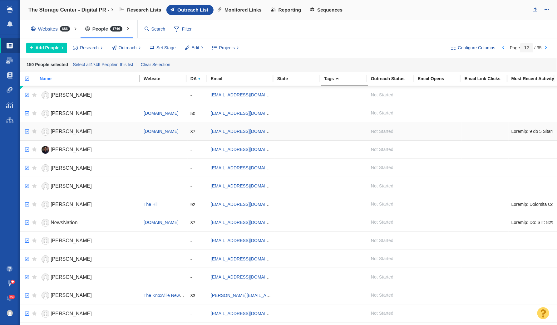
checkbox input "true"
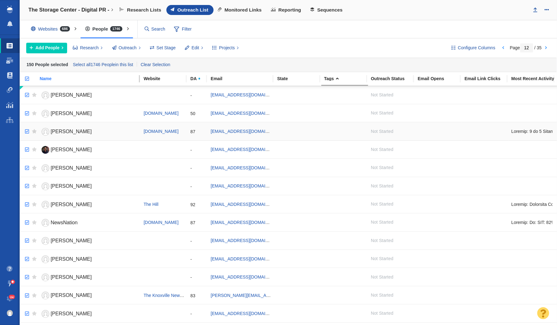
checkbox input "true"
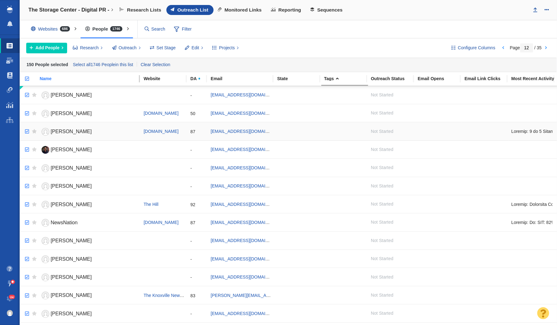
checkbox input "true"
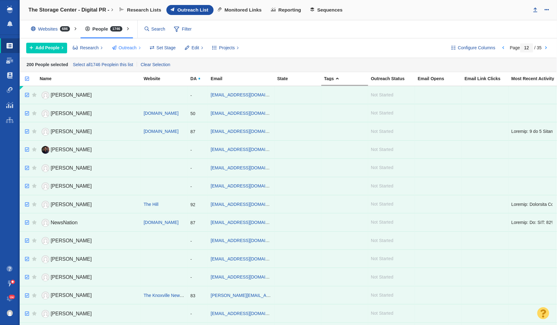
click at [132, 50] on button "Outreach" at bounding box center [126, 48] width 36 height 11
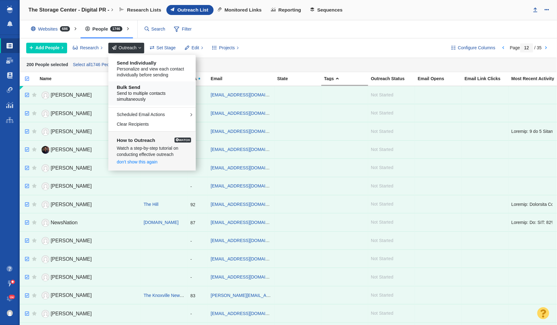
click at [136, 86] on h5 "Bulk Send" at bounding box center [154, 88] width 75 height 6
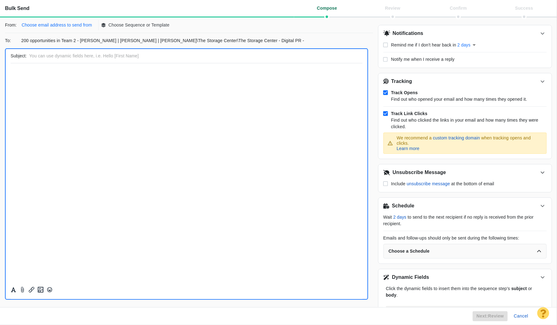
click at [52, 27] on p "Choose email address to send from" at bounding box center [57, 25] width 70 height 7
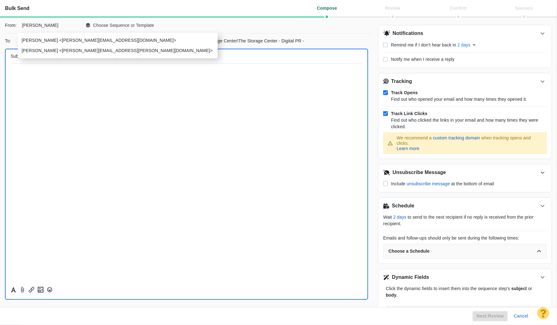
click at [93, 55] on li "Jay Taylor <jay.taylor@pageonepower.com>" at bounding box center [118, 51] width 200 height 10
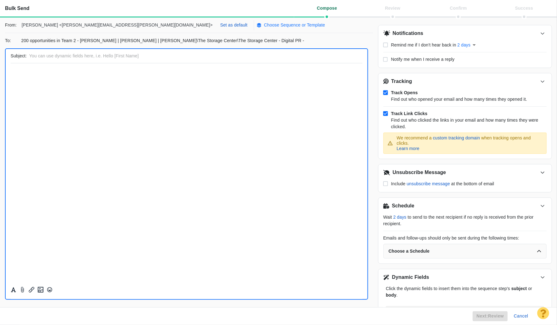
click at [264, 26] on p "Choose Sequence or Template" at bounding box center [294, 25] width 61 height 7
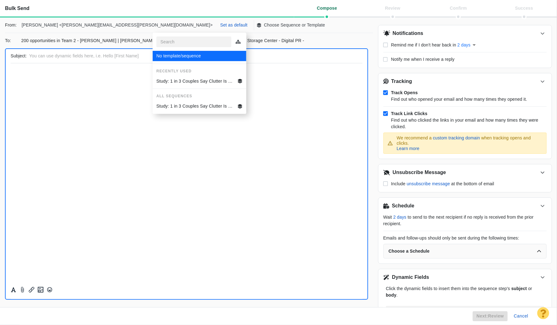
click at [203, 79] on p "Study: 1 in 3 Couples Say Clutter Is Killing the Romance" at bounding box center [195, 81] width 79 height 7
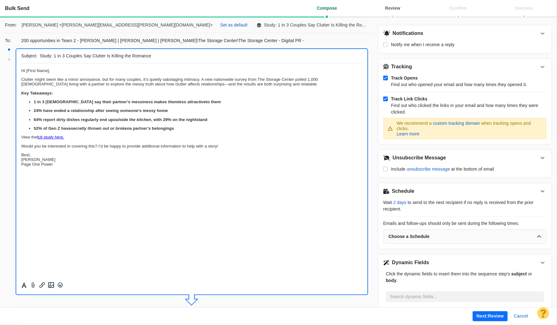
click at [100, 56] on input "Study: 1 in 3 Couples Say Clutter Is Killing the Romance" at bounding box center [200, 55] width 320 height 9
click at [492, 314] on button "Next: review" at bounding box center [490, 316] width 35 height 10
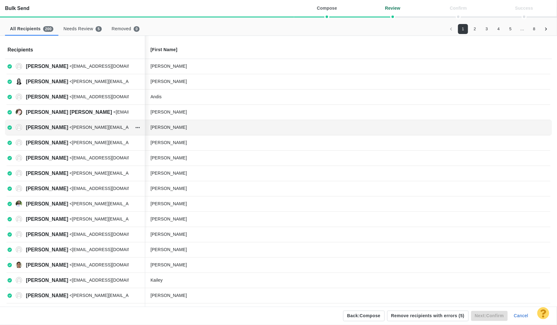
scroll to position [138, 0]
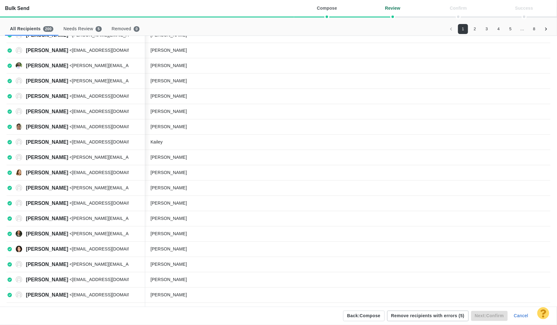
click at [437, 314] on button "Remove recipients with errors ( 5 )" at bounding box center [427, 316] width 81 height 11
click at [495, 313] on button "Next: confirm" at bounding box center [489, 316] width 37 height 10
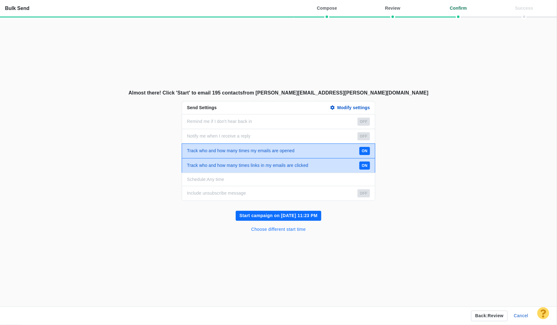
click at [292, 229] on button "Choose different start time" at bounding box center [279, 230] width 62 height 10
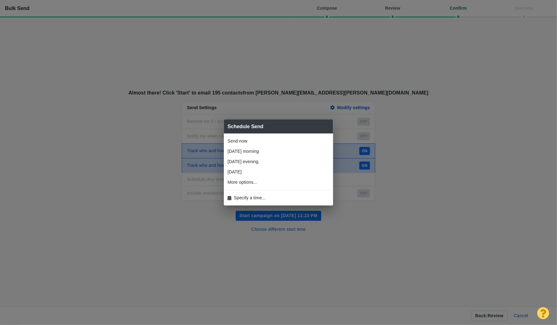
click at [269, 199] on li "Specify a time..." at bounding box center [278, 198] width 109 height 10
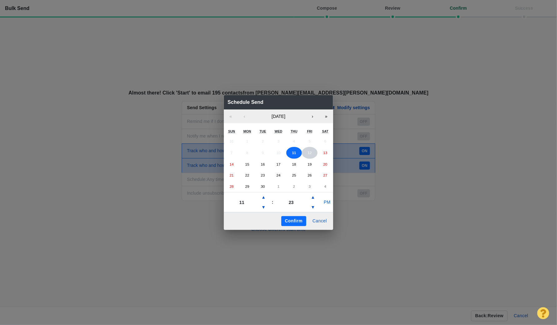
click at [310, 151] on abbr "12" at bounding box center [309, 153] width 4 height 4
click at [327, 151] on abbr "13" at bounding box center [325, 153] width 4 height 4
click at [327, 200] on button "PM" at bounding box center [327, 203] width 12 height 10
click at [326, 201] on button "AM" at bounding box center [327, 203] width 12 height 10
click at [297, 219] on button "Confirm" at bounding box center [293, 221] width 25 height 10
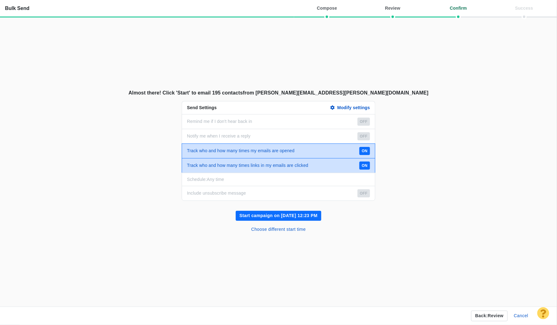
click at [299, 215] on button "Start campaign on Sep 13, 12:23 PM" at bounding box center [279, 216] width 86 height 10
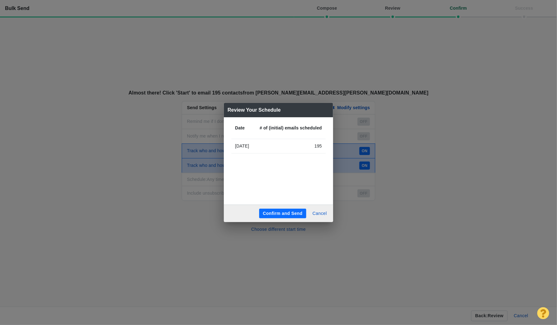
click at [296, 210] on button "Confirm and Send" at bounding box center [282, 214] width 47 height 10
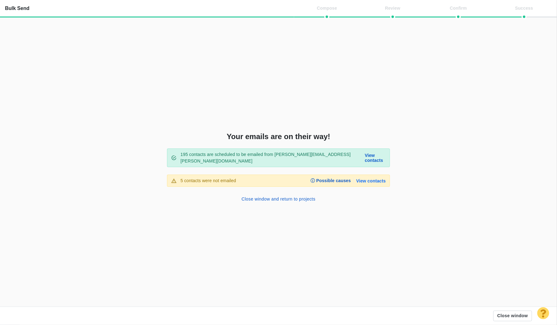
click at [368, 179] on link "View contacts" at bounding box center [371, 181] width 30 height 5
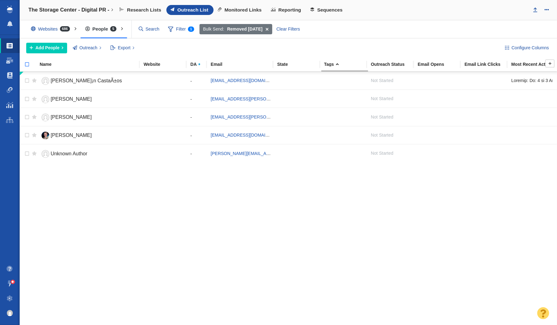
click at [27, 62] on input "checkbox" at bounding box center [24, 68] width 9 height 14
checkbox input "true"
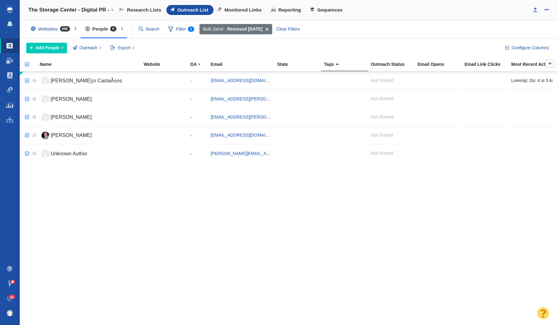
checkbox input "true"
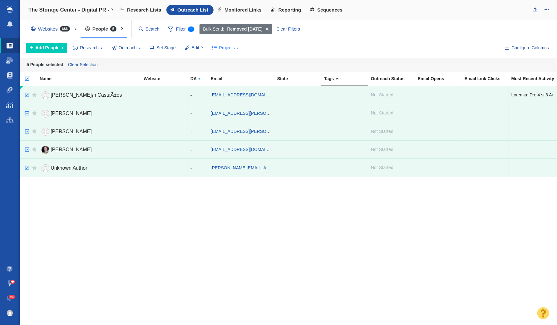
click at [222, 45] on span "Projects" at bounding box center [227, 48] width 16 height 7
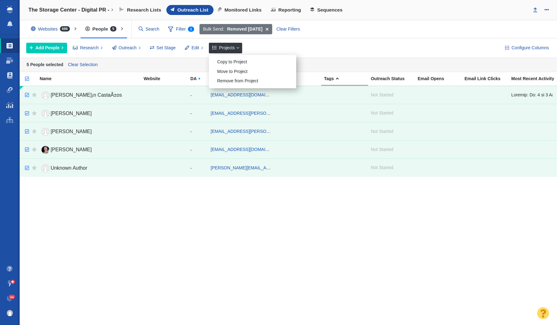
click at [238, 76] on div "Remove from Project" at bounding box center [252, 81] width 87 height 10
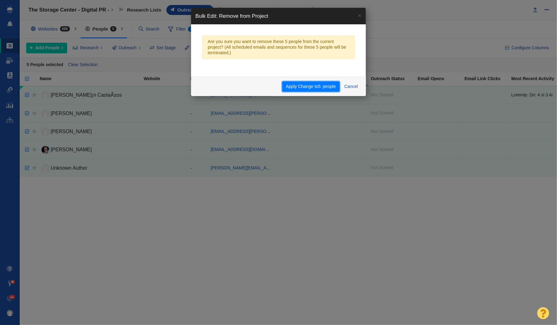
click at [307, 83] on button "Apply Change to 5 people" at bounding box center [310, 86] width 57 height 11
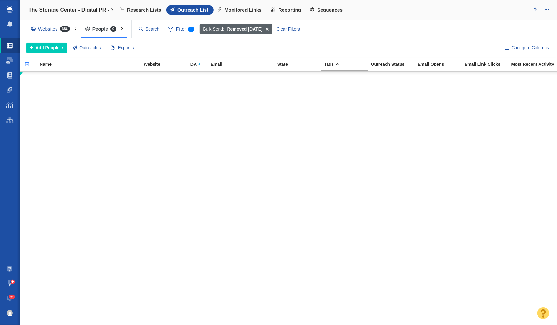
click at [269, 28] on span at bounding box center [267, 29] width 10 height 11
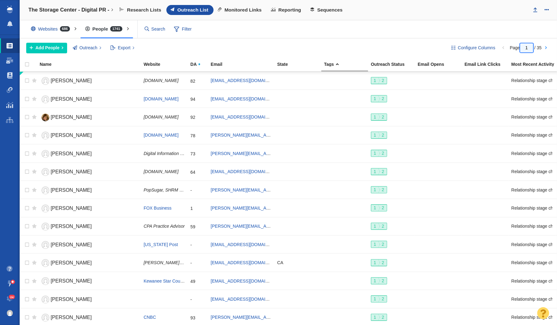
click at [529, 48] on input "1" at bounding box center [526, 47] width 13 height 9
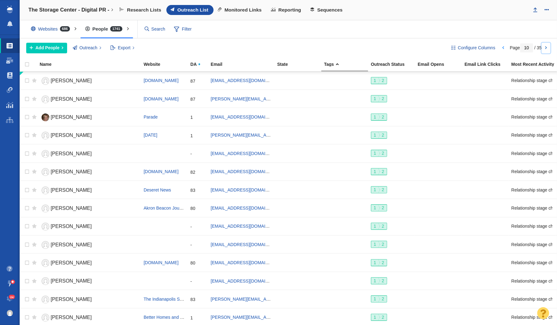
click at [548, 47] on link at bounding box center [546, 48] width 9 height 11
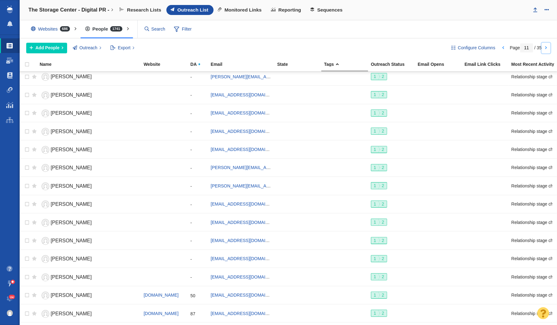
scroll to position [650, 0]
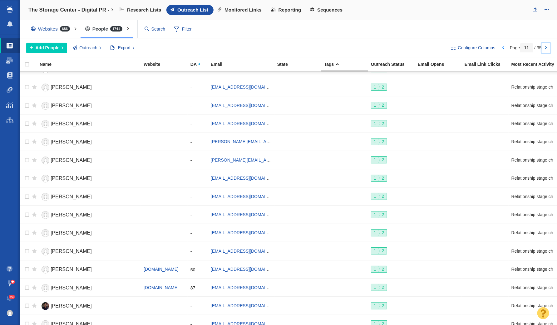
click at [547, 48] on link at bounding box center [546, 48] width 9 height 11
type input "12"
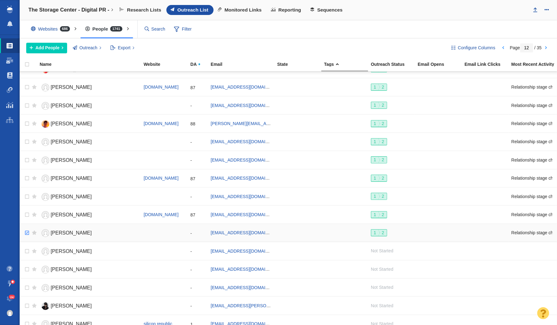
checkbox input "true"
click at [29, 227] on input "checkbox" at bounding box center [26, 233] width 9 height 14
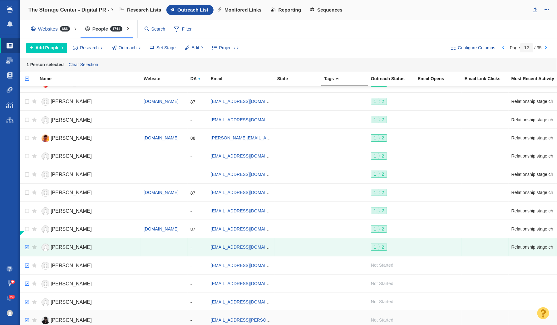
checkbox input "true"
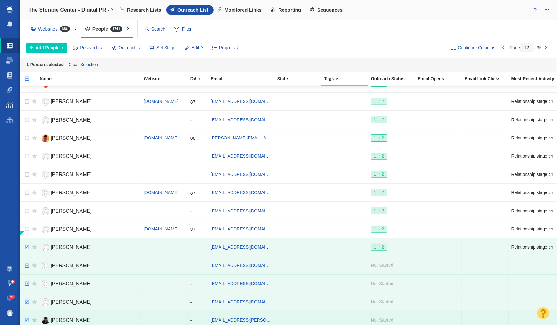
click at [27, 314] on input "checkbox" at bounding box center [26, 321] width 9 height 14
click at [547, 47] on link at bounding box center [546, 48] width 9 height 11
type input "13"
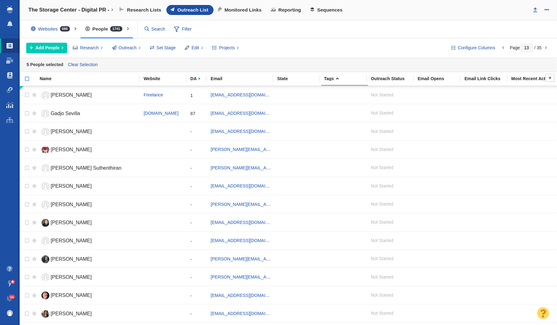
click at [27, 75] on input "checkbox" at bounding box center [24, 82] width 9 height 14
checkbox input "true"
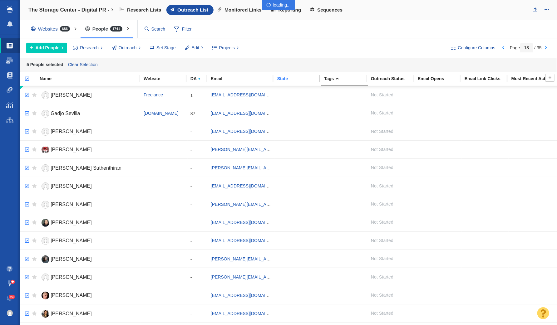
checkbox input "true"
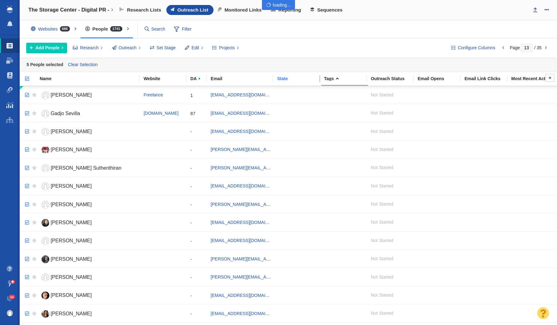
checkbox input "true"
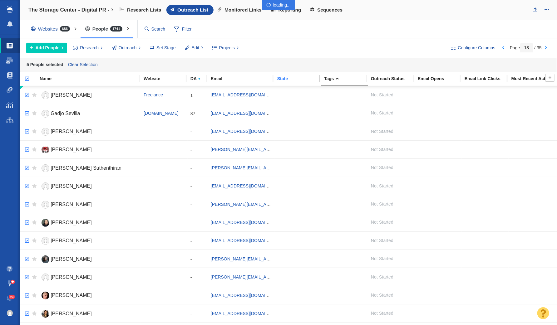
checkbox input "true"
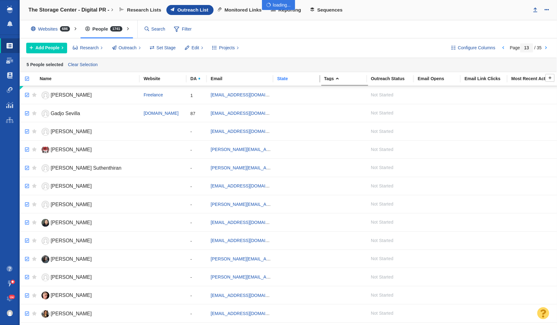
checkbox input "true"
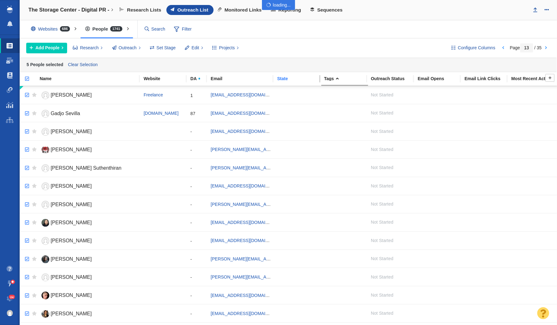
checkbox input "true"
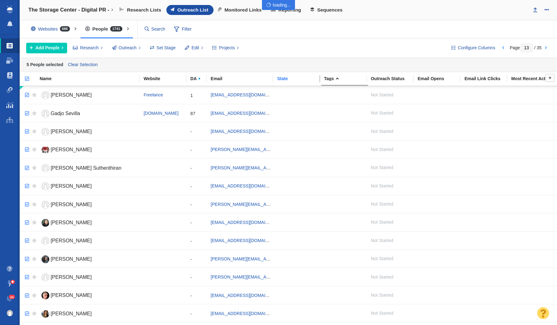
checkbox input "true"
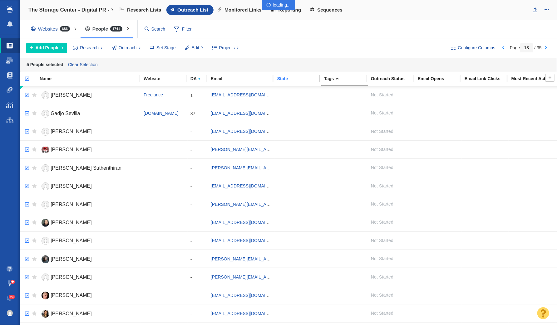
checkbox input "true"
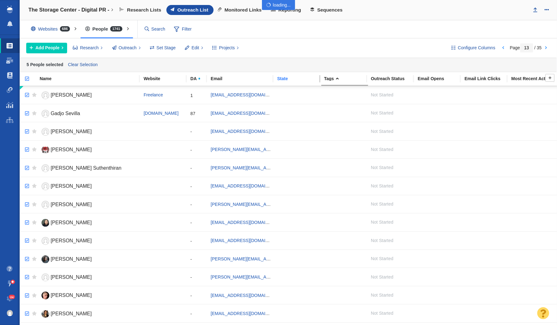
checkbox input "true"
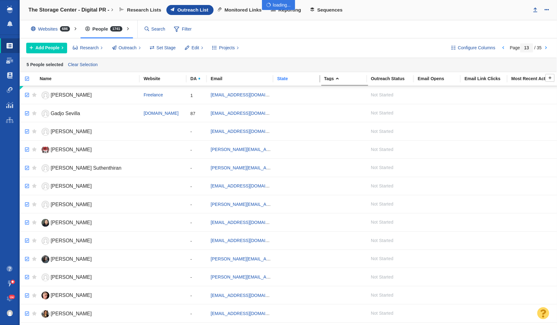
checkbox input "true"
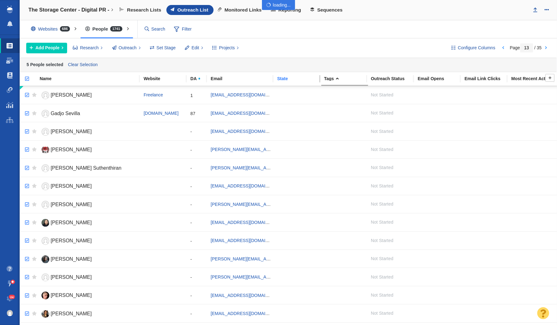
checkbox input "true"
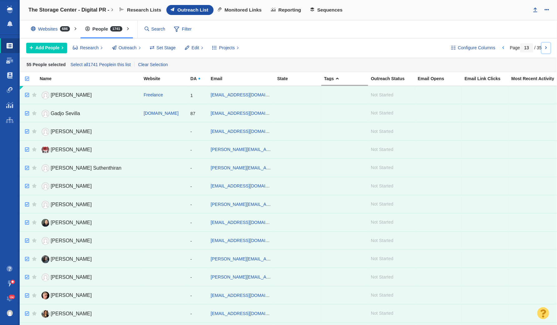
click at [545, 47] on link at bounding box center [546, 48] width 9 height 11
type input "14"
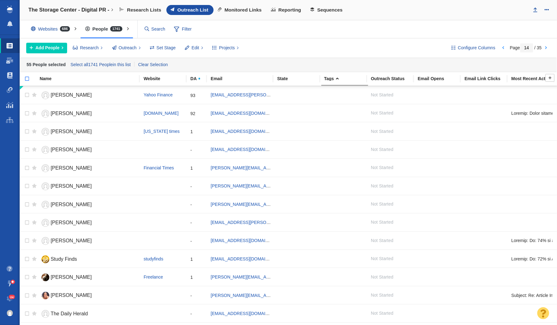
click at [29, 79] on input "checkbox" at bounding box center [24, 82] width 9 height 14
checkbox input "true"
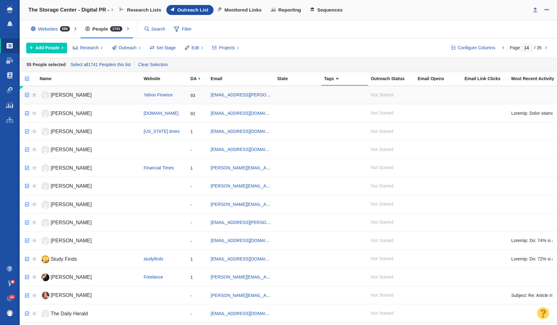
checkbox input "true"
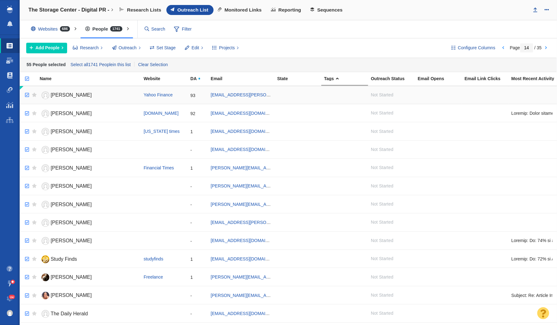
checkbox input "true"
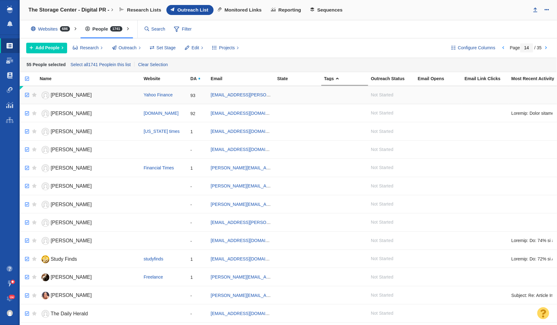
checkbox input "true"
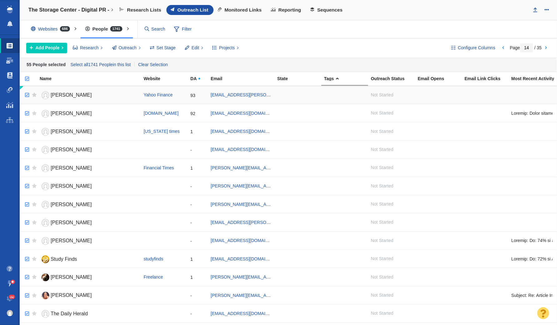
checkbox input "true"
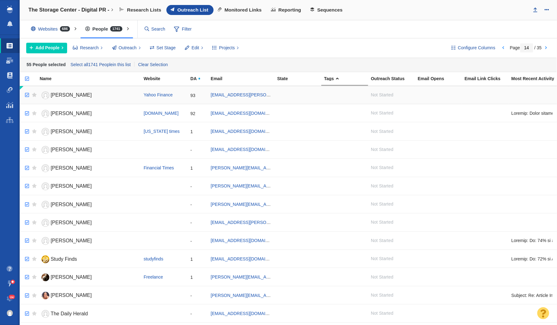
checkbox input "true"
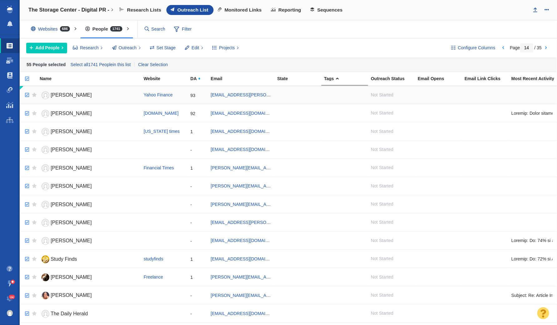
checkbox input "true"
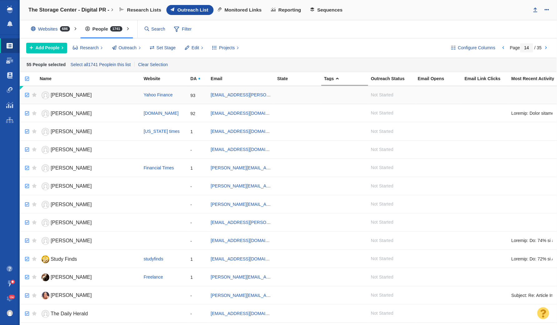
checkbox input "true"
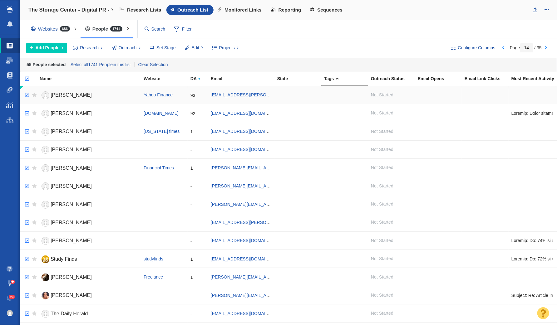
checkbox input "true"
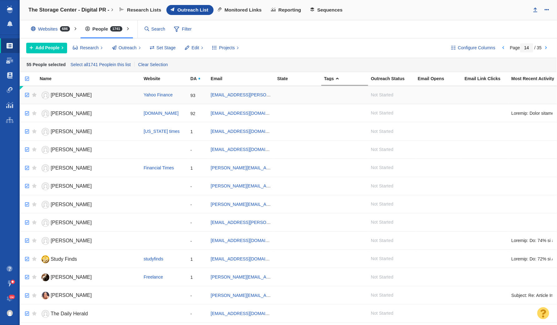
checkbox input "true"
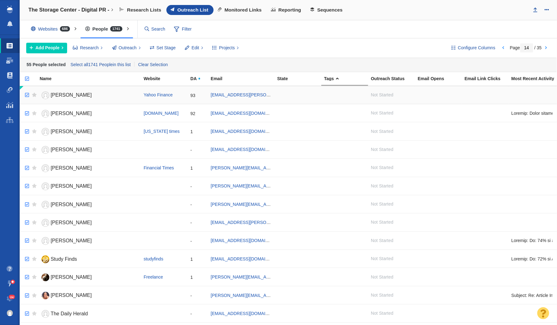
checkbox input "true"
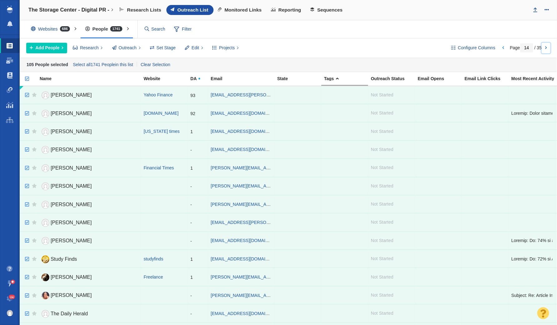
click at [547, 45] on link at bounding box center [546, 48] width 9 height 11
type input "15"
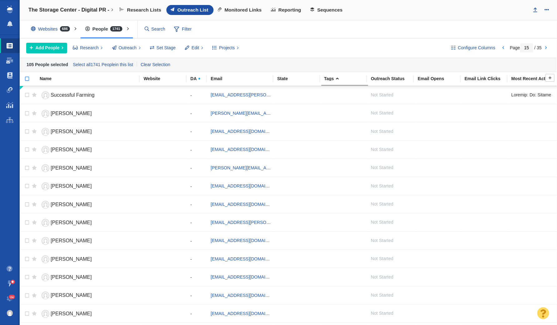
click at [29, 77] on input "checkbox" at bounding box center [24, 82] width 9 height 14
checkbox input "true"
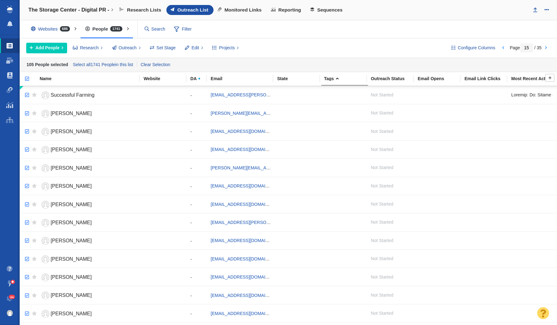
checkbox input "true"
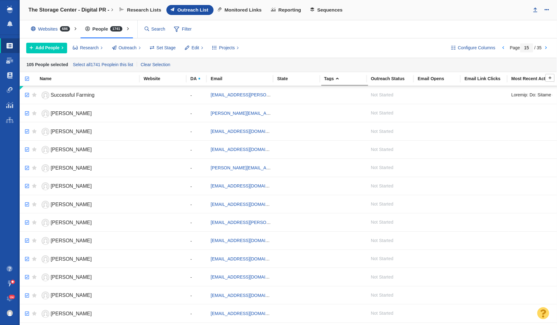
checkbox input "true"
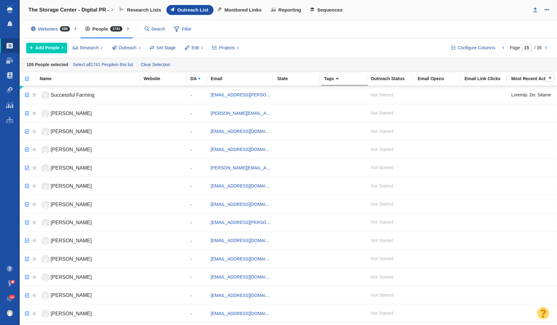
checkbox input "true"
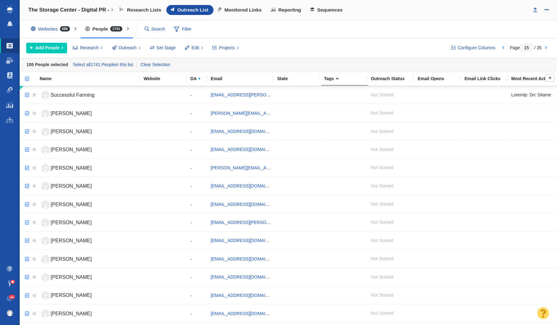
checkbox input "true"
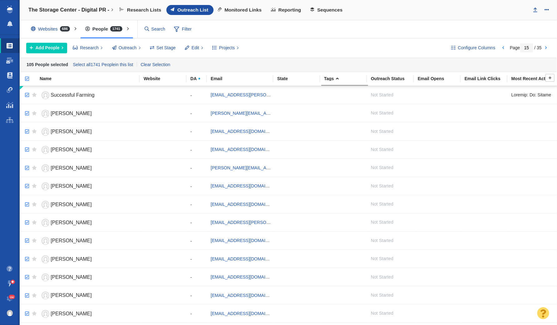
checkbox input "true"
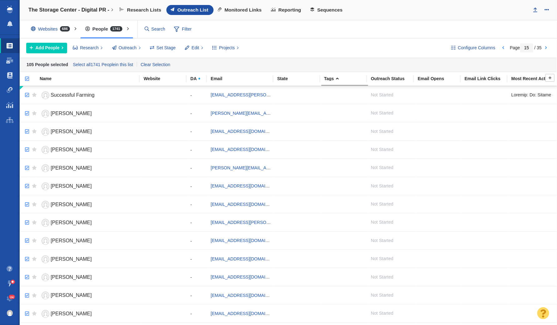
checkbox input "true"
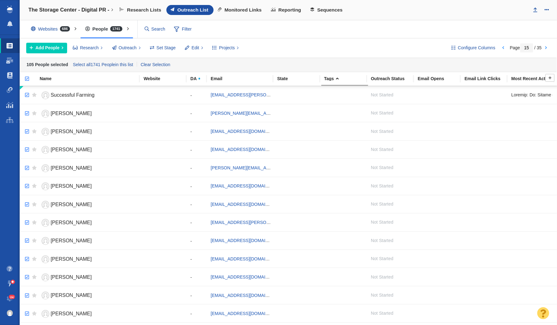
checkbox input "true"
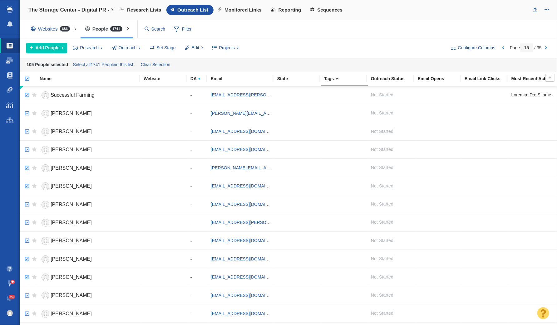
checkbox input "true"
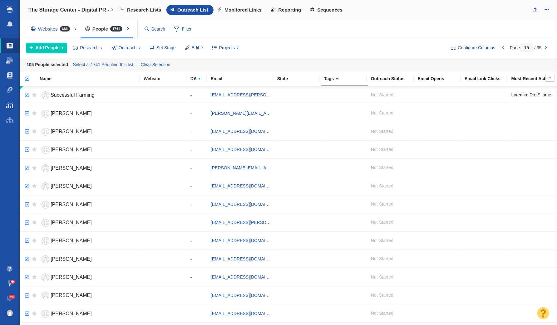
checkbox input "true"
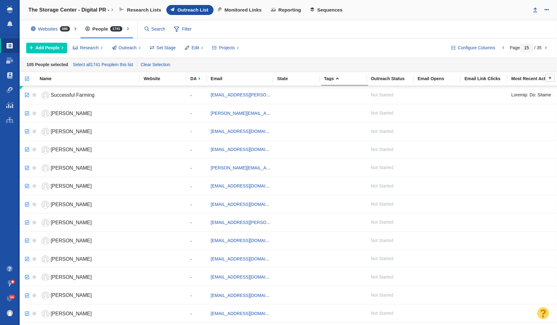
checkbox input "true"
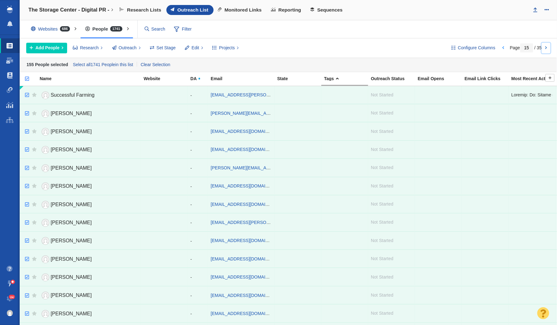
click at [547, 46] on link at bounding box center [546, 48] width 9 height 11
type input "16"
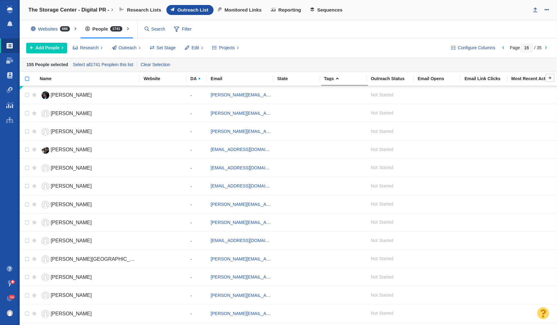
click at [27, 76] on input "checkbox" at bounding box center [24, 82] width 9 height 14
checkbox input "true"
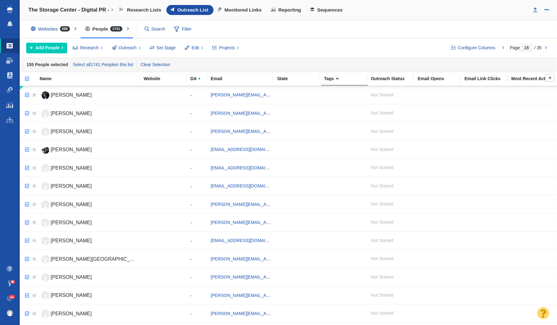
checkbox input "true"
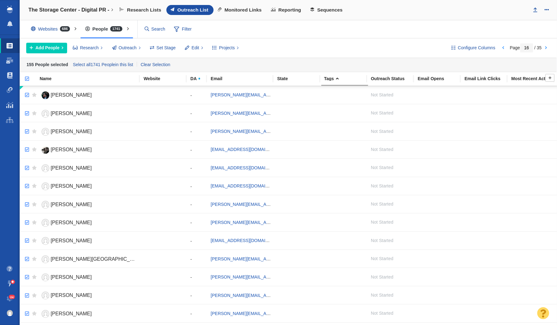
checkbox input "true"
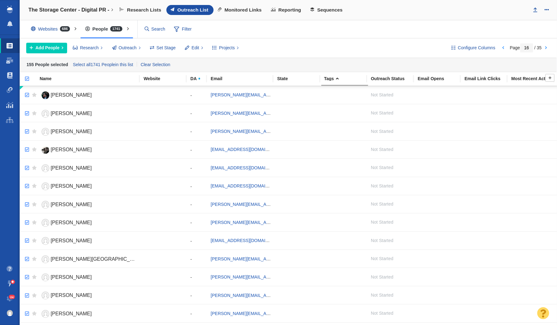
checkbox input "true"
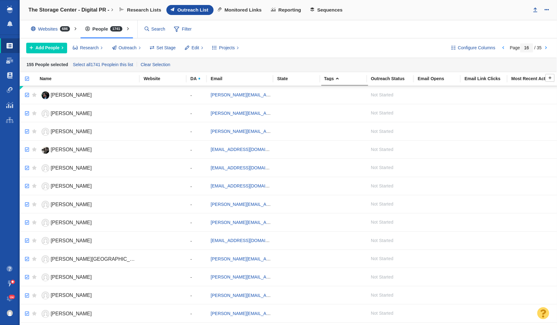
checkbox input "true"
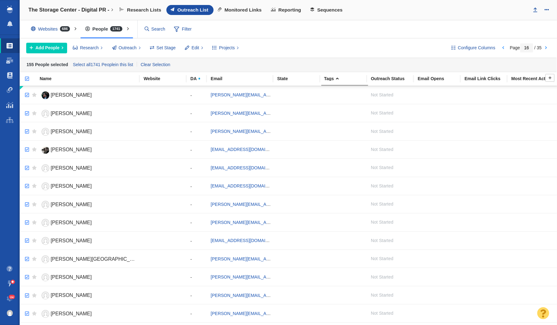
checkbox input "true"
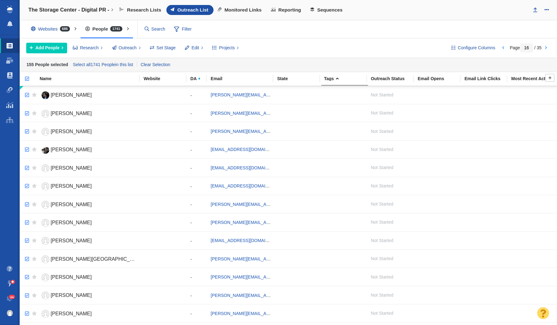
checkbox input "true"
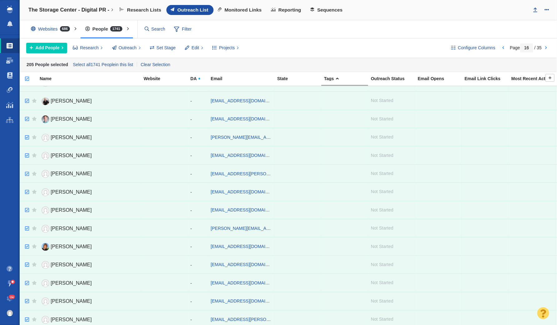
scroll to position [663, 0]
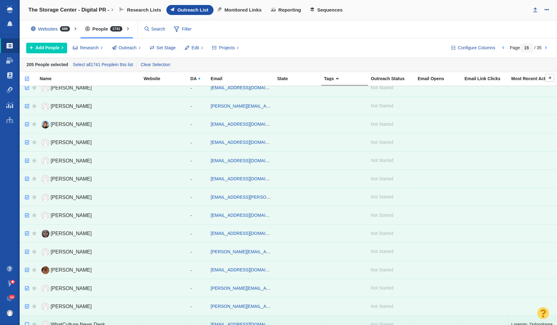
click at [26, 318] on input "checkbox" at bounding box center [26, 325] width 9 height 14
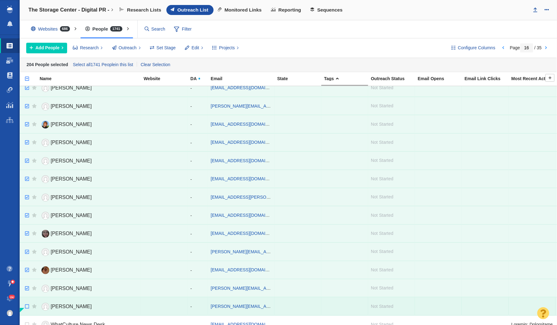
click at [27, 300] on input "checkbox" at bounding box center [26, 307] width 9 height 14
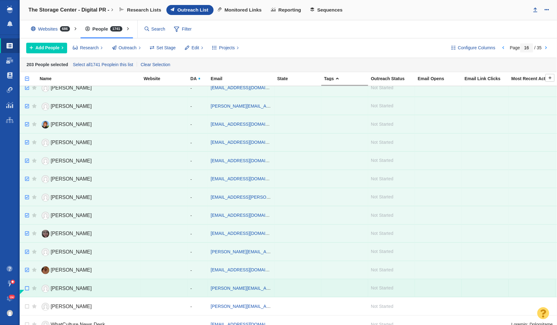
click at [27, 282] on input "checkbox" at bounding box center [26, 289] width 9 height 14
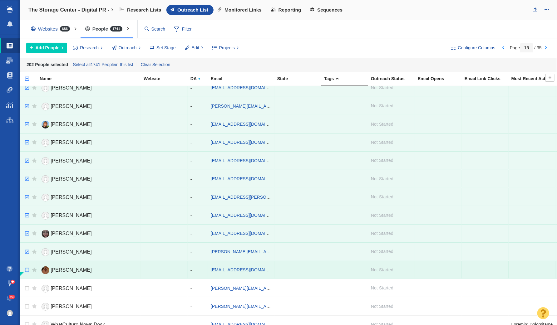
click at [27, 264] on input "checkbox" at bounding box center [26, 270] width 9 height 14
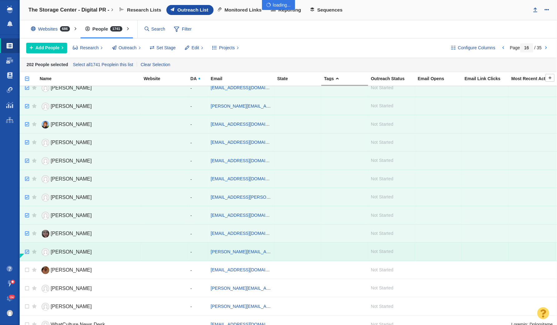
click at [28, 243] on div at bounding box center [278, 162] width 557 height 325
click at [25, 245] on input "checkbox" at bounding box center [26, 252] width 9 height 14
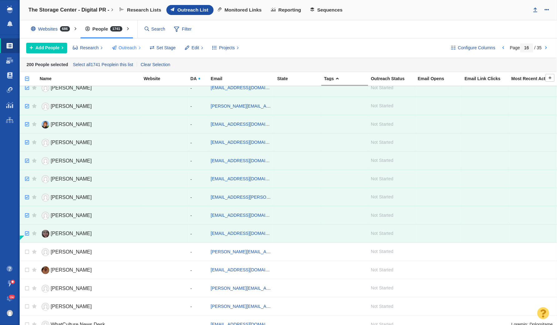
click at [131, 48] on span "Outreach" at bounding box center [128, 48] width 18 height 7
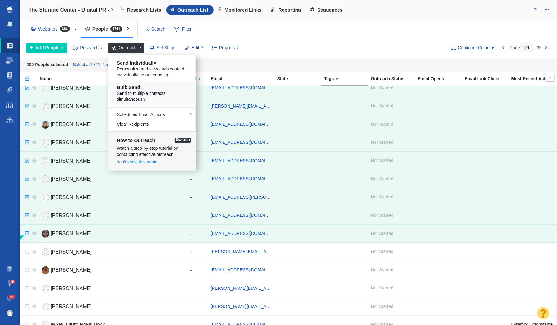
click at [159, 88] on h5 "Bulk Send" at bounding box center [154, 88] width 75 height 6
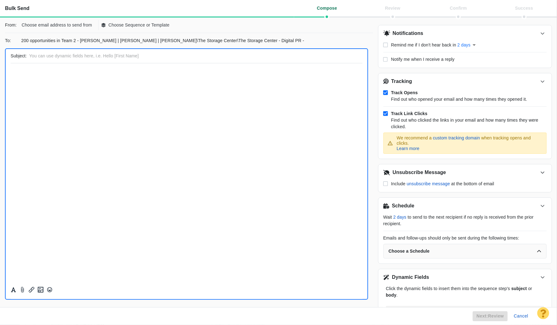
scroll to position [0, 0]
click at [53, 21] on button "Choose email address to send from" at bounding box center [57, 25] width 78 height 10
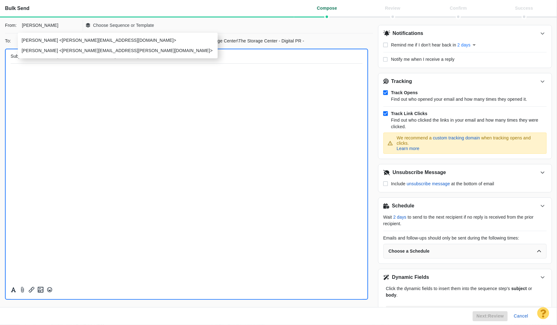
click at [85, 54] on li "Jay Taylor <jay.taylor@pageonepower.com>" at bounding box center [118, 51] width 200 height 10
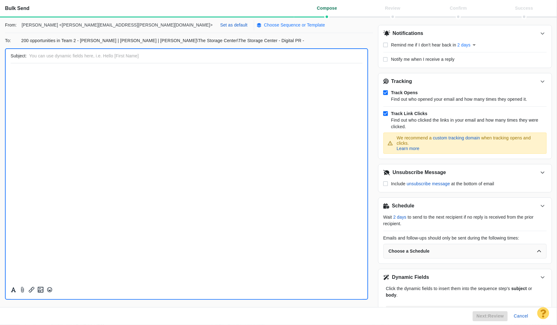
click at [264, 26] on p "Choose Sequence or Template" at bounding box center [294, 25] width 61 height 7
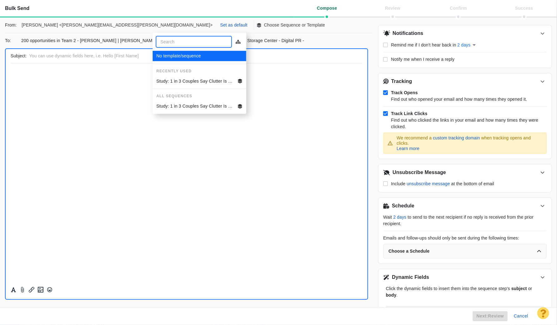
click at [191, 80] on p "Study: 1 in 3 Couples Say Clutter Is Killing the Romance" at bounding box center [195, 81] width 79 height 7
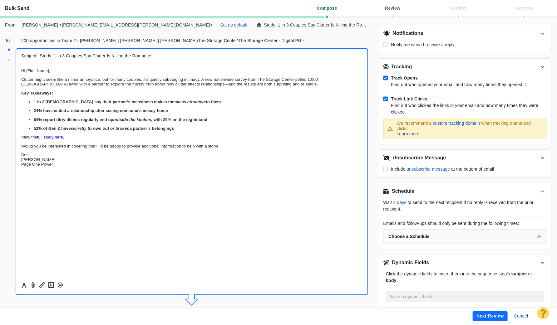
click at [494, 313] on button "Next: review" at bounding box center [490, 316] width 35 height 10
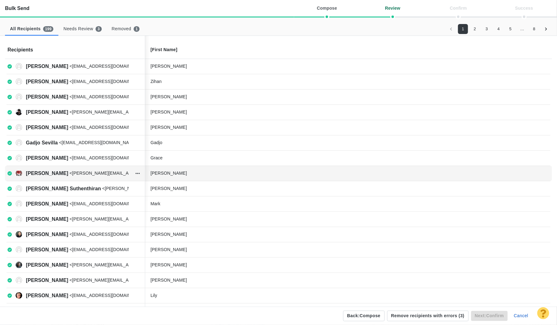
scroll to position [138, 0]
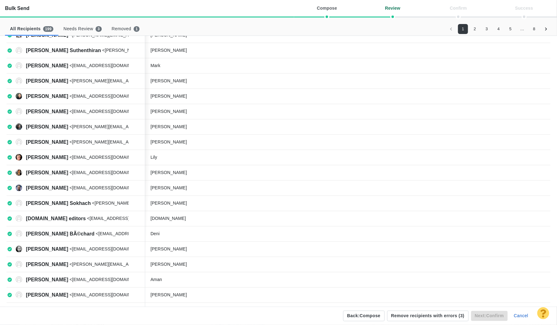
click at [89, 28] on div "Needs Review 3" at bounding box center [82, 29] width 38 height 6
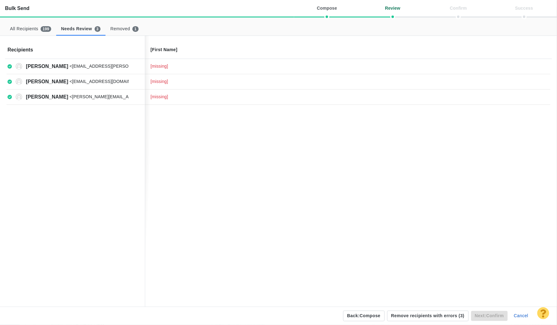
scroll to position [0, 0]
click at [439, 315] on button "Remove recipients with errors ( 3 )" at bounding box center [427, 316] width 81 height 11
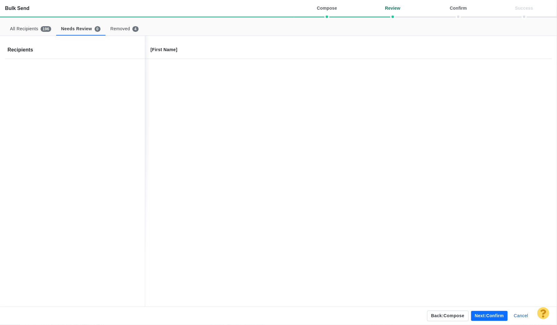
click at [494, 314] on button "Next: confirm" at bounding box center [489, 316] width 37 height 10
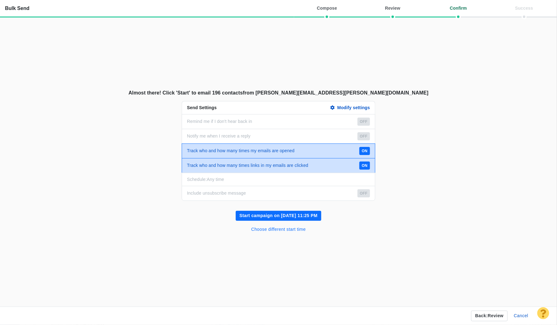
click at [292, 229] on button "Choose different start time" at bounding box center [279, 230] width 62 height 10
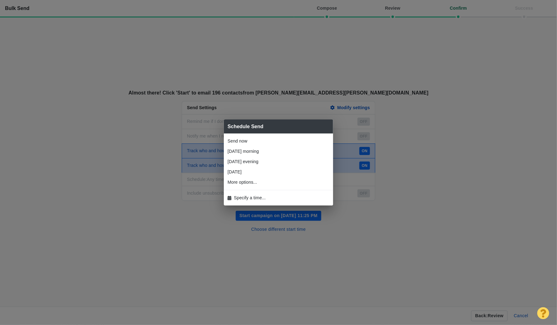
click at [262, 201] on li "Specify a time..." at bounding box center [278, 198] width 109 height 10
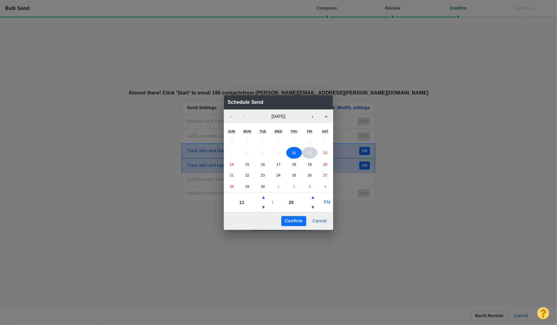
click at [310, 158] on button "12" at bounding box center [310, 153] width 16 height 12
click at [320, 221] on button "Cancel" at bounding box center [320, 221] width 22 height 10
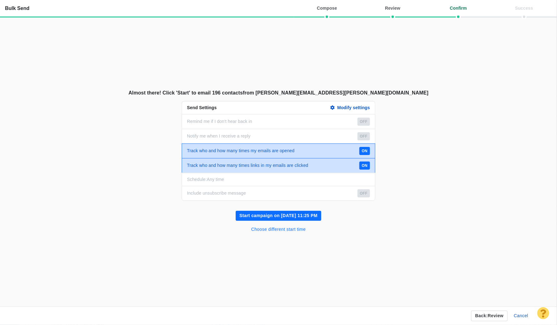
click at [290, 227] on button "Choose different start time" at bounding box center [279, 230] width 62 height 10
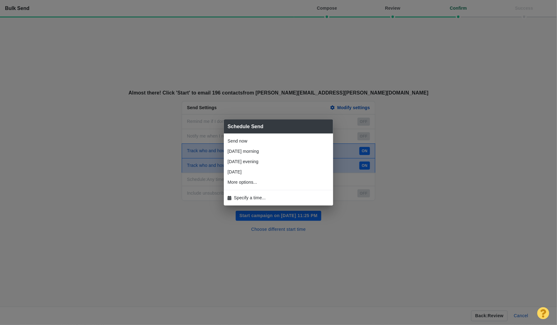
click at [246, 144] on li "Send now" at bounding box center [278, 141] width 109 height 10
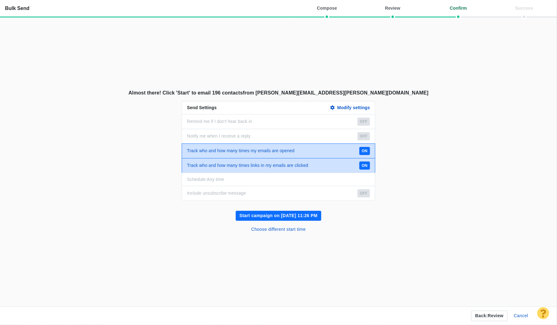
click at [298, 219] on button "Start campaign on Sep 11, 11:26 PM" at bounding box center [279, 216] width 86 height 10
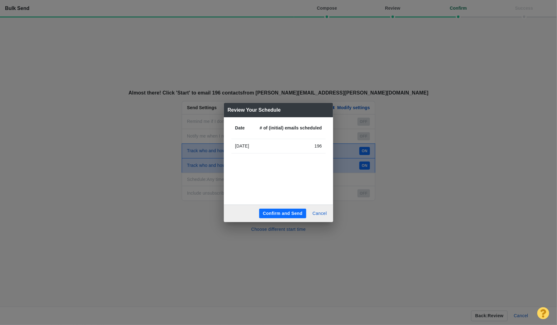
click at [295, 213] on button "Confirm and Send" at bounding box center [282, 214] width 47 height 10
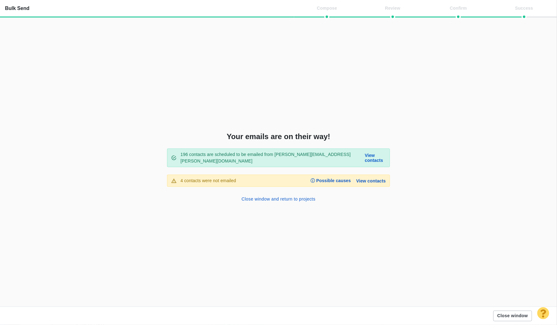
click at [514, 314] on button "Close window" at bounding box center [512, 316] width 39 height 11
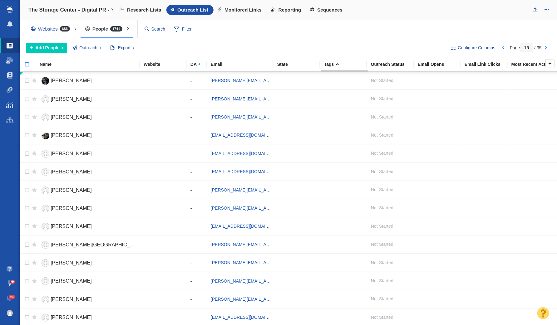
click at [27, 65] on input "checkbox" at bounding box center [24, 68] width 9 height 14
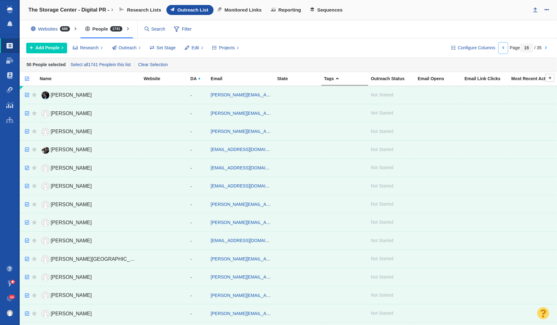
click at [503, 48] on link at bounding box center [503, 48] width 9 height 11
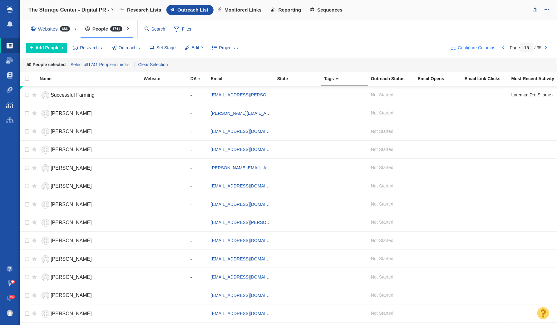
click at [497, 49] on button "Configure Columns" at bounding box center [473, 48] width 51 height 11
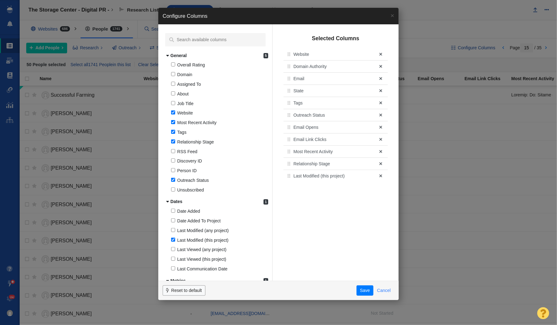
click at [386, 289] on button "Cancel" at bounding box center [383, 291] width 21 height 11
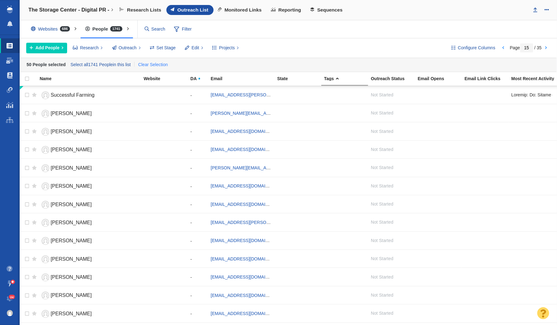
click at [156, 63] on link "Clear Selection" at bounding box center [153, 64] width 32 height 9
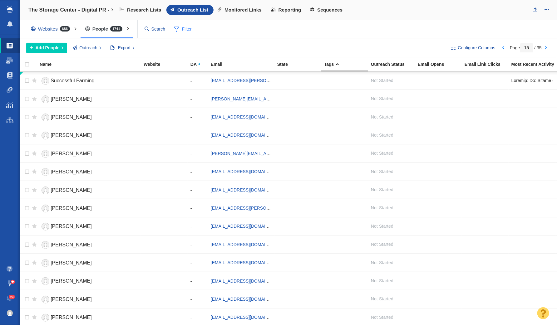
click at [179, 30] on span "Filter" at bounding box center [182, 29] width 25 height 12
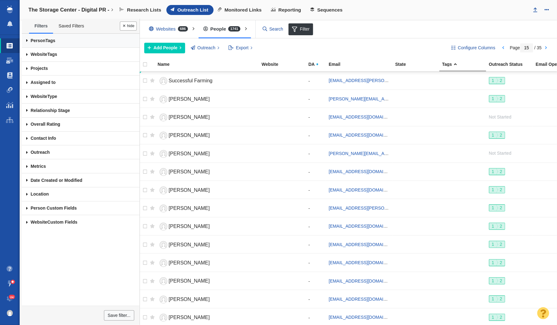
click at [50, 44] on link "Person Tags" at bounding box center [81, 41] width 118 height 14
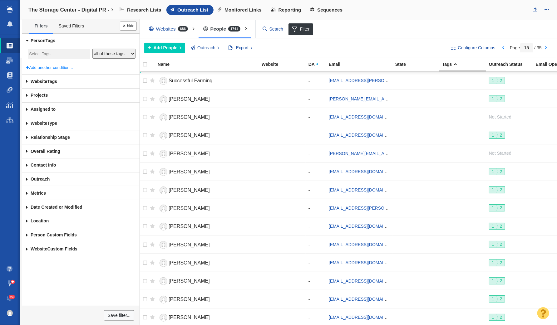
click at [51, 39] on link "Person Tags" at bounding box center [81, 41] width 118 height 14
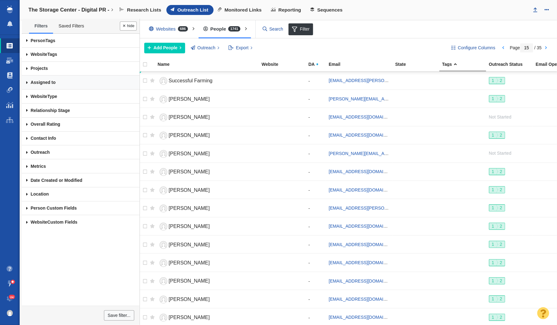
click at [59, 84] on link "Assigned to" at bounding box center [81, 83] width 118 height 14
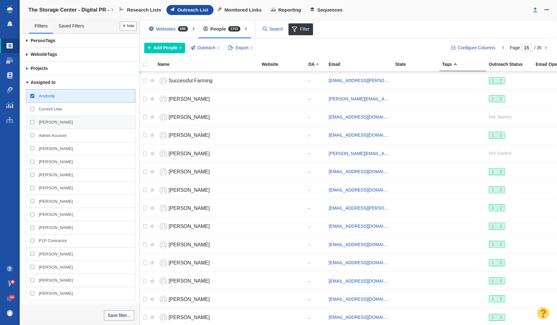
click at [58, 120] on span "[PERSON_NAME]" at bounding box center [56, 123] width 34 height 6
click at [34, 120] on input "[PERSON_NAME]" at bounding box center [32, 122] width 4 height 4
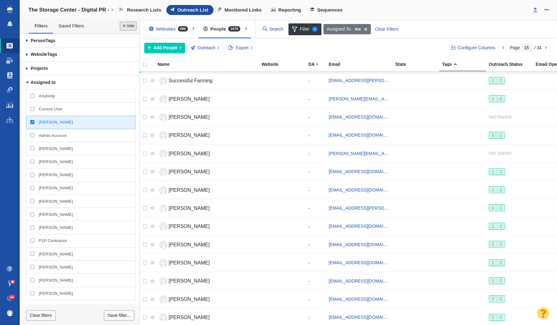
click at [127, 26] on button "Done" at bounding box center [128, 26] width 17 height 9
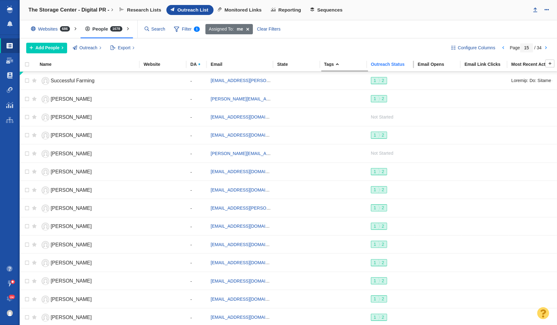
click at [389, 65] on div "Outreach Status" at bounding box center [394, 64] width 46 height 4
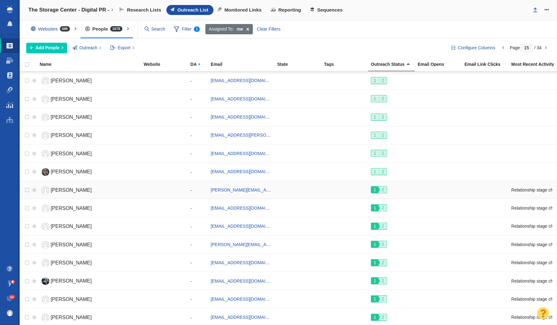
scroll to position [650, 0]
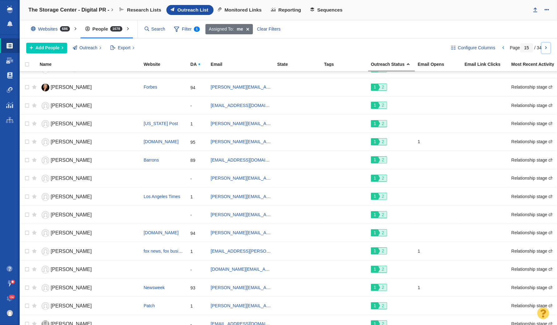
click at [547, 47] on link at bounding box center [546, 48] width 9 height 11
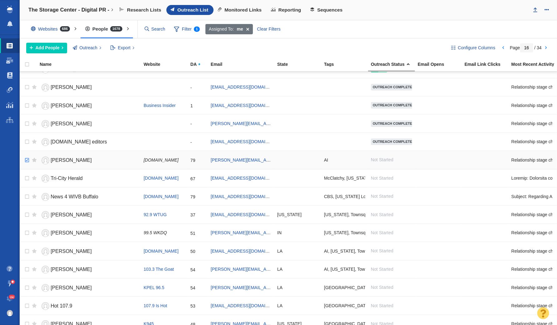
checkbox input "true"
click at [28, 154] on input "checkbox" at bounding box center [26, 161] width 9 height 14
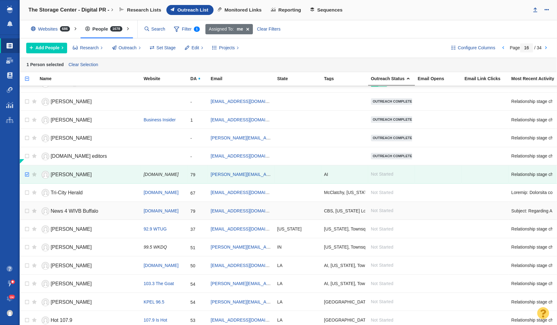
scroll to position [663, 0]
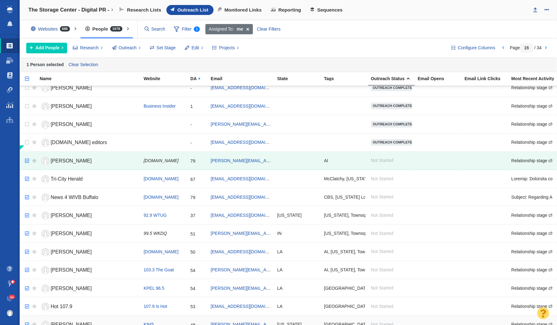
checkbox input "true"
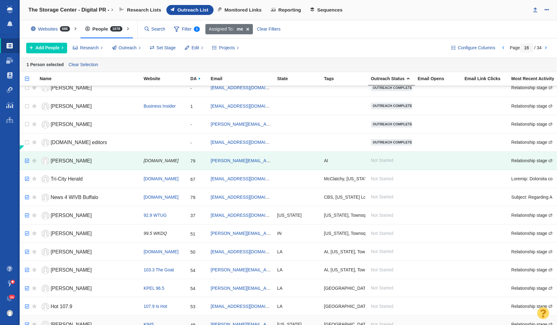
checkbox input "true"
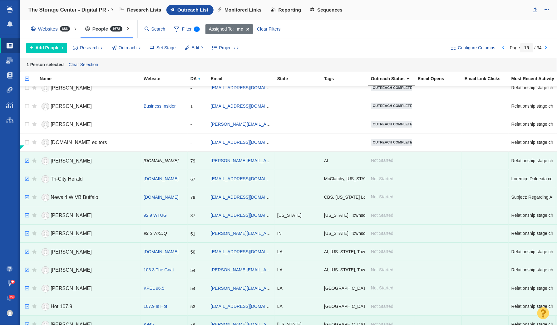
click at [27, 318] on input "checkbox" at bounding box center [26, 325] width 9 height 14
click at [546, 48] on link at bounding box center [546, 48] width 9 height 11
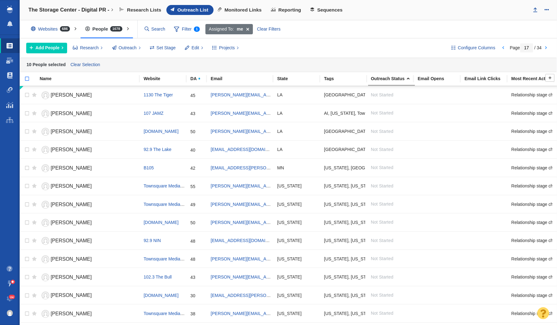
click at [27, 76] on input "checkbox" at bounding box center [24, 82] width 9 height 14
checkbox input "true"
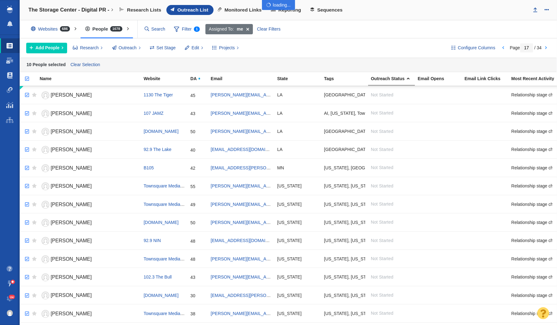
checkbox input "true"
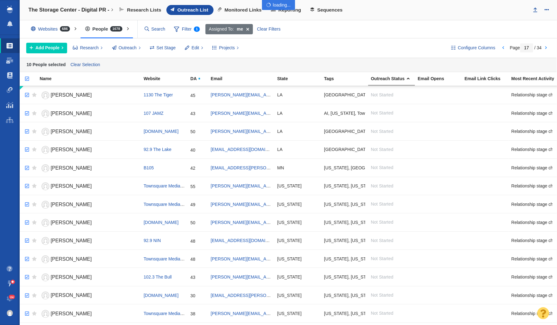
checkbox input "true"
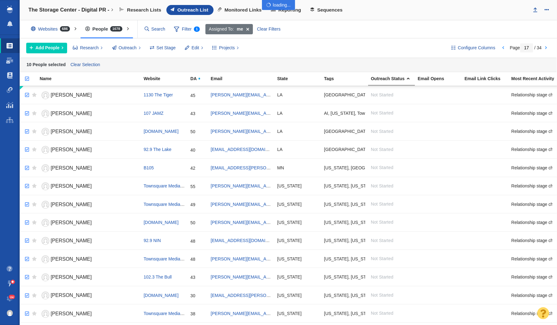
checkbox input "true"
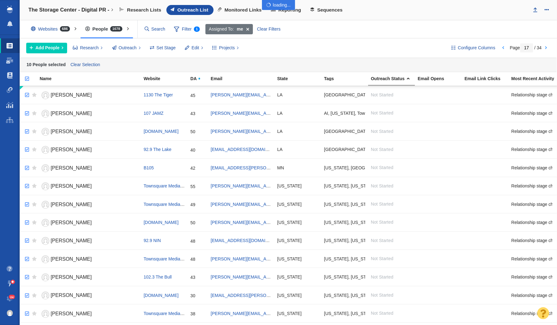
checkbox input "true"
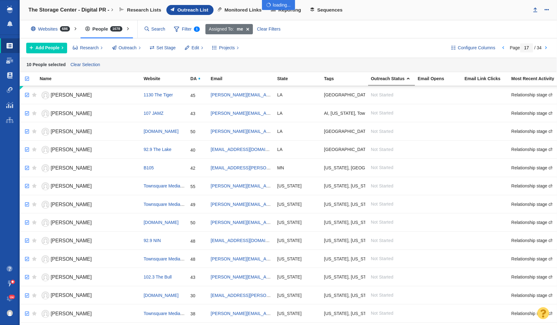
checkbox input "true"
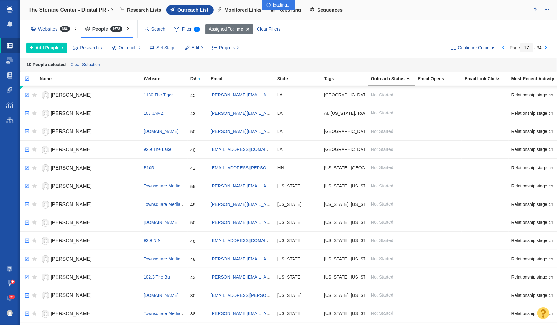
checkbox input "true"
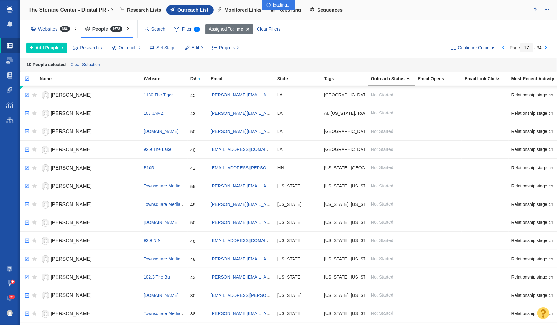
checkbox input "true"
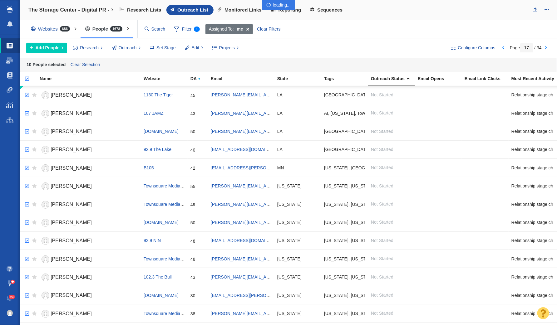
checkbox input "true"
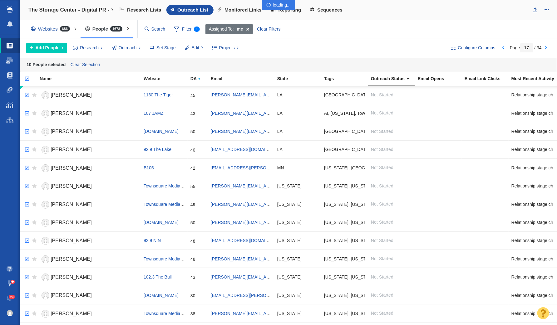
checkbox input "true"
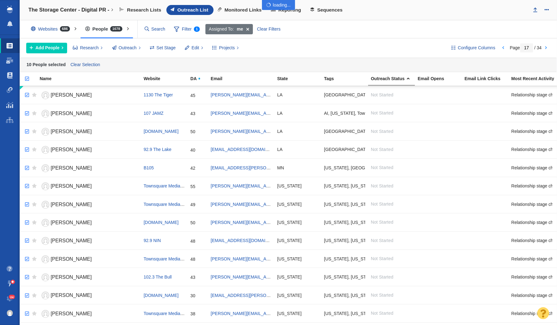
checkbox input "true"
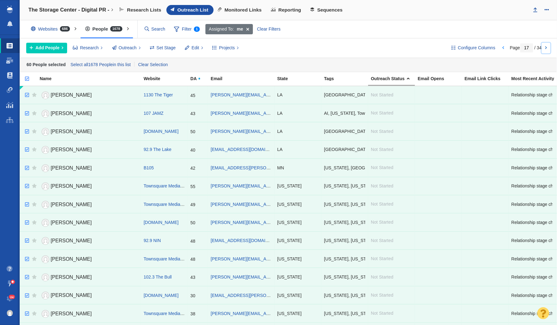
click at [547, 46] on link at bounding box center [546, 48] width 9 height 11
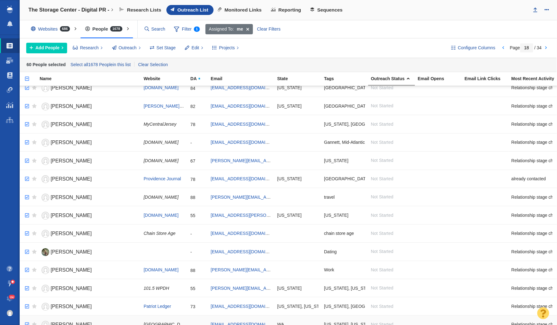
checkbox input "true"
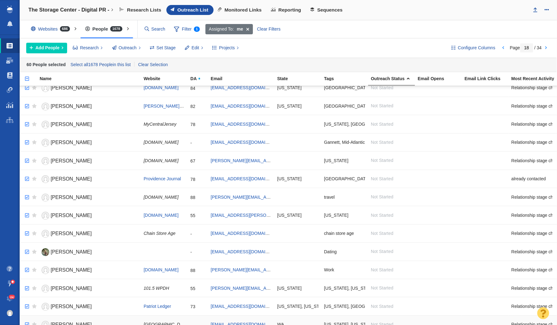
checkbox input "true"
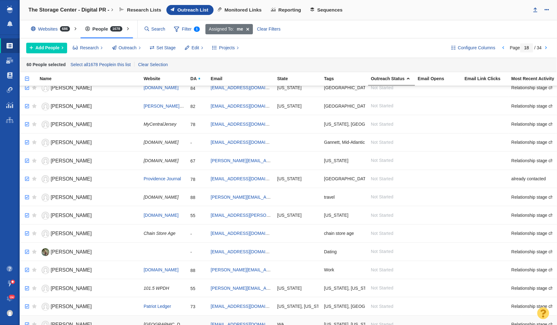
checkbox input "true"
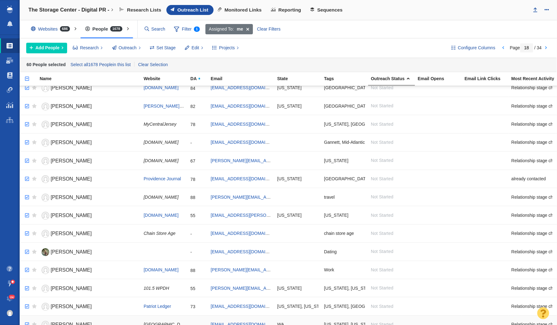
checkbox input "true"
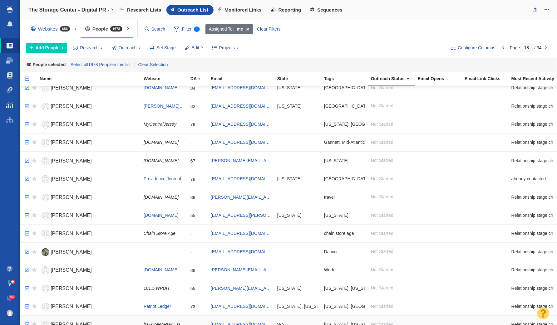
checkbox input "true"
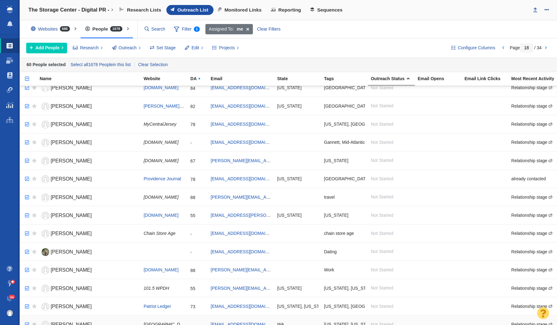
checkbox input "true"
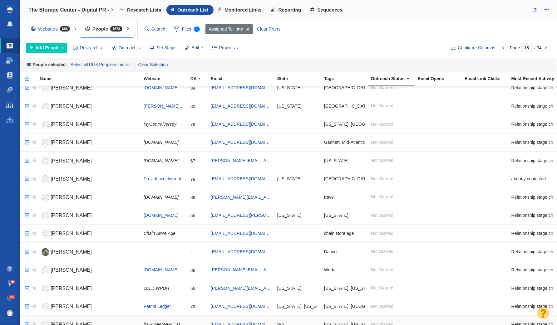
checkbox input "true"
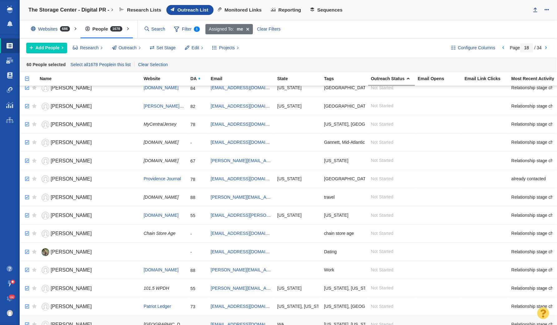
checkbox input "true"
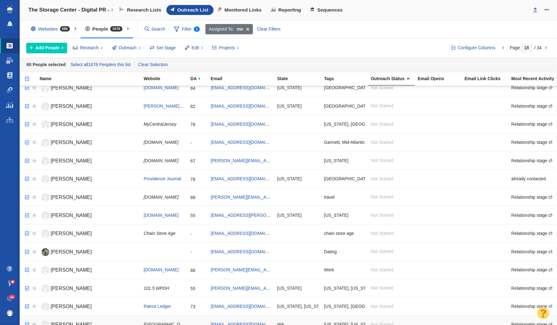
checkbox input "true"
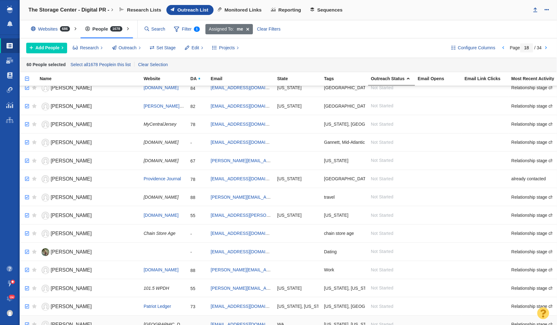
checkbox input "true"
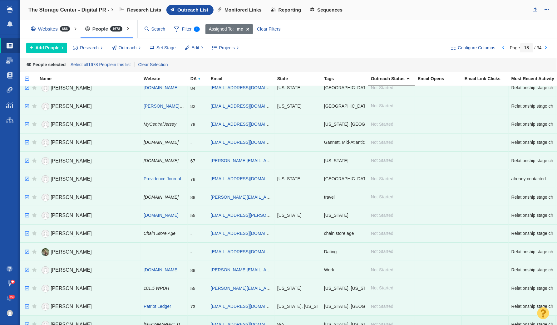
click at [27, 318] on input "checkbox" at bounding box center [26, 325] width 9 height 14
click at [547, 47] on link at bounding box center [546, 48] width 9 height 11
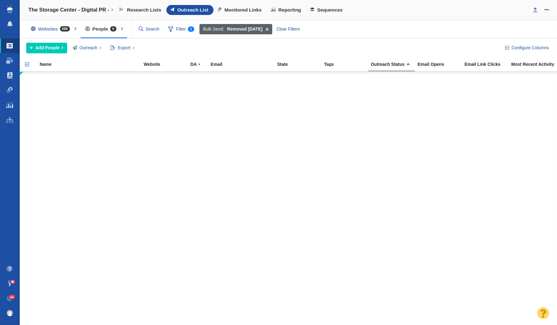
click at [269, 28] on span at bounding box center [267, 29] width 10 height 11
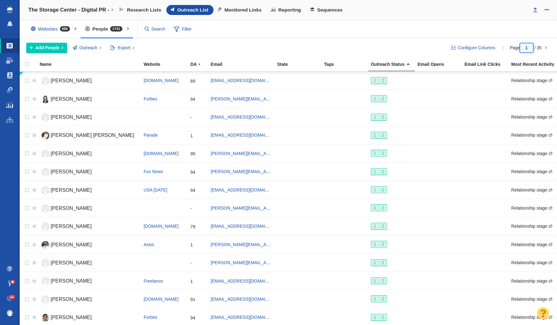
click at [529, 46] on input "1" at bounding box center [526, 47] width 13 height 9
type input "12"
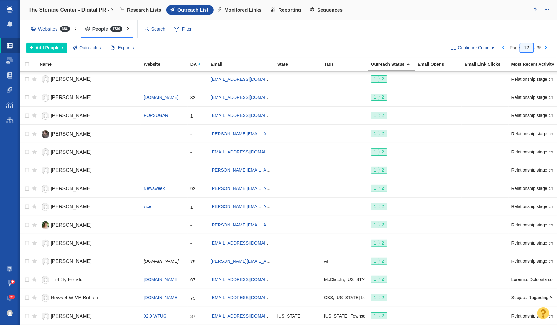
scroll to position [650, 0]
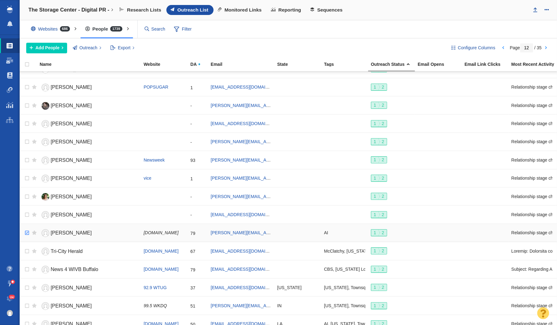
checkbox input "true"
click at [26, 226] on input "checkbox" at bounding box center [26, 233] width 9 height 14
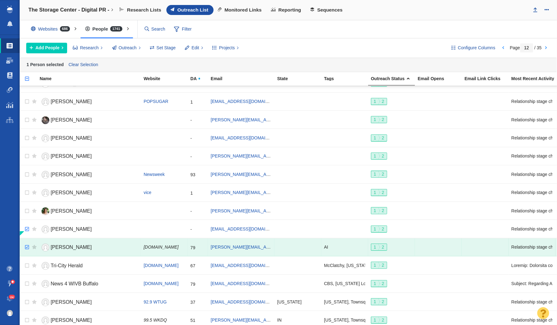
checkbox input "true"
click at [26, 226] on input "checkbox" at bounding box center [26, 230] width 9 height 14
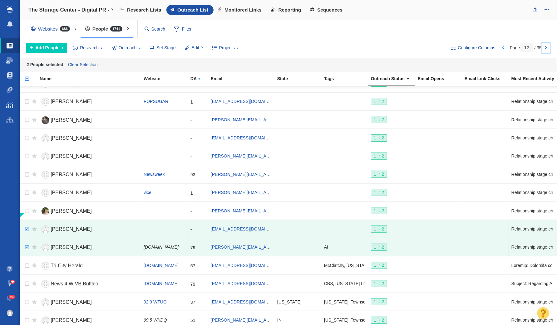
click at [545, 46] on link at bounding box center [546, 48] width 9 height 11
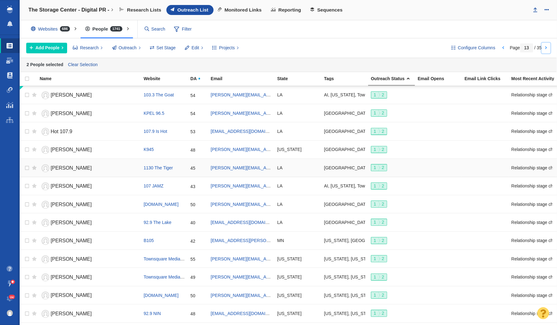
scroll to position [663, 0]
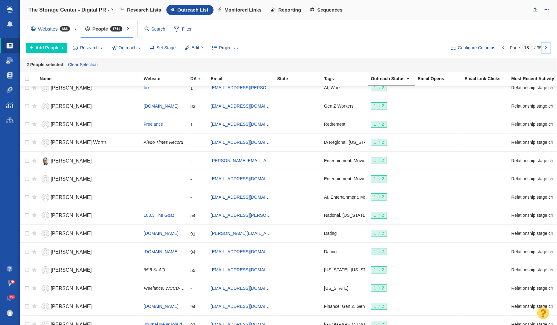
click at [549, 50] on link at bounding box center [546, 48] width 9 height 11
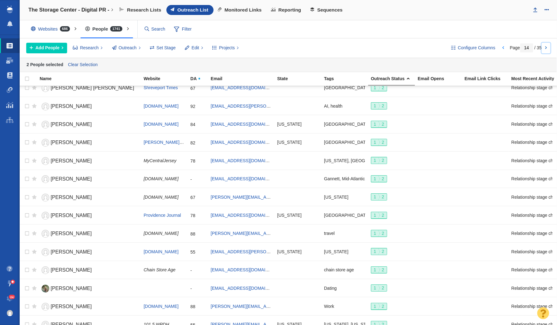
click at [548, 49] on link at bounding box center [546, 48] width 9 height 11
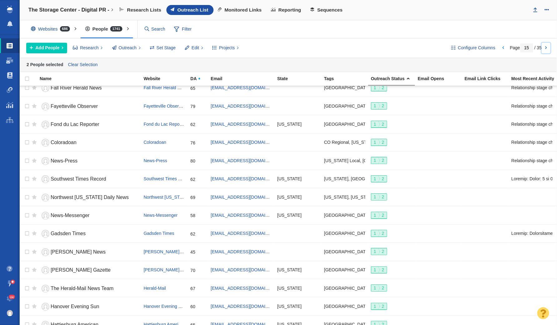
click at [545, 47] on link at bounding box center [546, 48] width 9 height 11
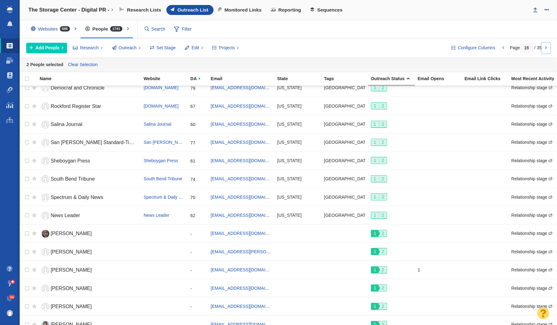
click at [546, 48] on link at bounding box center [546, 48] width 9 height 11
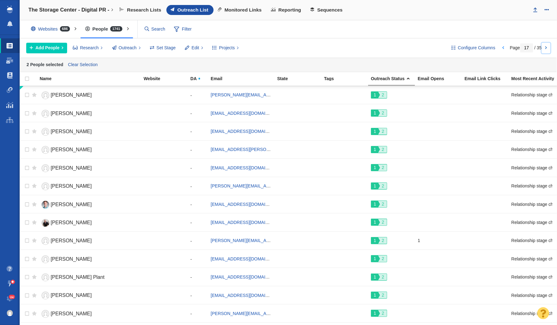
click at [547, 47] on link at bounding box center [546, 48] width 9 height 11
type input "18"
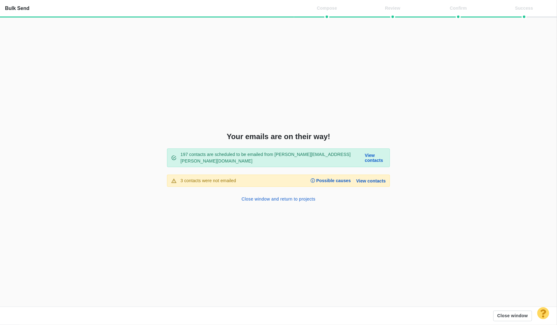
scroll to position [663, 0]
click at [510, 313] on button "Close window" at bounding box center [512, 316] width 39 height 11
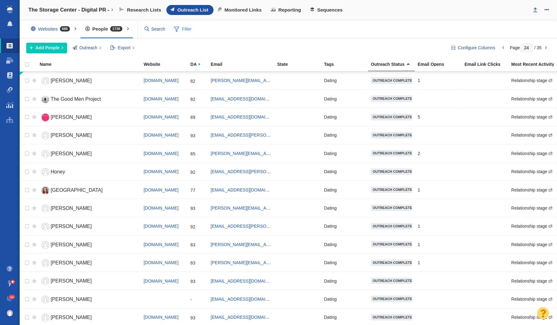
click at [186, 32] on span "Filter" at bounding box center [182, 29] width 25 height 12
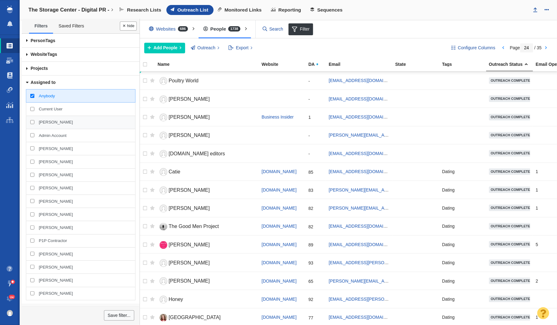
click at [59, 120] on span "[PERSON_NAME]" at bounding box center [56, 123] width 34 height 6
click at [34, 120] on input "[PERSON_NAME]" at bounding box center [32, 122] width 4 height 4
checkbox input "true"
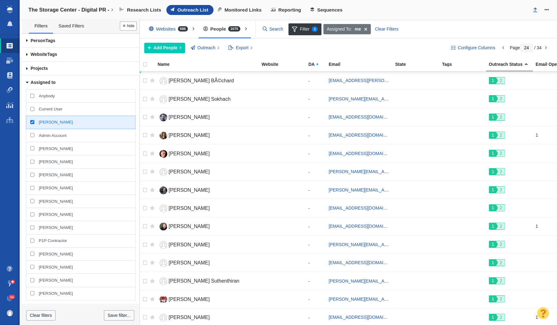
click at [127, 27] on button "Done" at bounding box center [128, 26] width 17 height 9
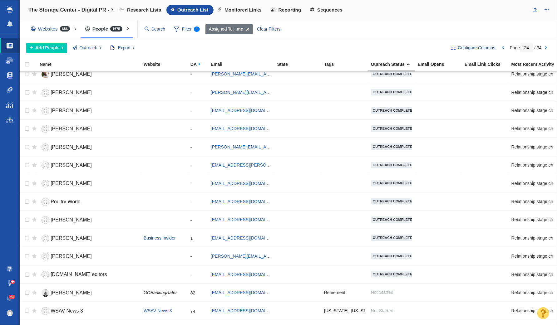
scroll to position [602, 0]
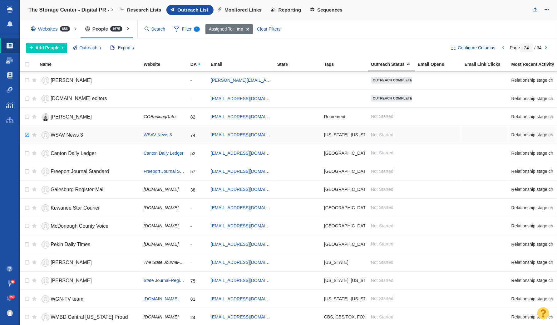
checkbox input "true"
click at [27, 130] on input "checkbox" at bounding box center [26, 135] width 9 height 14
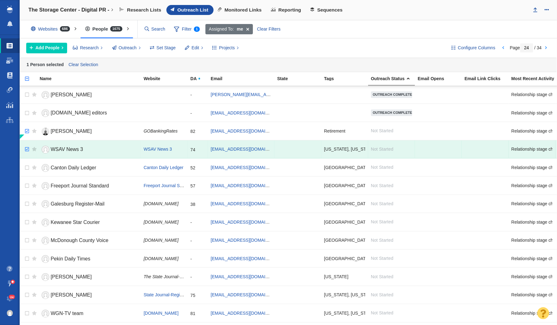
checkbox input "true"
click at [27, 130] on input "checkbox" at bounding box center [26, 132] width 9 height 14
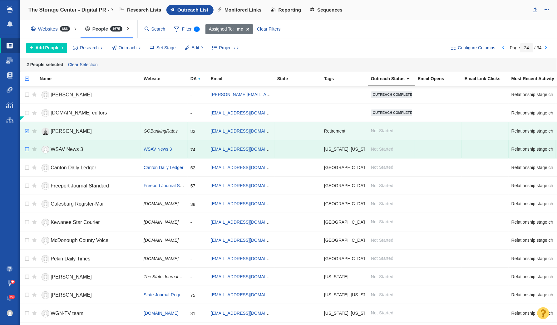
checkbox input "false"
click at [27, 143] on input "checkbox" at bounding box center [26, 150] width 9 height 14
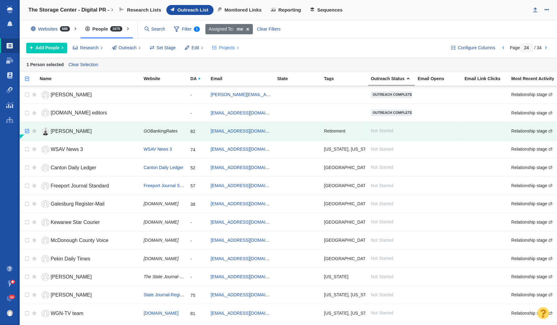
click at [230, 46] on span "Projects" at bounding box center [227, 48] width 16 height 7
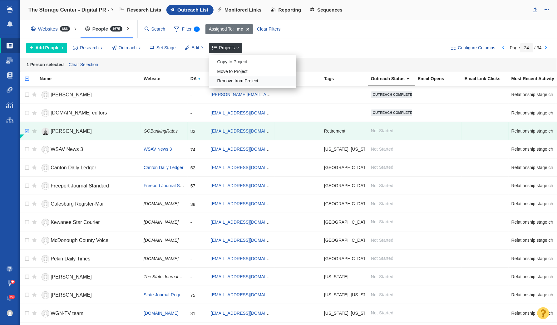
click at [234, 76] on div "Remove from Project" at bounding box center [252, 81] width 87 height 10
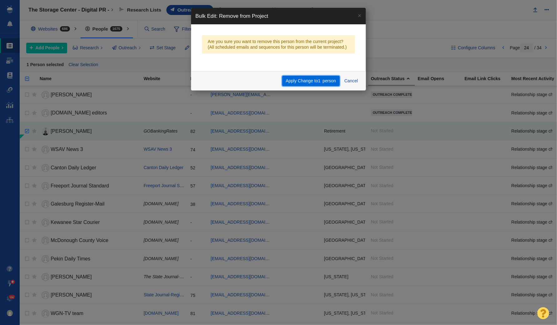
click at [296, 82] on button "Apply Change to 1 person" at bounding box center [310, 81] width 57 height 11
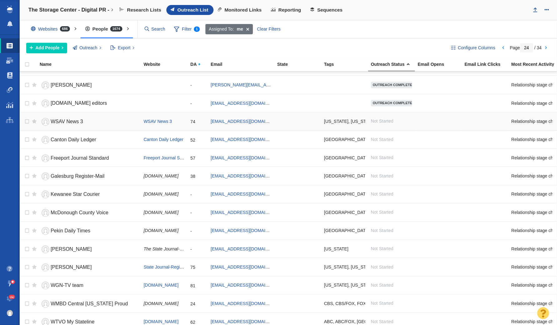
scroll to position [595, 0]
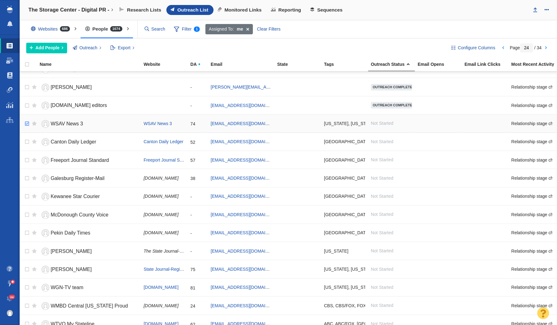
checkbox input "true"
click at [27, 119] on input "checkbox" at bounding box center [26, 124] width 9 height 14
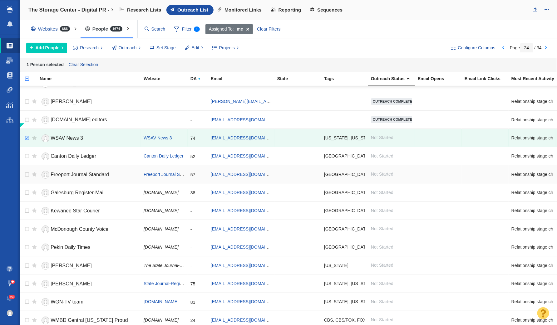
scroll to position [663, 0]
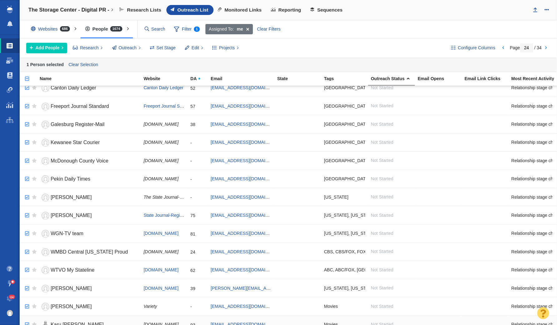
checkbox input "true"
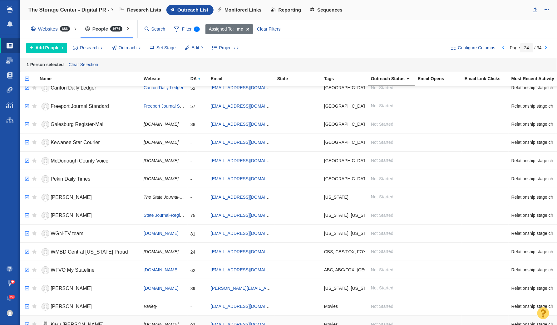
checkbox input "true"
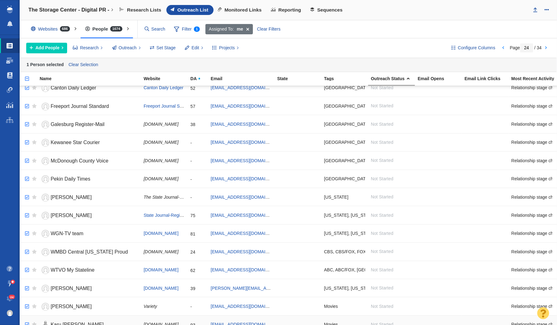
checkbox input "true"
click at [27, 318] on input "checkbox" at bounding box center [26, 325] width 9 height 14
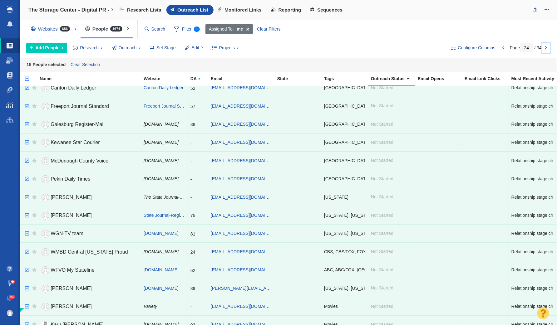
click at [548, 46] on link at bounding box center [546, 48] width 9 height 11
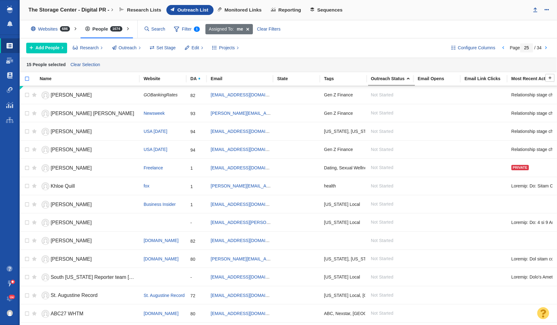
click at [27, 75] on input "checkbox" at bounding box center [24, 82] width 9 height 14
checkbox input "true"
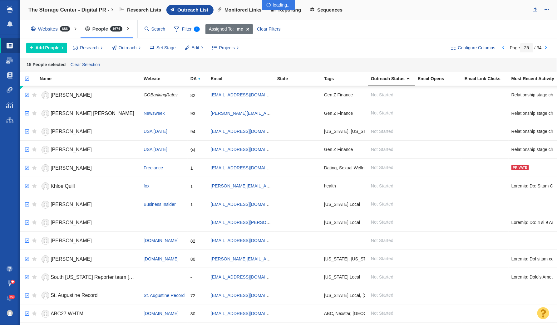
checkbox input "true"
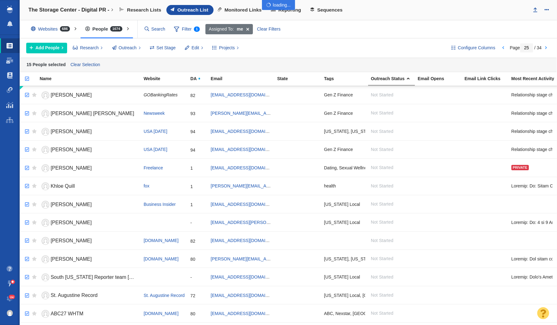
checkbox input "true"
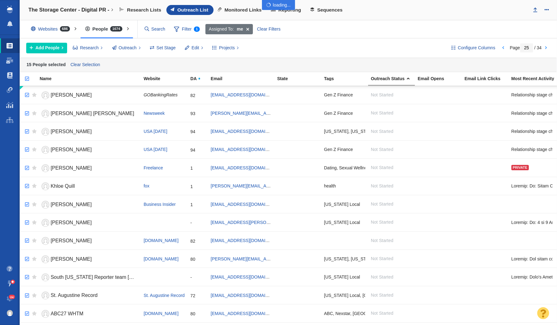
checkbox input "true"
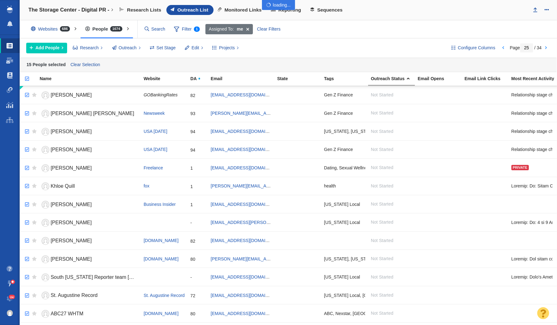
checkbox input "true"
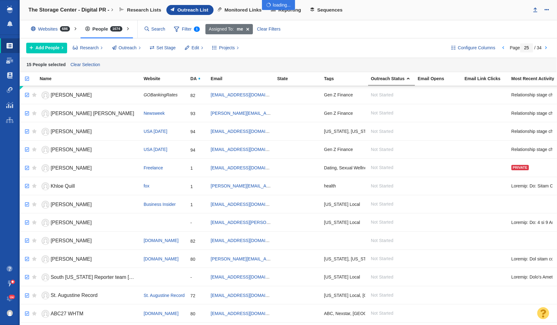
checkbox input "true"
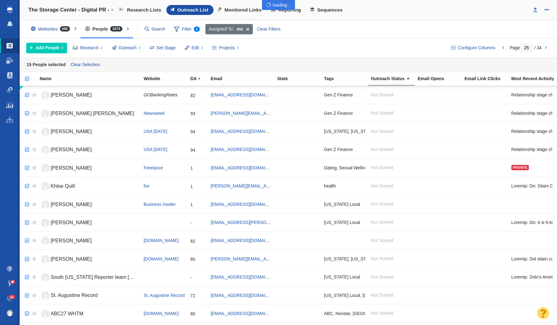
checkbox input "true"
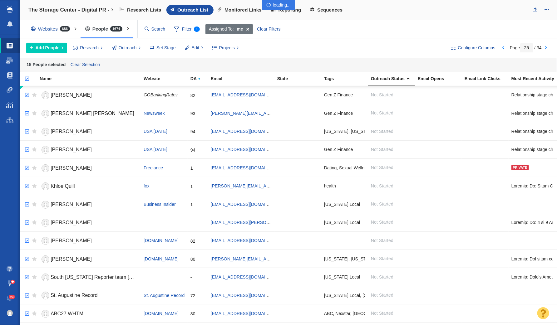
checkbox input "true"
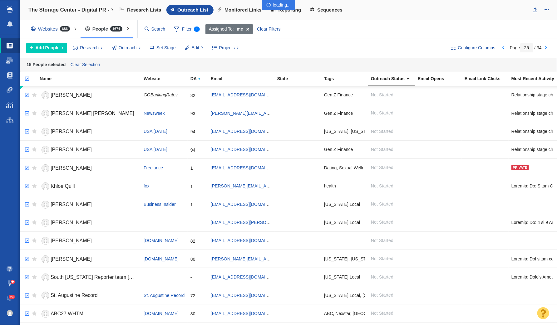
checkbox input "true"
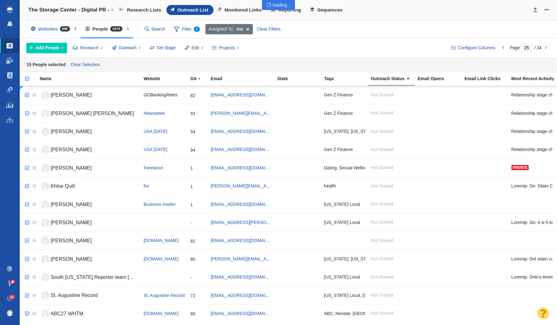
checkbox input "true"
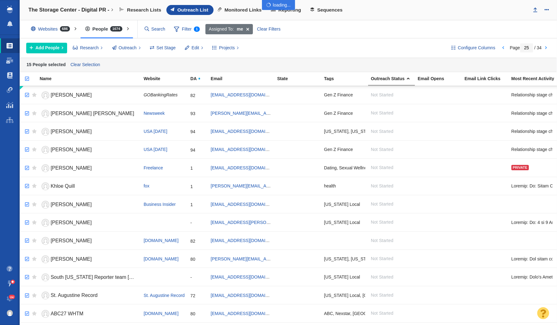
checkbox input "true"
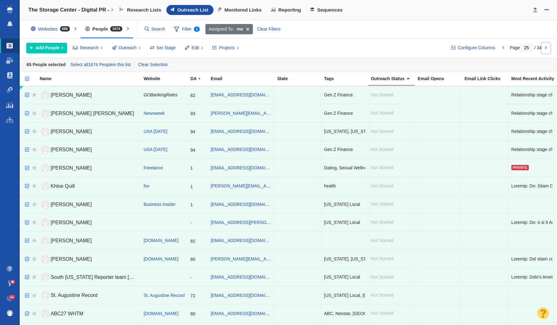
click at [549, 48] on link at bounding box center [546, 48] width 9 height 11
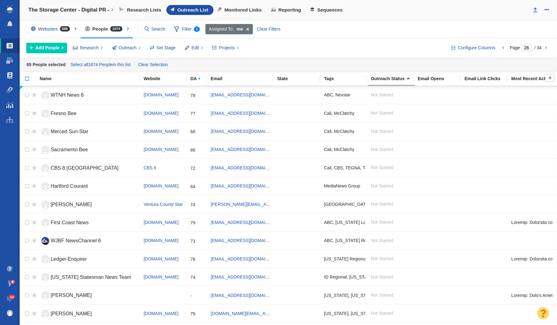
click at [27, 77] on input "checkbox" at bounding box center [24, 82] width 9 height 14
checkbox input "true"
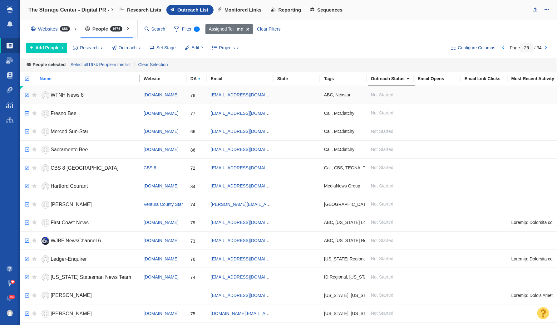
checkbox input "true"
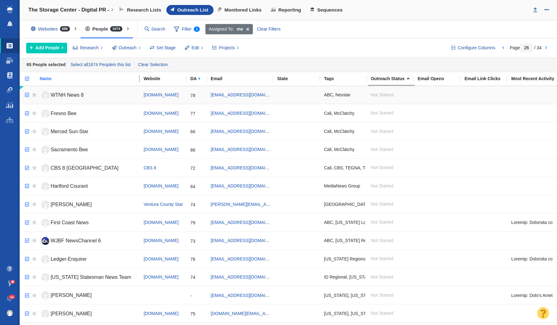
checkbox input "true"
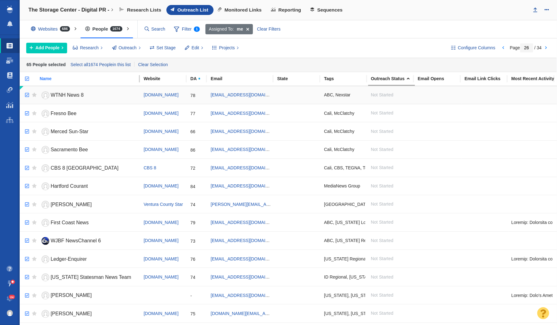
checkbox input "true"
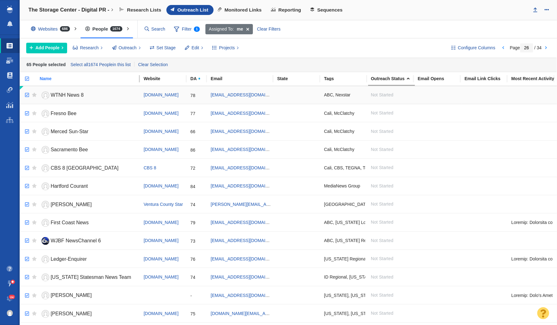
checkbox input "true"
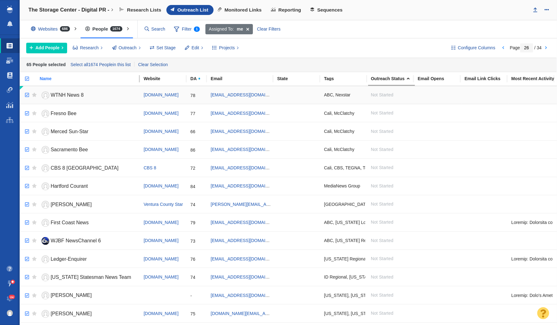
checkbox input "true"
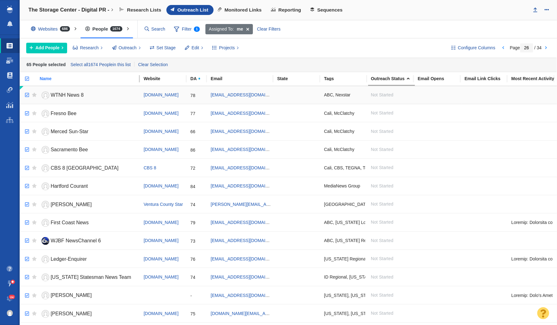
checkbox input "true"
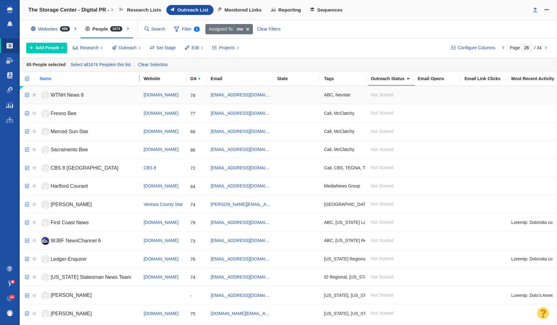
checkbox input "true"
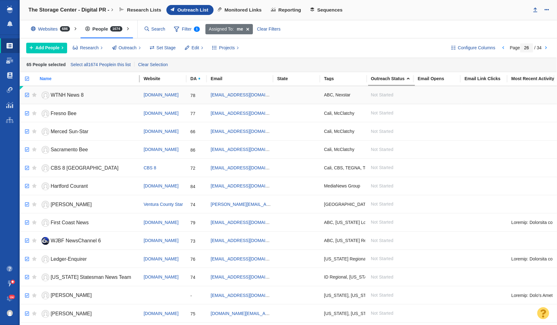
checkbox input "true"
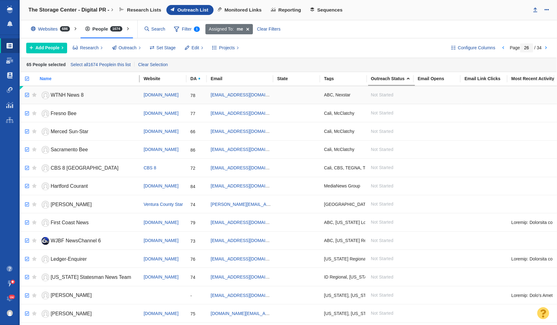
checkbox input "true"
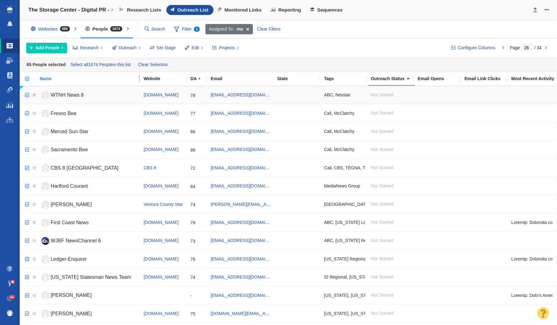
checkbox input "true"
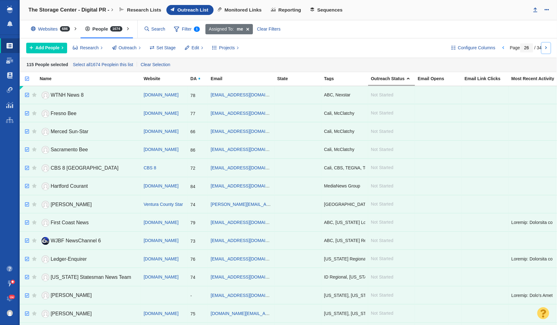
click at [545, 46] on link at bounding box center [546, 48] width 9 height 11
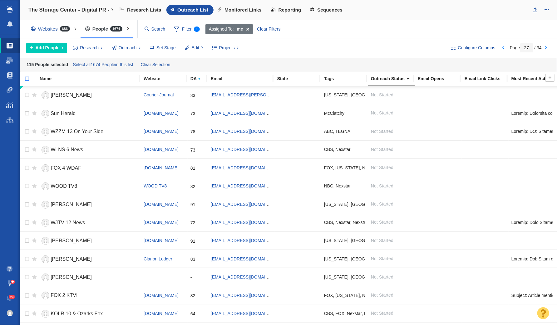
click at [27, 78] on input "checkbox" at bounding box center [24, 82] width 9 height 14
checkbox input "true"
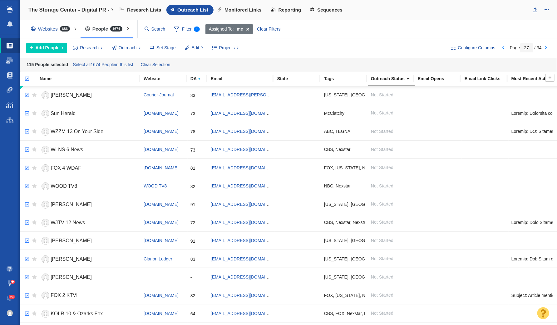
checkbox input "true"
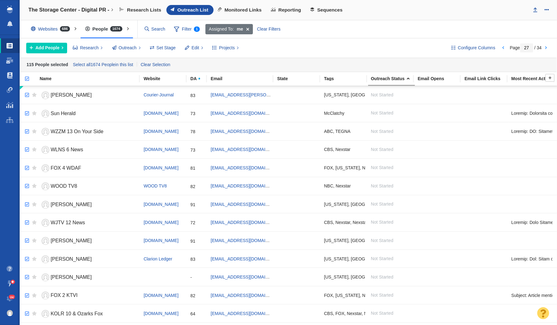
checkbox input "true"
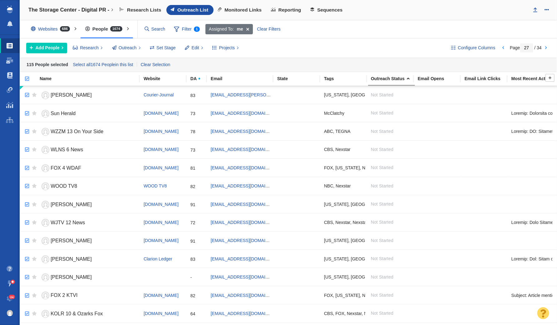
checkbox input "true"
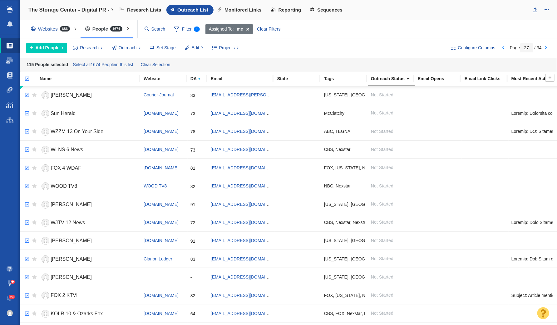
checkbox input "true"
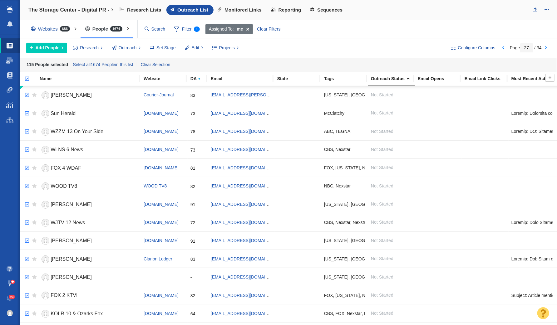
checkbox input "true"
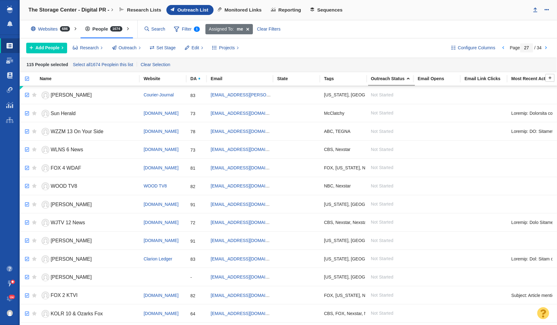
checkbox input "true"
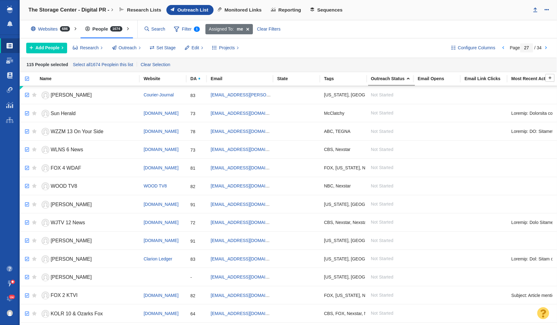
checkbox input "true"
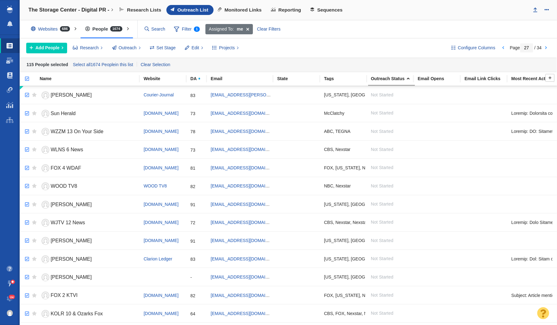
checkbox input "true"
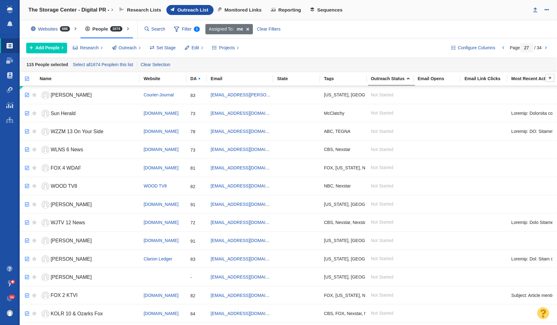
checkbox input "true"
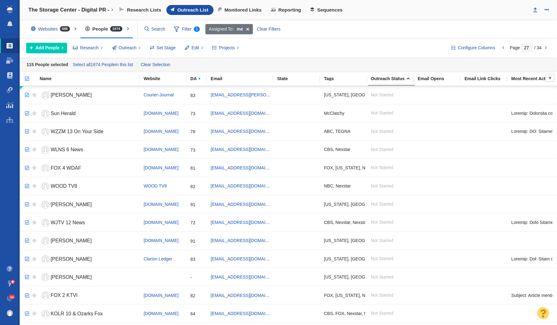
checkbox input "true"
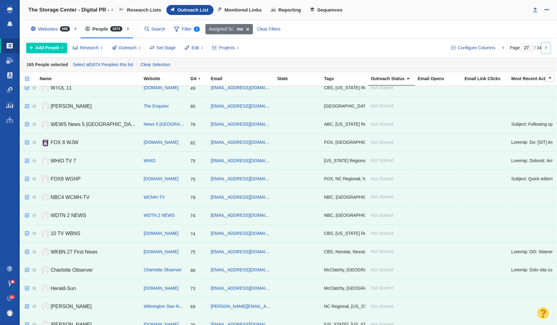
click at [548, 47] on link at bounding box center [546, 48] width 9 height 11
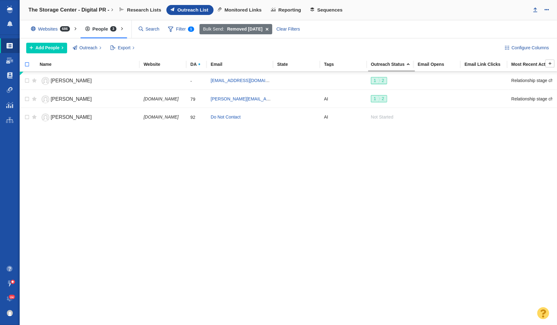
click at [27, 62] on input "checkbox" at bounding box center [24, 68] width 9 height 14
checkbox input "true"
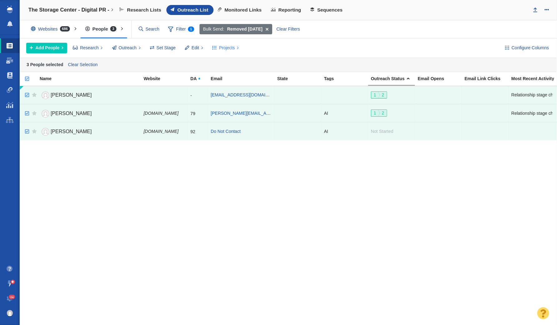
click at [220, 48] on span "Projects" at bounding box center [227, 48] width 16 height 7
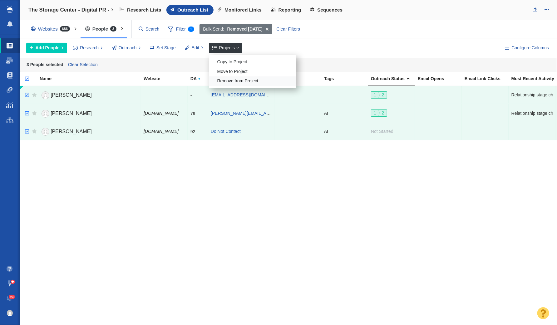
click at [235, 78] on div "Remove from Project" at bounding box center [252, 81] width 87 height 10
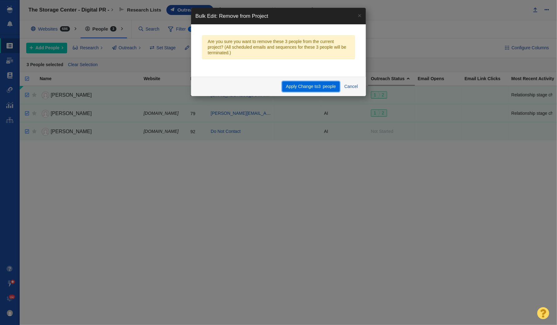
click at [321, 88] on span "3" at bounding box center [319, 86] width 2 height 5
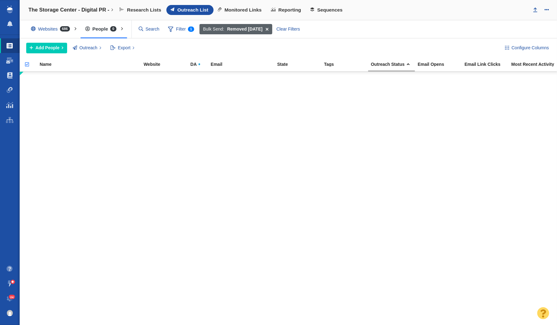
click at [270, 28] on span at bounding box center [267, 29] width 10 height 11
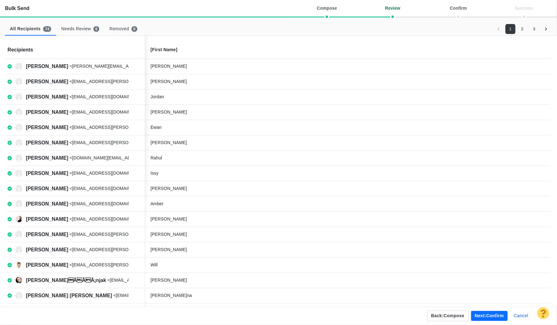
click at [490, 313] on button "Next: confirm" at bounding box center [489, 316] width 37 height 10
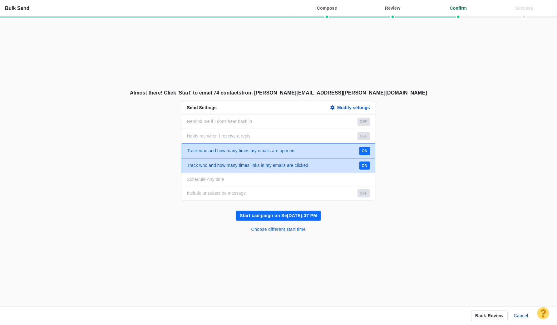
click at [265, 229] on button "Choose different start time" at bounding box center [279, 230] width 62 height 10
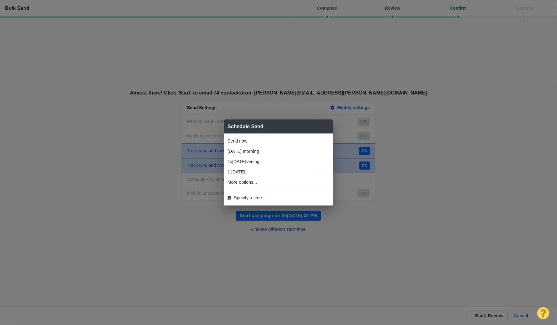
click at [253, 203] on ul "Send now [DATE] morning [DATE] evening [DATE] 1 hour from now 2 hours from now …" at bounding box center [278, 170] width 109 height 72
click at [252, 198] on span "Specify a time..." at bounding box center [250, 198] width 32 height 7
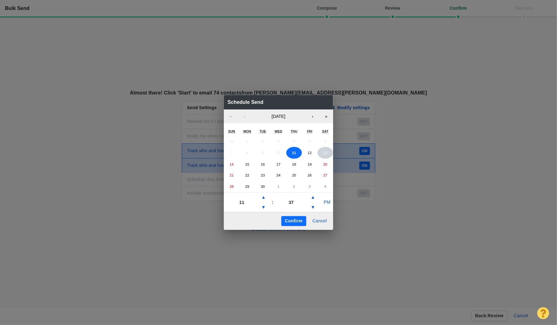
click at [317, 152] on button "13" at bounding box center [325, 153] width 16 height 12
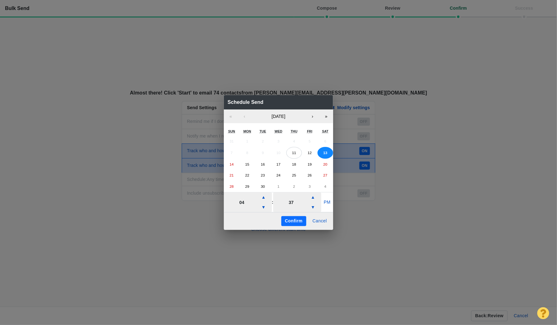
type input "04"
click at [286, 205] on input "37" at bounding box center [291, 202] width 36 height 11
type input "13"
click at [301, 217] on button "Confirm" at bounding box center [293, 221] width 25 height 10
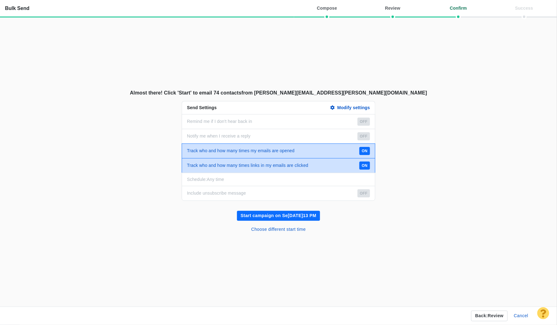
click at [302, 215] on button "Start campaign on Se[DATE]13 PM" at bounding box center [278, 216] width 83 height 10
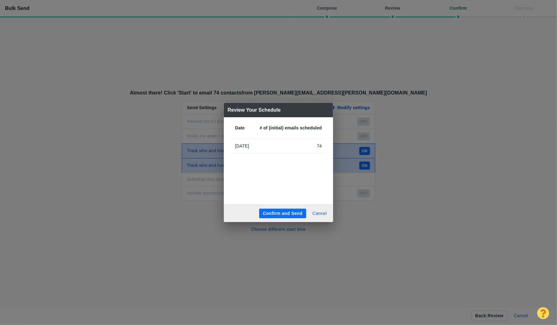
click at [283, 211] on button "Confirm and Send" at bounding box center [282, 214] width 47 height 10
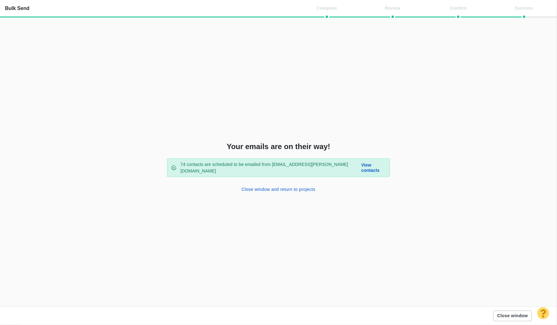
click at [510, 315] on button "Close window" at bounding box center [512, 316] width 39 height 11
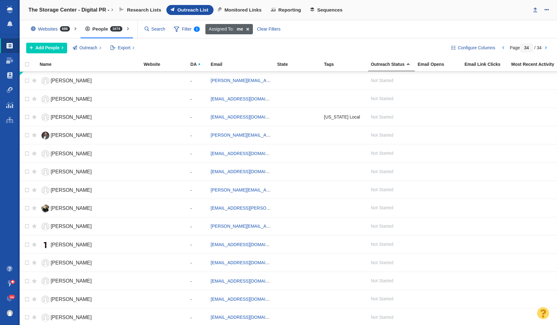
click at [247, 27] on span at bounding box center [248, 29] width 10 height 11
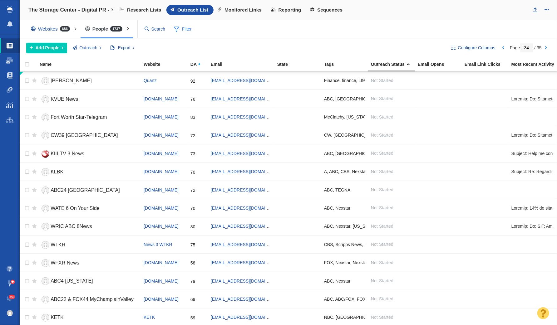
click at [181, 27] on span "Filter" at bounding box center [182, 29] width 25 height 12
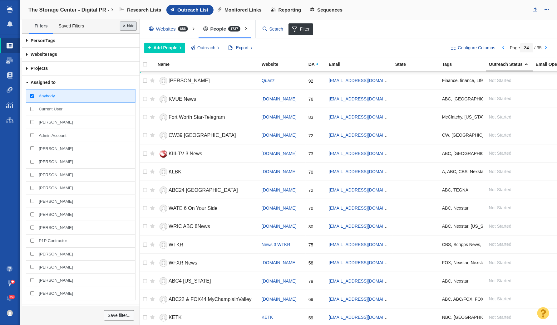
click at [135, 27] on button "Done" at bounding box center [128, 26] width 17 height 9
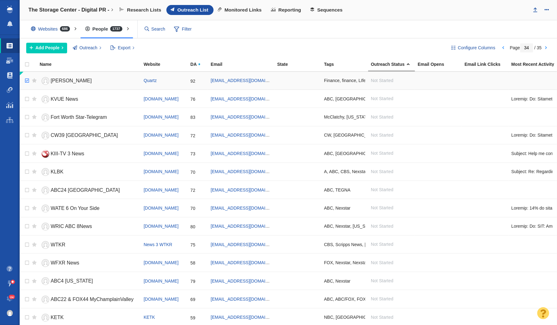
checkbox input "true"
click at [26, 80] on input "checkbox" at bounding box center [26, 81] width 9 height 14
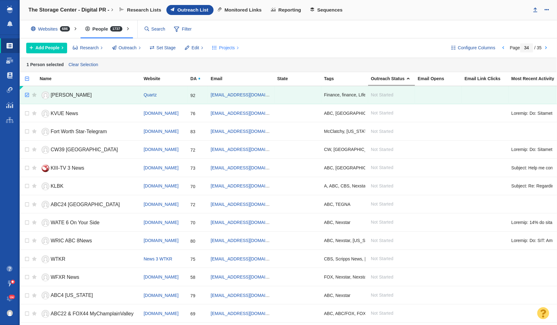
click at [227, 48] on span "Projects" at bounding box center [227, 48] width 16 height 7
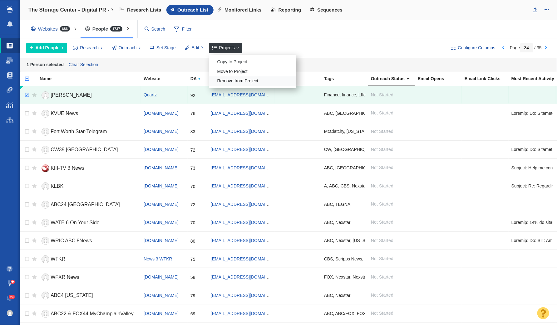
click at [244, 81] on div "Remove from Project" at bounding box center [252, 81] width 87 height 10
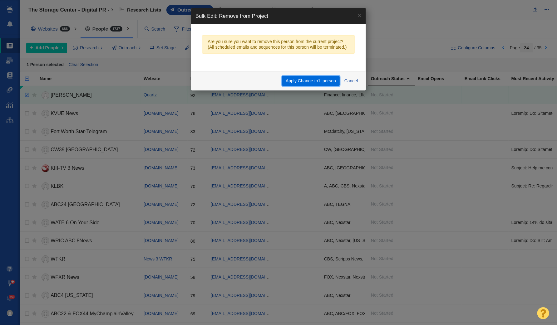
click at [325, 81] on span "person" at bounding box center [328, 80] width 13 height 5
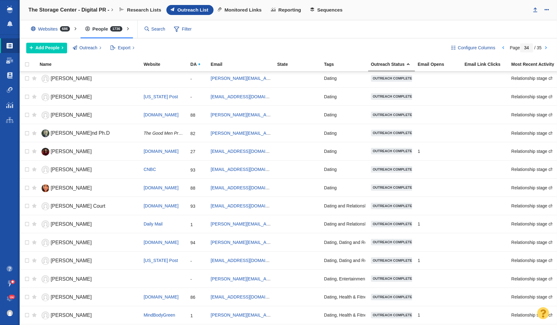
scroll to position [650, 0]
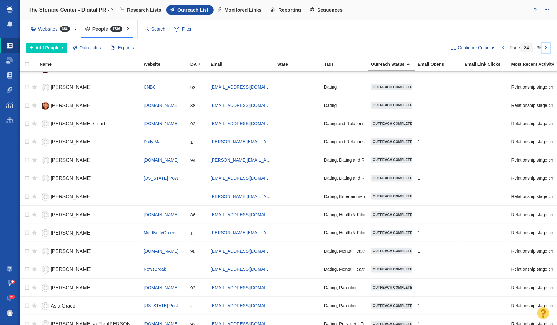
click at [544, 51] on link at bounding box center [546, 48] width 9 height 11
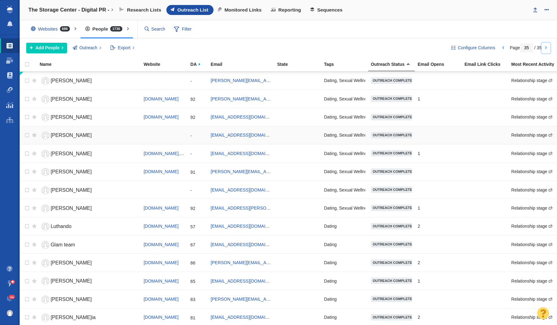
scroll to position [396, 0]
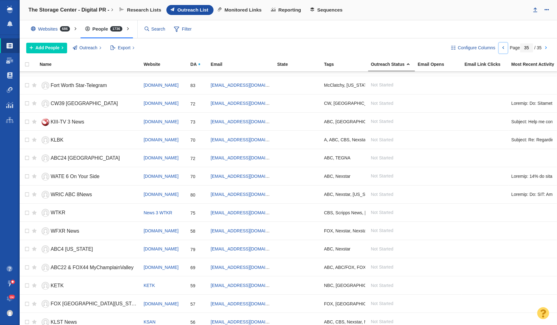
click at [503, 48] on link at bounding box center [503, 48] width 9 height 11
type input "34"
